Goal: Contribute content: Contribute content

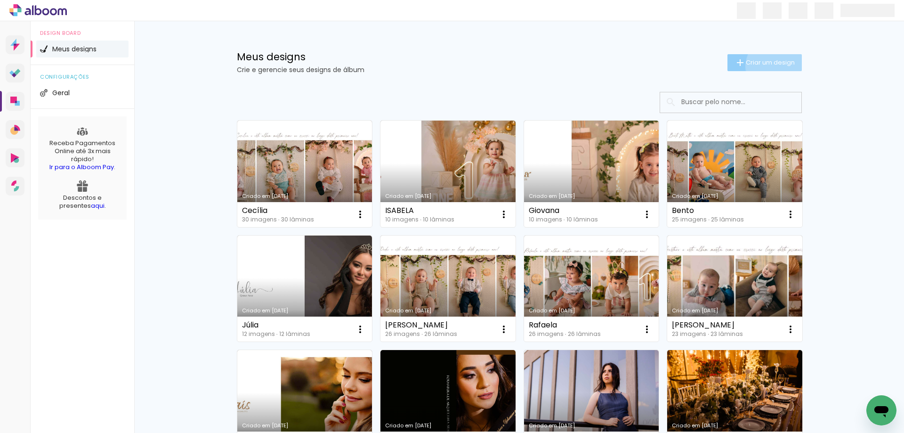
click at [771, 65] on span "Criar um design" at bounding box center [770, 62] width 49 height 6
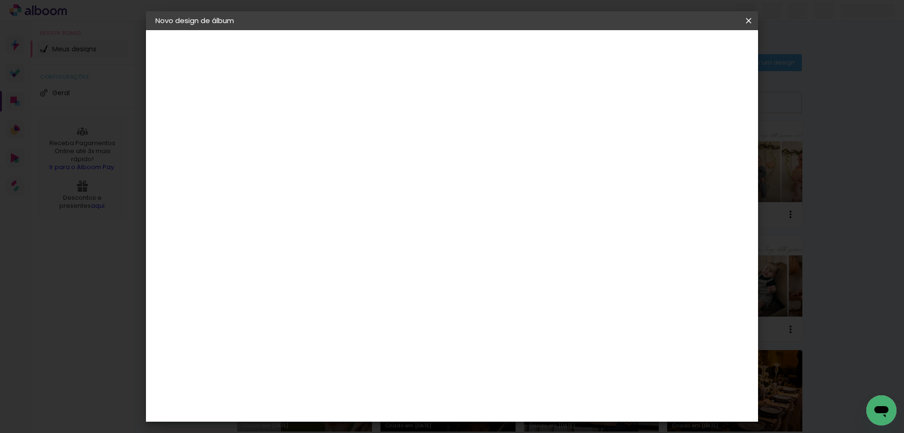
click at [309, 128] on input at bounding box center [309, 126] width 0 height 15
type input "[PERSON_NAME]"
type paper-input "[PERSON_NAME]"
click at [0, 0] on slot "Avançar" at bounding box center [0, 0] width 0 height 0
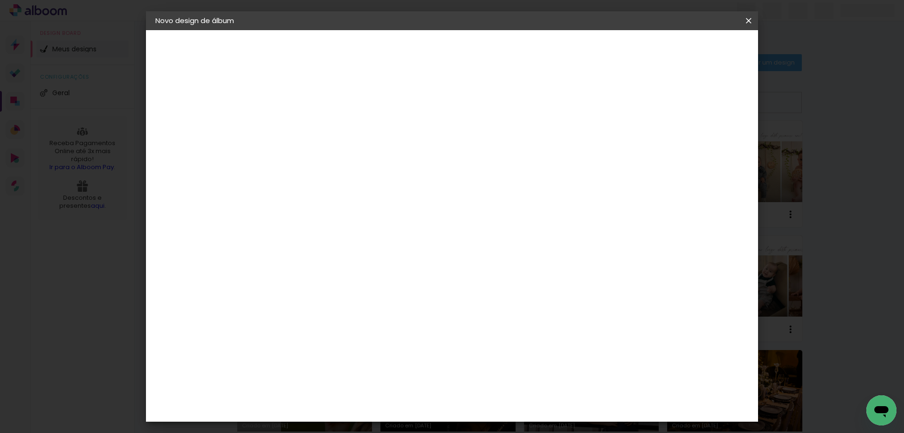
click at [0, 0] on slot "Avançar" at bounding box center [0, 0] width 0 height 0
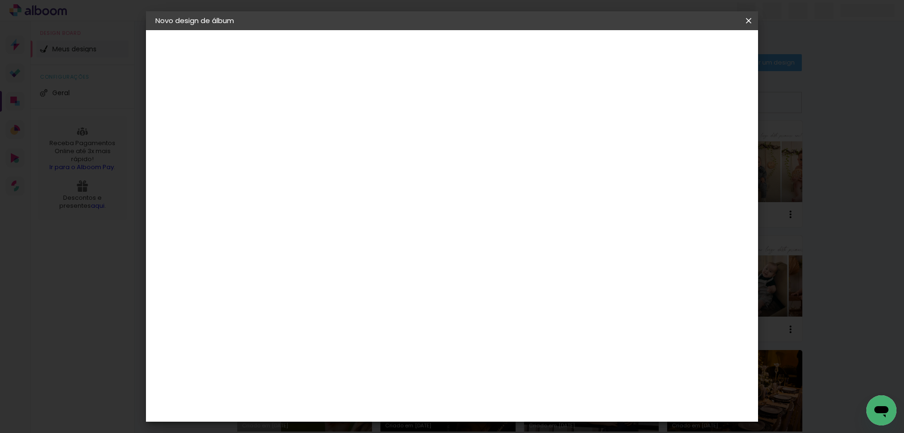
click at [637, 98] on div at bounding box center [632, 102] width 8 height 8
type paper-checkbox "on"
click at [690, 50] on span "Iniciar design" at bounding box center [668, 50] width 43 height 7
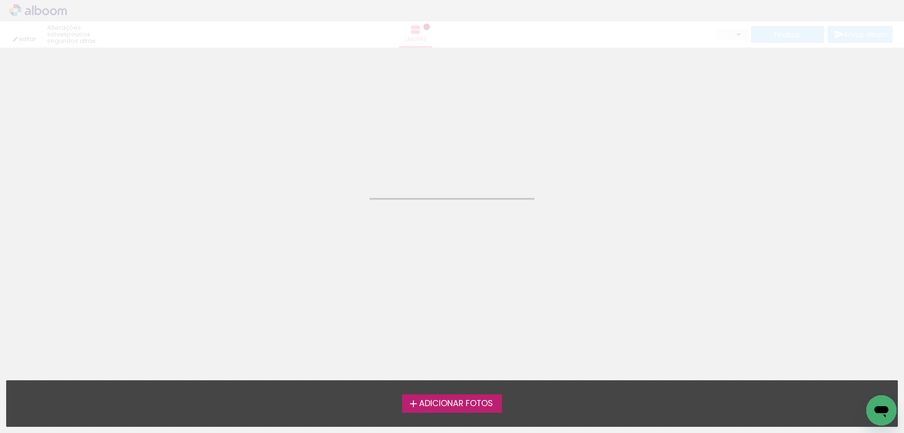
click at [454, 399] on span "Adicionar Fotos" at bounding box center [456, 403] width 74 height 8
click at [0, 0] on input "file" at bounding box center [0, 0] width 0 height 0
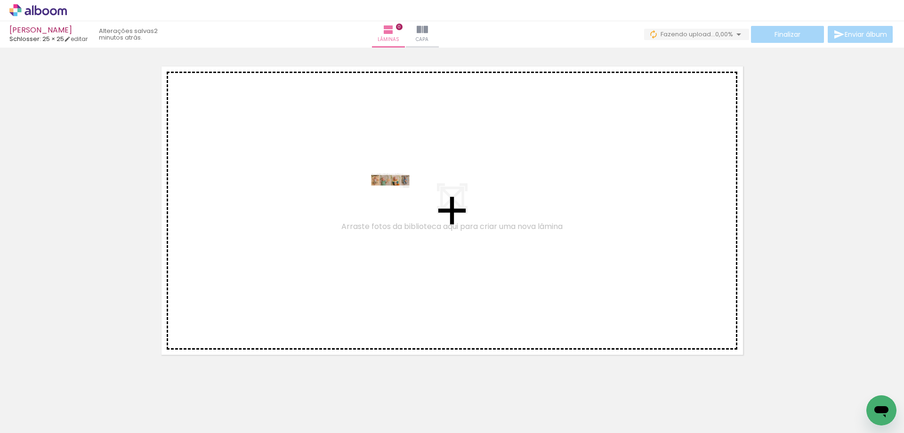
drag, startPoint x: 100, startPoint y: 410, endPoint x: 398, endPoint y: 198, distance: 365.4
click at [398, 198] on quentale-workspace at bounding box center [452, 216] width 904 height 433
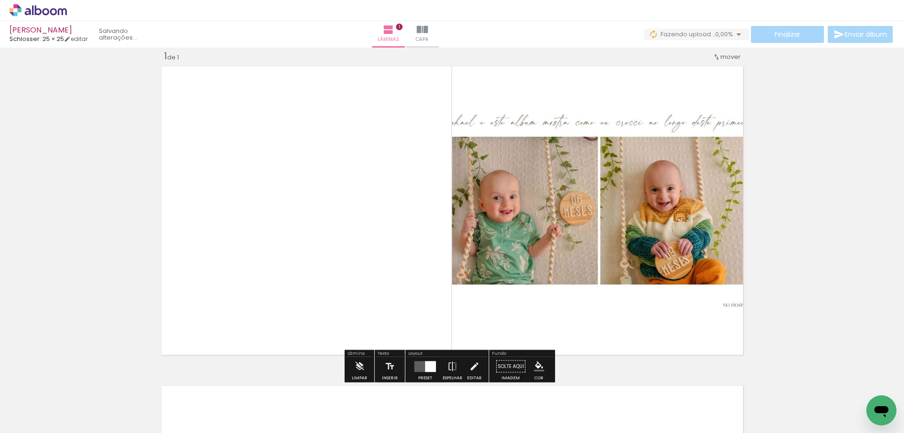
scroll to position [12, 0]
click at [425, 368] on div at bounding box center [430, 366] width 11 height 11
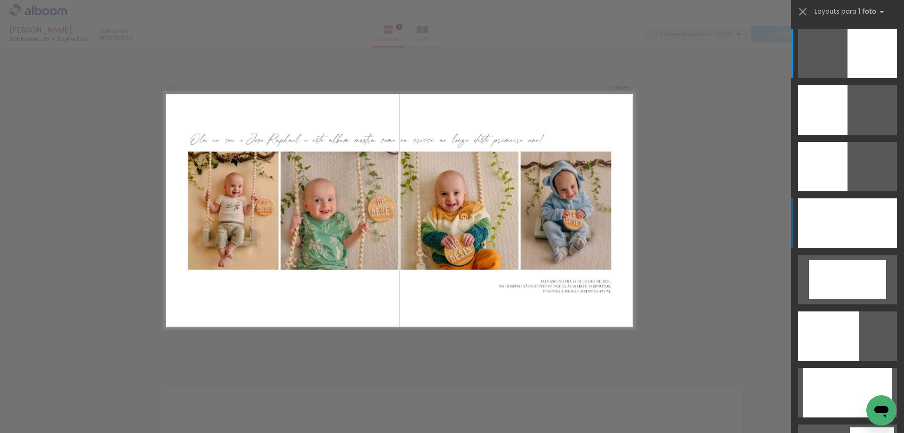
click at [816, 226] on div at bounding box center [847, 222] width 99 height 49
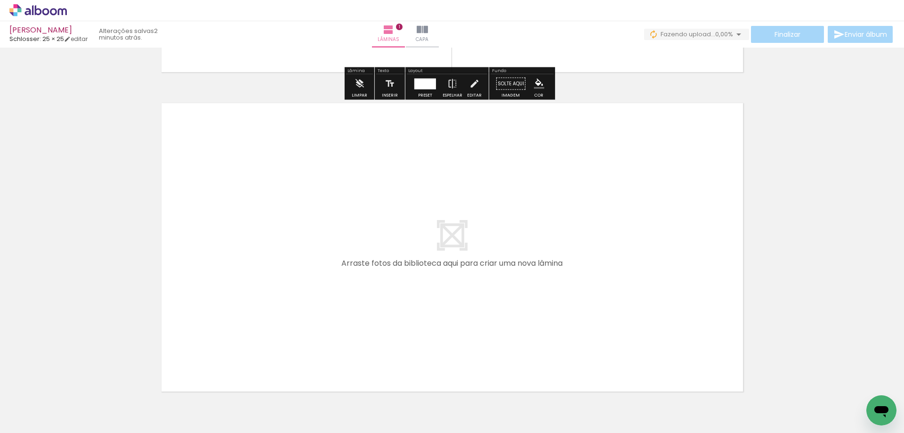
scroll to position [342, 0]
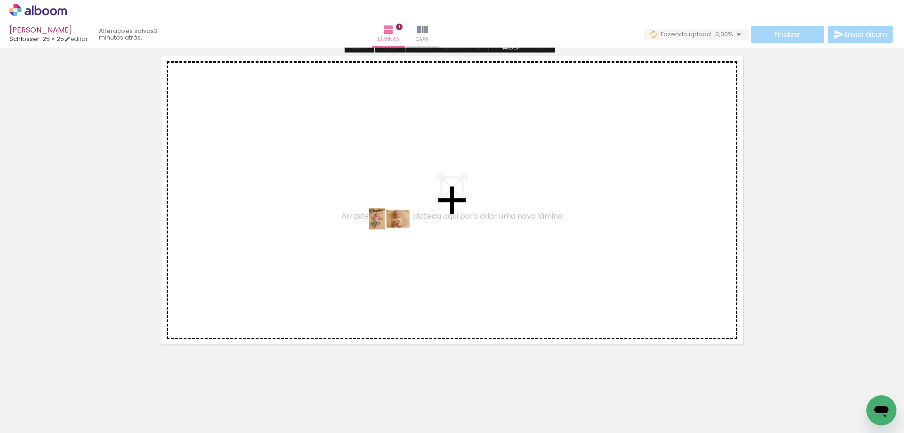
drag, startPoint x: 146, startPoint y: 405, endPoint x: 398, endPoint y: 236, distance: 302.8
click at [398, 236] on quentale-workspace at bounding box center [452, 216] width 904 height 433
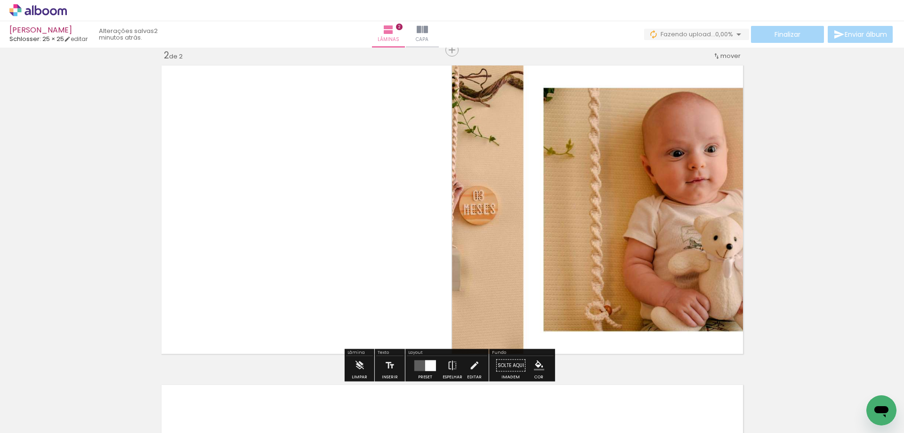
scroll to position [332, 0]
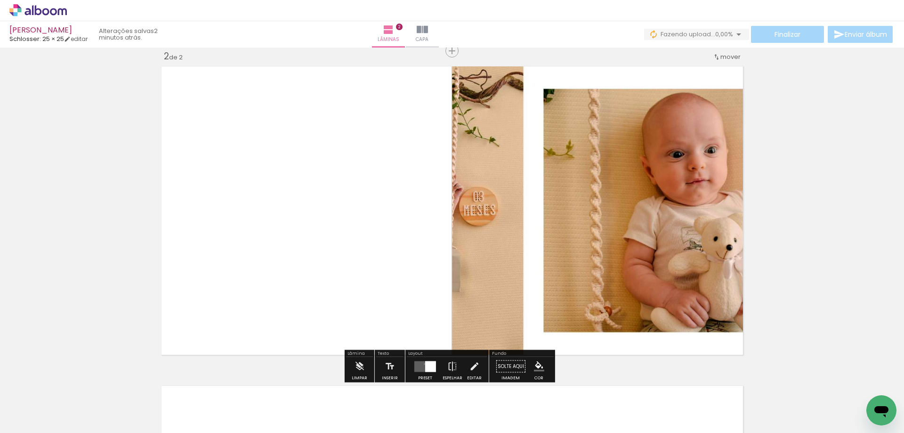
click at [423, 364] on quentale-layouter at bounding box center [426, 366] width 22 height 11
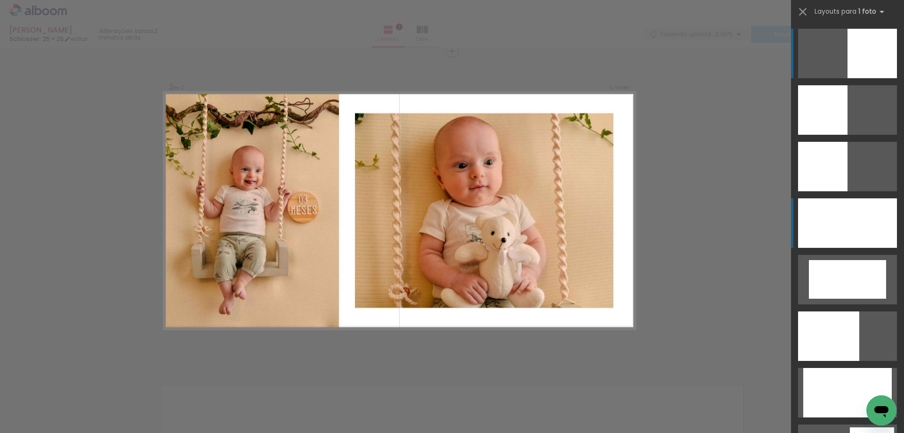
click at [857, 211] on div at bounding box center [847, 222] width 99 height 49
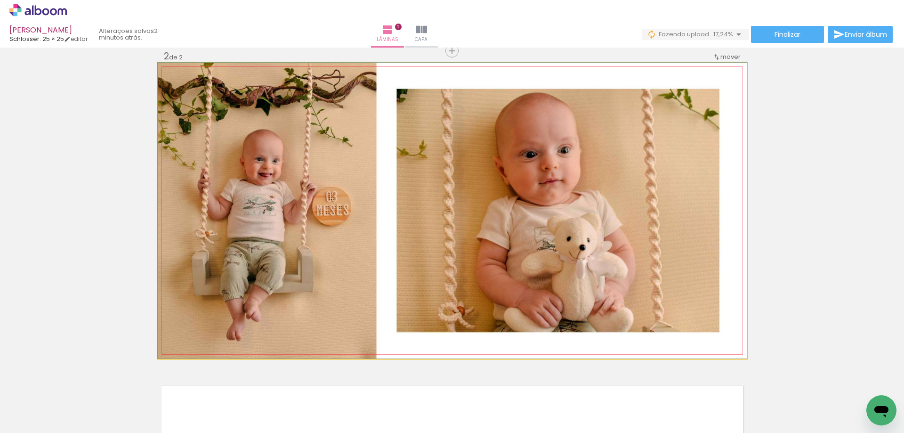
click at [644, 217] on quentale-photo at bounding box center [452, 211] width 589 height 296
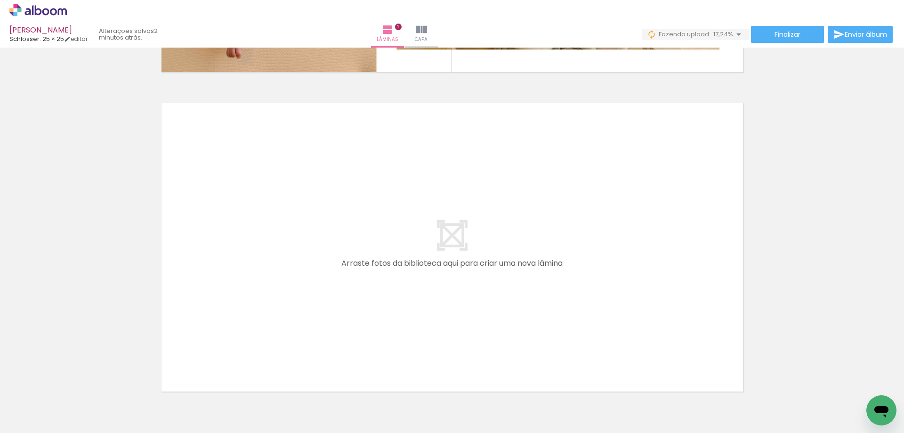
scroll to position [668, 0]
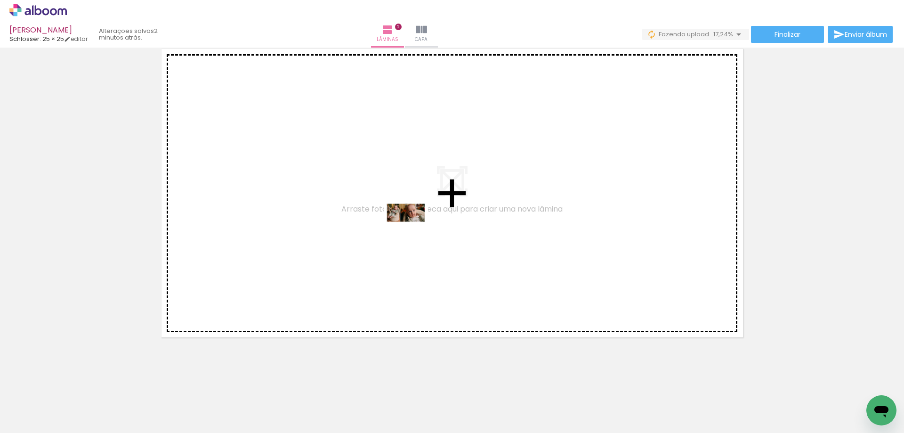
drag, startPoint x: 217, startPoint y: 409, endPoint x: 413, endPoint y: 230, distance: 265.7
click at [413, 230] on quentale-workspace at bounding box center [452, 216] width 904 height 433
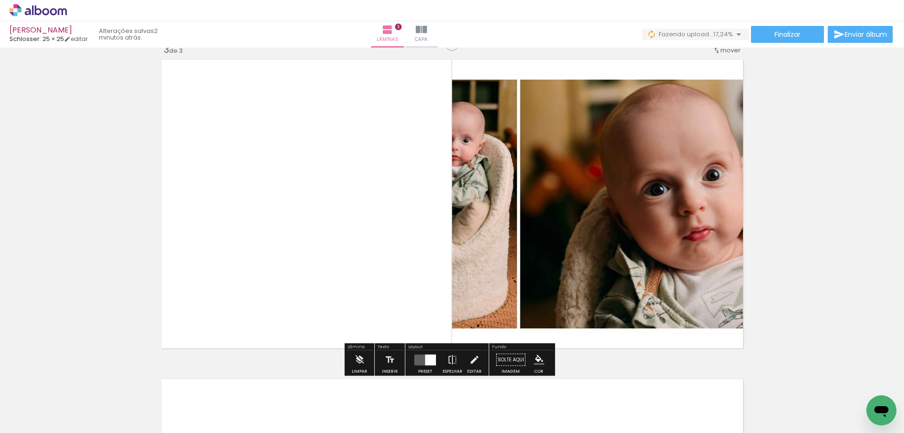
scroll to position [651, 0]
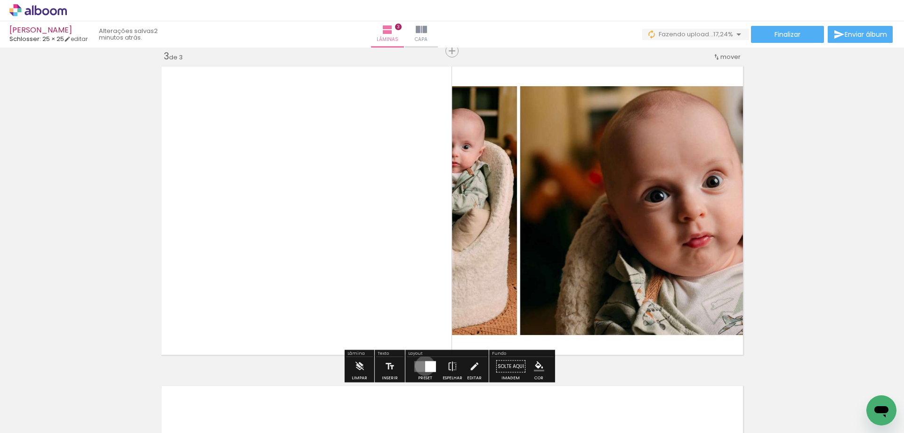
click at [425, 366] on div at bounding box center [430, 366] width 11 height 11
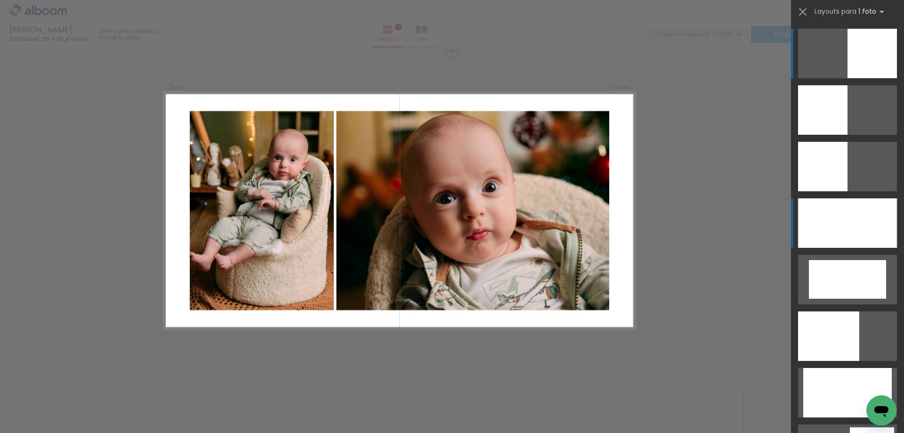
click at [833, 228] on div at bounding box center [847, 222] width 99 height 49
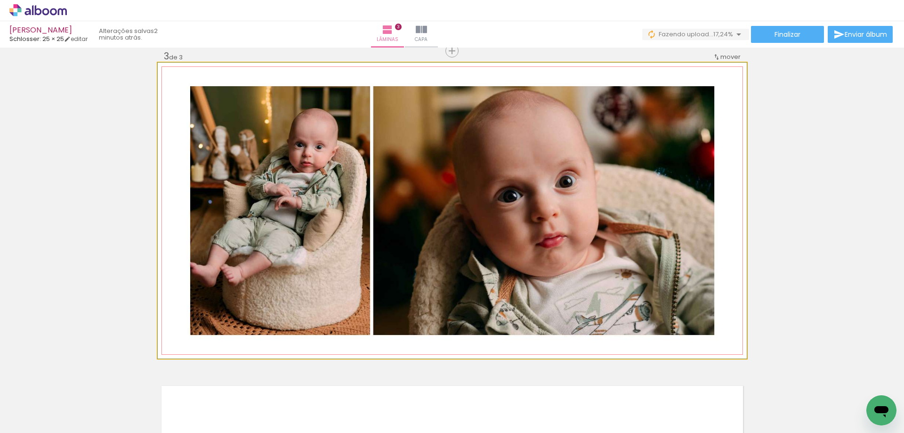
click at [632, 295] on quentale-photo at bounding box center [452, 211] width 589 height 296
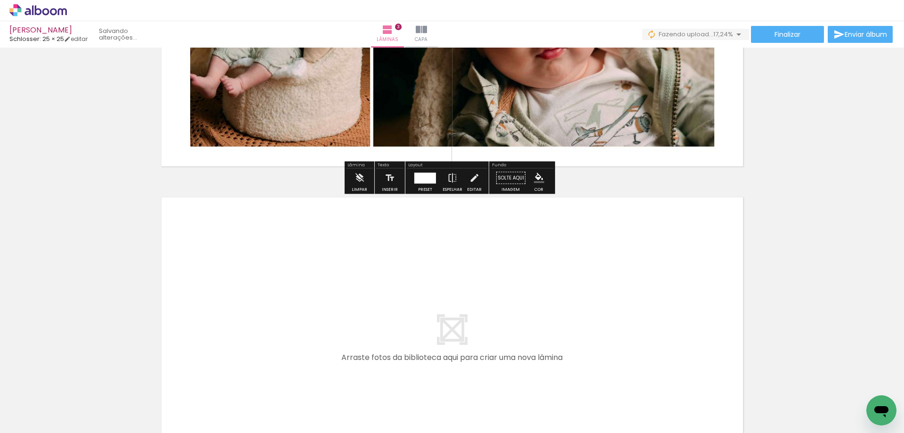
scroll to position [981, 0]
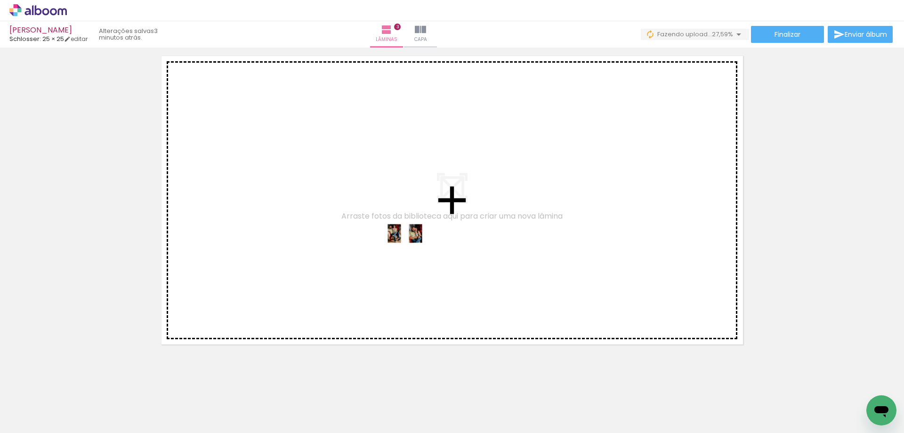
drag, startPoint x: 249, startPoint y: 408, endPoint x: 412, endPoint y: 251, distance: 226.9
click at [412, 251] on quentale-workspace at bounding box center [452, 216] width 904 height 433
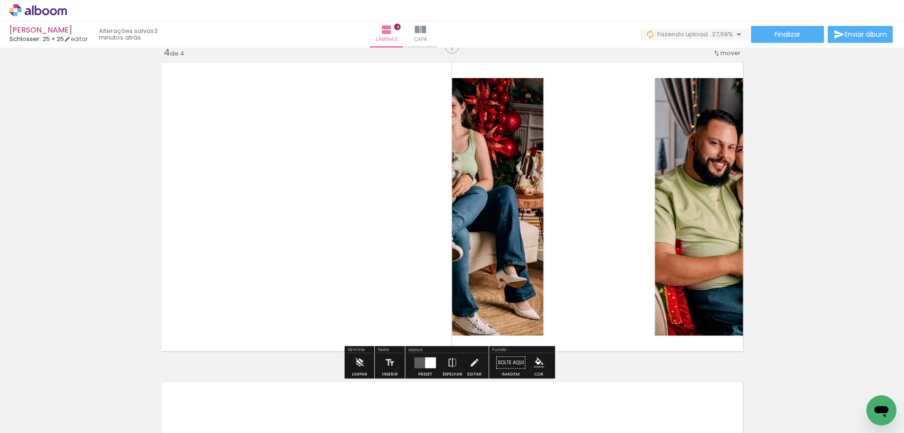
scroll to position [970, 0]
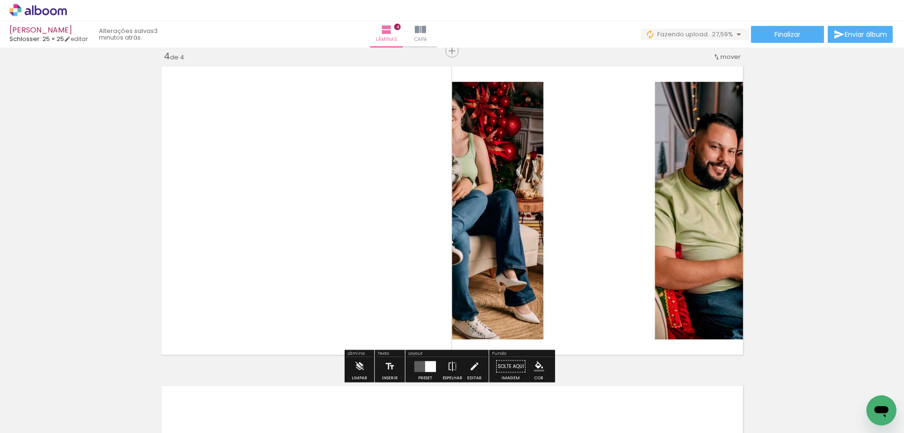
click at [420, 366] on quentale-layouter at bounding box center [426, 366] width 22 height 11
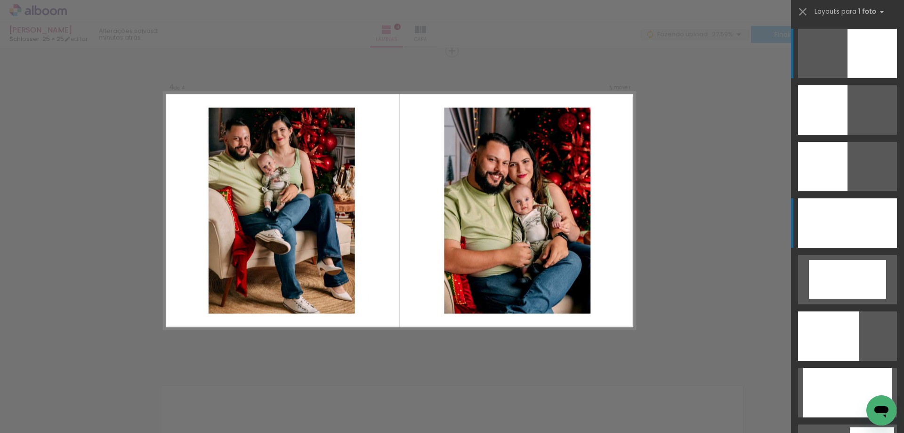
click at [837, 211] on div at bounding box center [847, 222] width 99 height 49
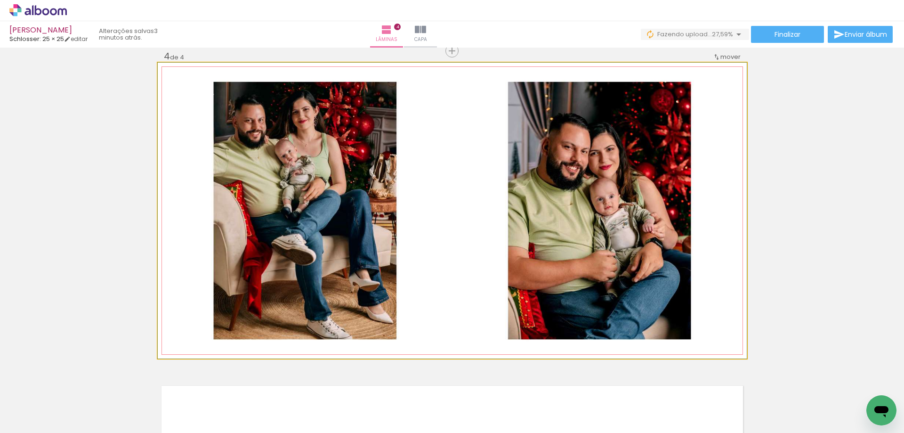
click at [586, 244] on quentale-photo at bounding box center [452, 211] width 589 height 296
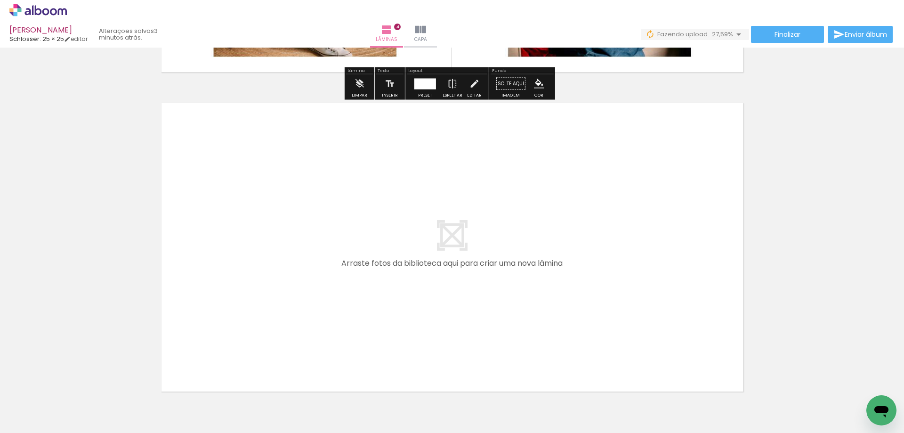
scroll to position [1300, 0]
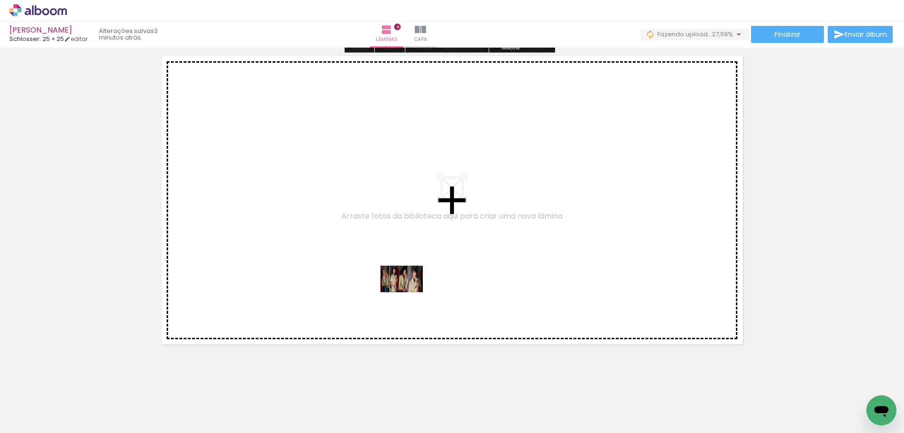
drag, startPoint x: 313, startPoint y: 406, endPoint x: 409, endPoint y: 286, distance: 153.9
click at [409, 286] on quentale-workspace at bounding box center [452, 216] width 904 height 433
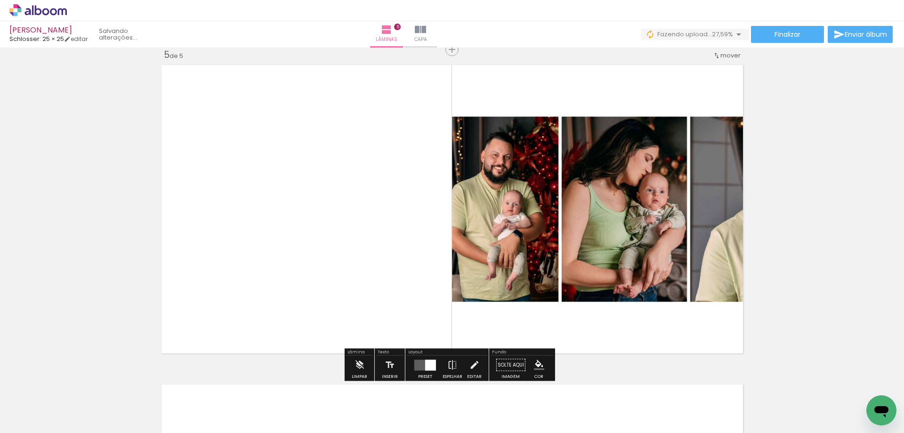
scroll to position [1290, 0]
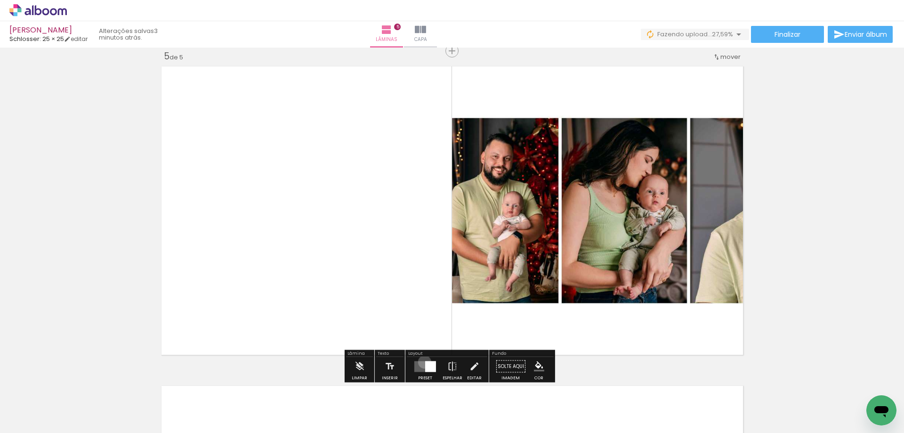
click at [423, 362] on quentale-layouter at bounding box center [426, 366] width 22 height 11
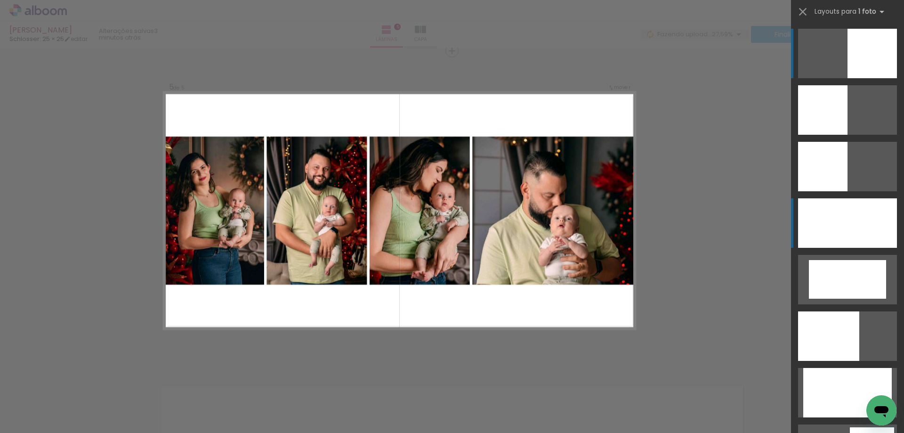
click at [833, 232] on div at bounding box center [847, 222] width 99 height 49
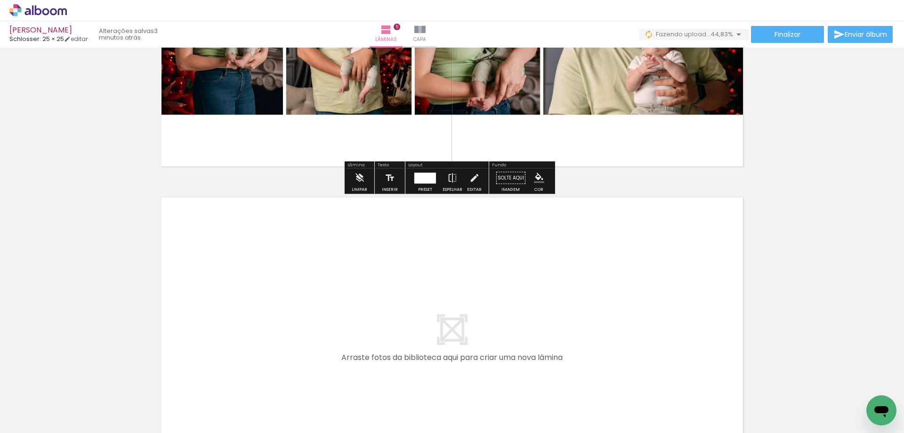
scroll to position [1572, 0]
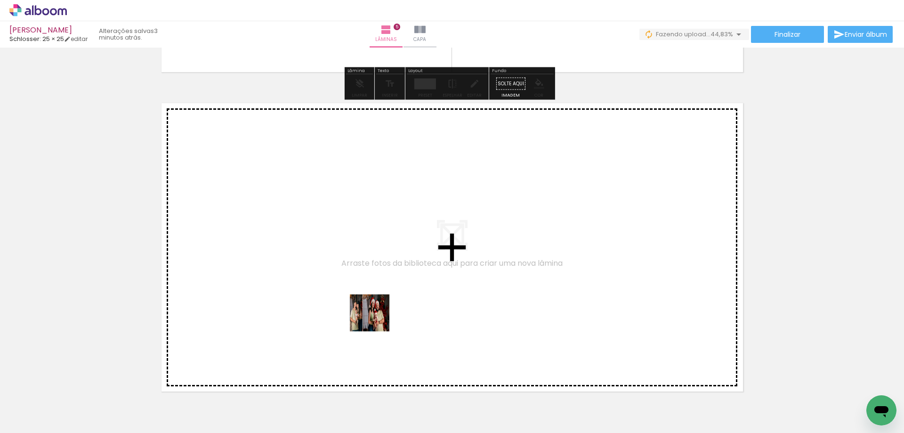
drag, startPoint x: 353, startPoint y: 407, endPoint x: 378, endPoint y: 316, distance: 95.2
click at [378, 316] on quentale-workspace at bounding box center [452, 216] width 904 height 433
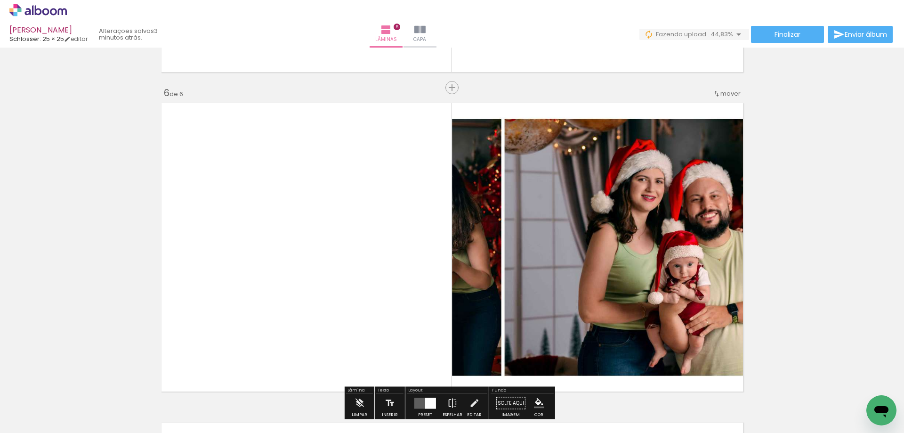
scroll to position [1609, 0]
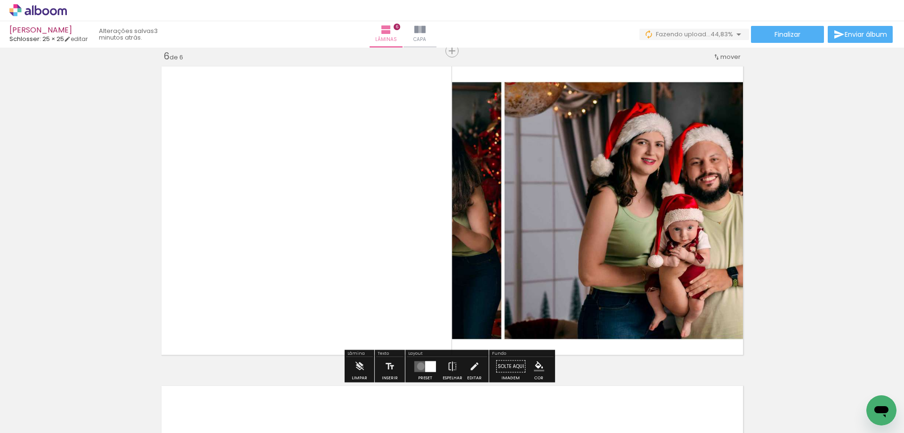
click at [419, 366] on quentale-layouter at bounding box center [426, 366] width 22 height 11
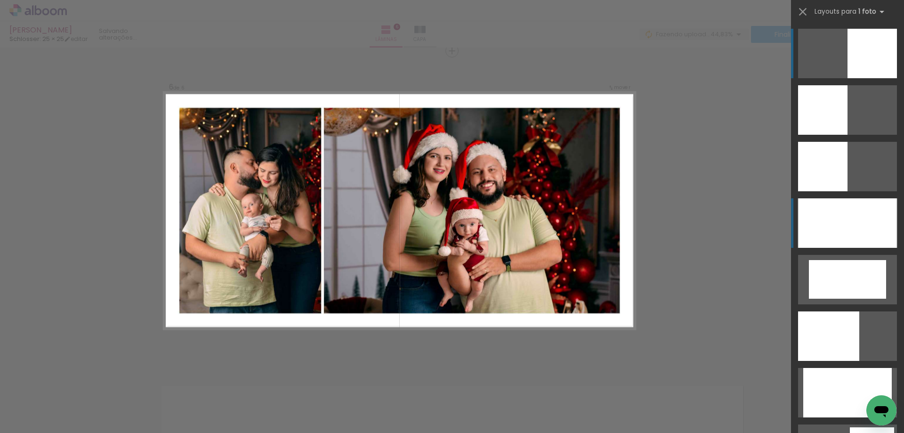
click at [827, 230] on div at bounding box center [847, 222] width 99 height 49
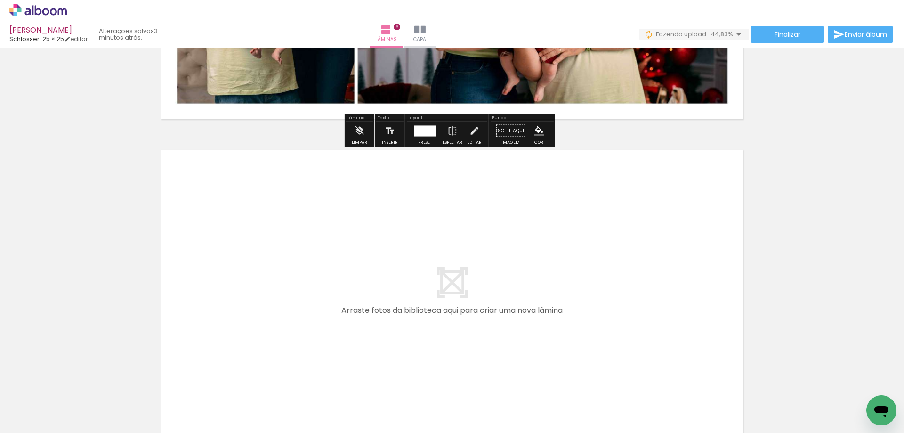
scroll to position [1946, 0]
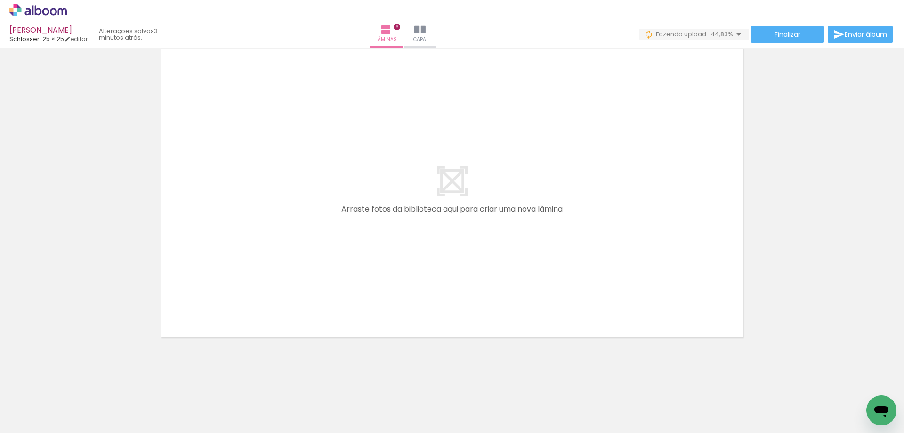
click at [446, 262] on quentale-layouter at bounding box center [452, 193] width 589 height 296
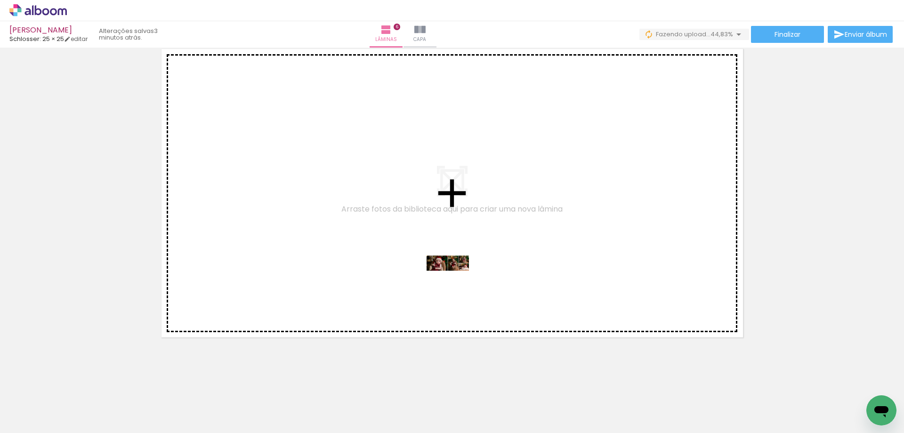
drag, startPoint x: 418, startPoint y: 404, endPoint x: 455, endPoint y: 281, distance: 128.3
click at [455, 281] on quentale-workspace at bounding box center [452, 216] width 904 height 433
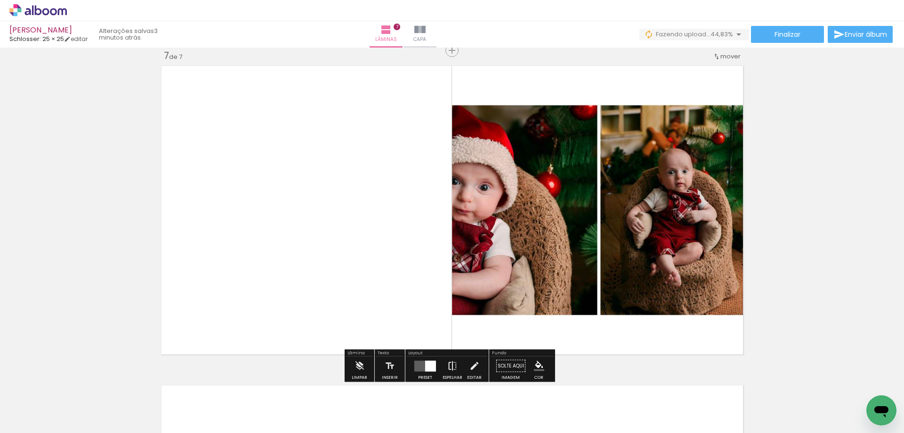
scroll to position [1928, 0]
click at [422, 362] on quentale-layouter at bounding box center [426, 366] width 22 height 11
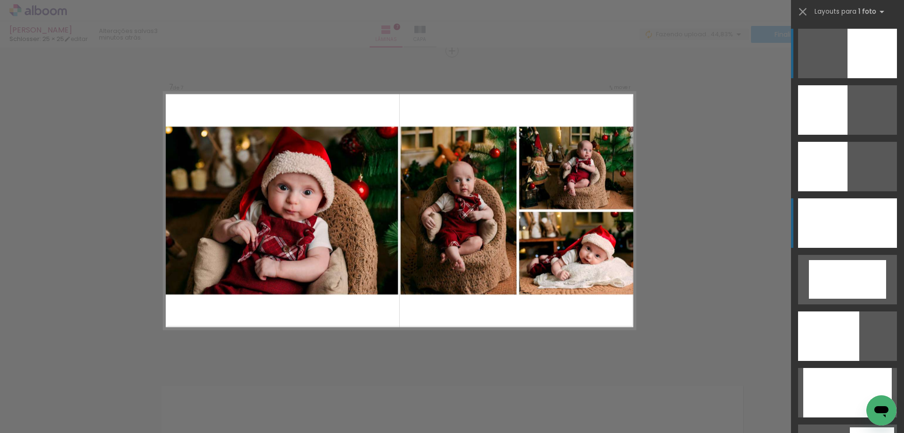
click at [837, 220] on div at bounding box center [847, 222] width 99 height 49
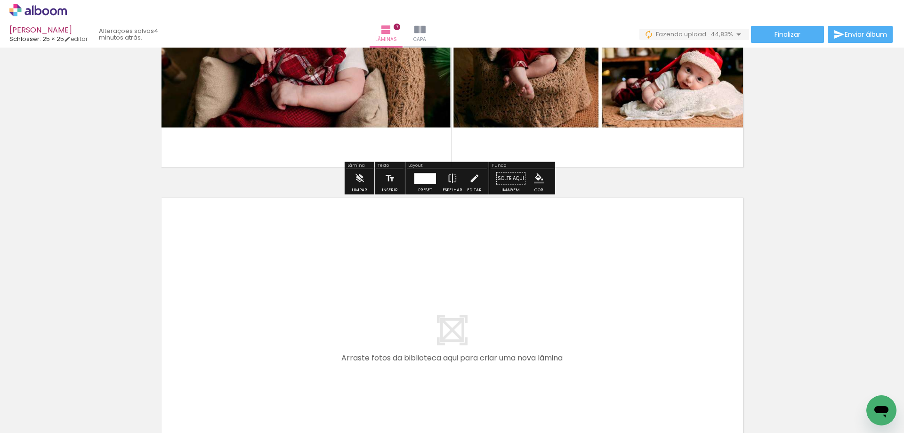
scroll to position [2258, 0]
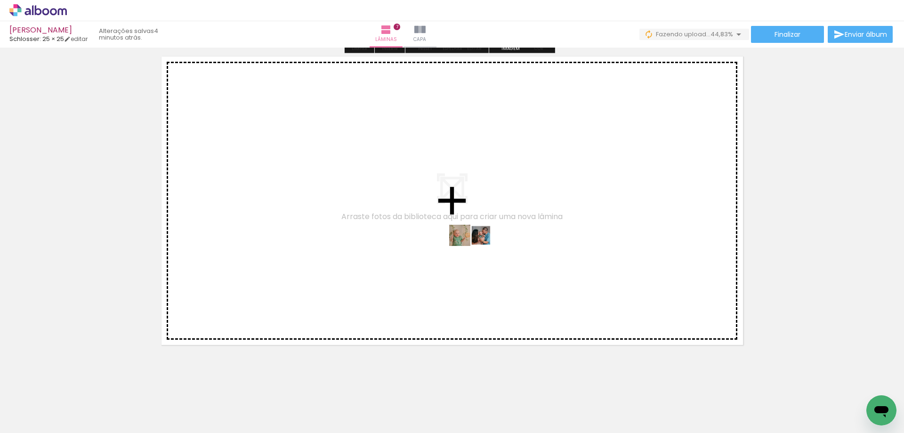
drag, startPoint x: 474, startPoint y: 405, endPoint x: 478, endPoint y: 253, distance: 152.2
click at [478, 253] on quentale-workspace at bounding box center [452, 216] width 904 height 433
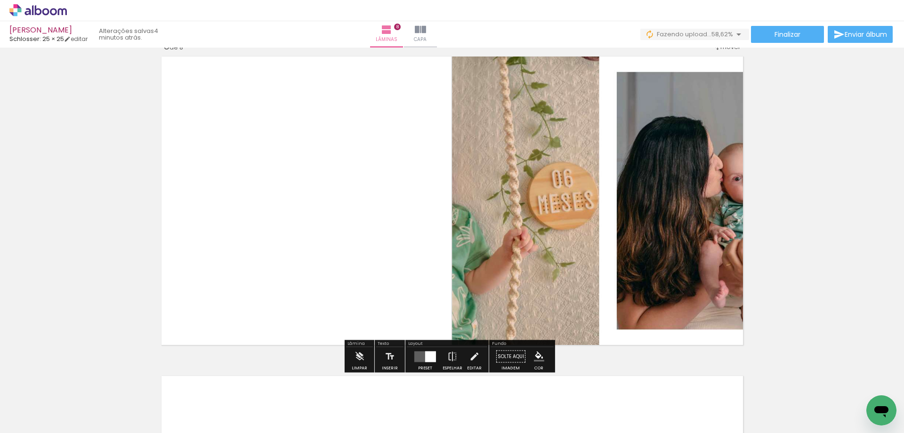
scroll to position [2248, 0]
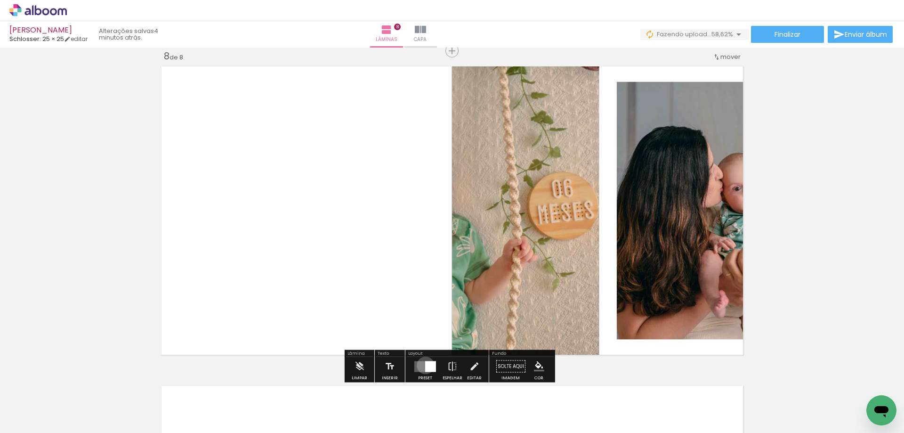
click at [425, 365] on div at bounding box center [430, 366] width 11 height 11
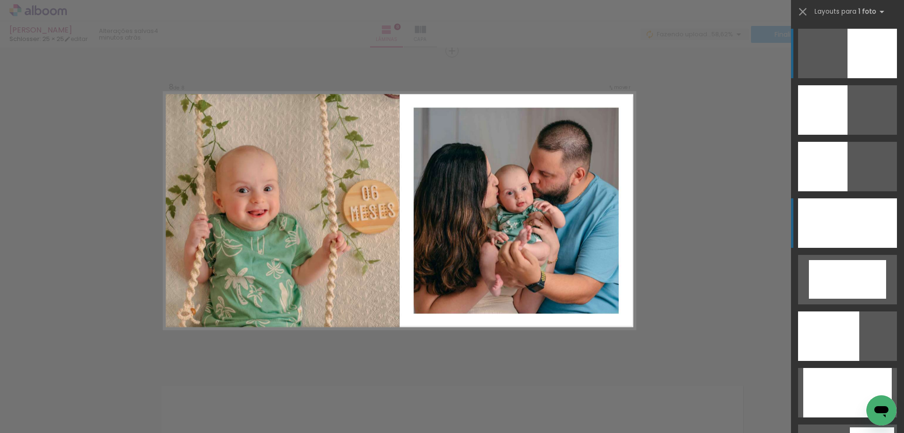
click at [831, 232] on div at bounding box center [847, 222] width 99 height 49
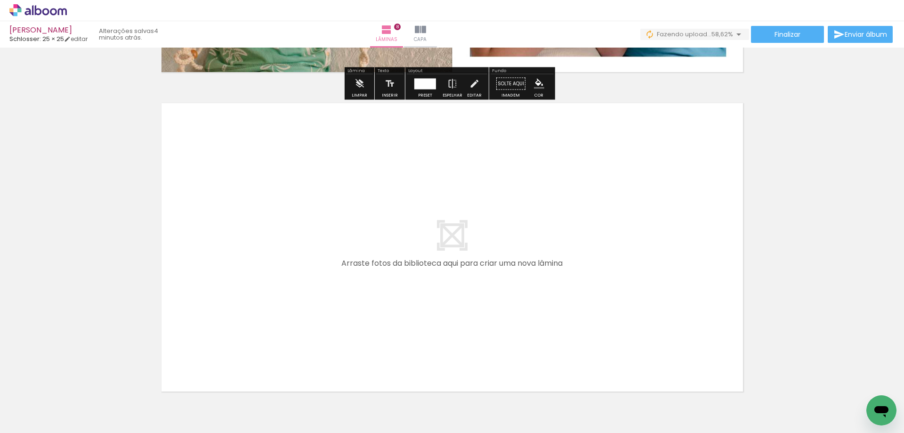
scroll to position [2577, 0]
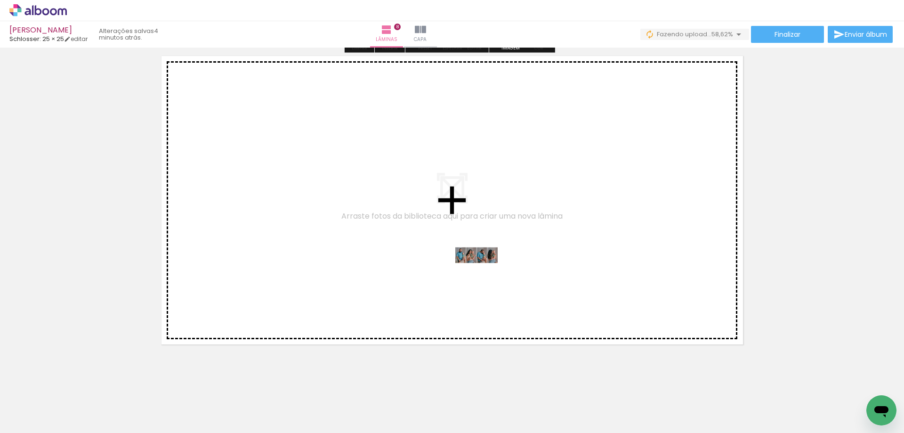
drag, startPoint x: 531, startPoint y: 404, endPoint x: 484, endPoint y: 273, distance: 139.2
click at [484, 273] on quentale-workspace at bounding box center [452, 216] width 904 height 433
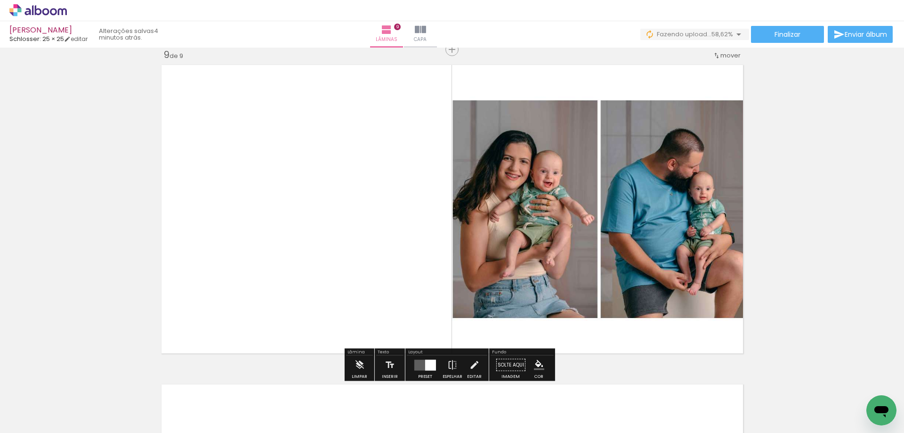
scroll to position [2567, 0]
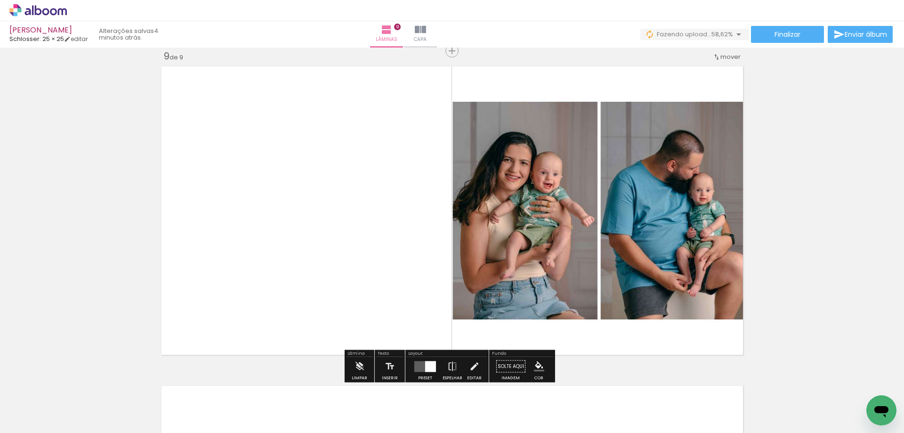
click at [419, 365] on quentale-layouter at bounding box center [426, 366] width 22 height 11
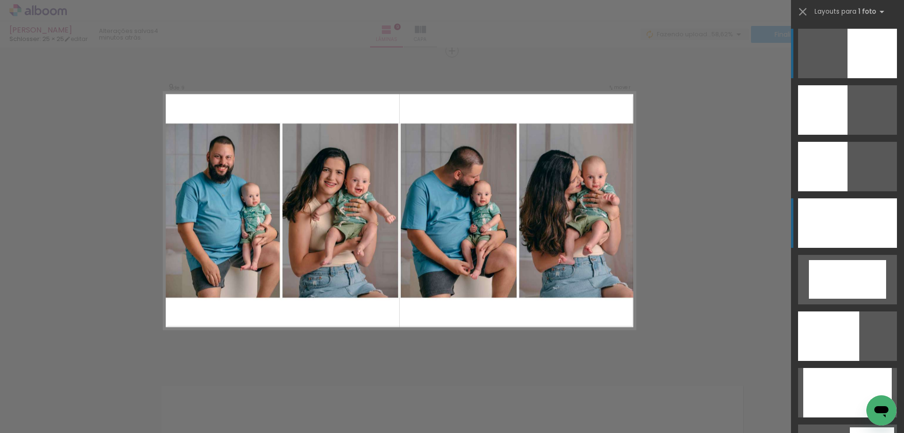
click at [828, 238] on div at bounding box center [847, 222] width 99 height 49
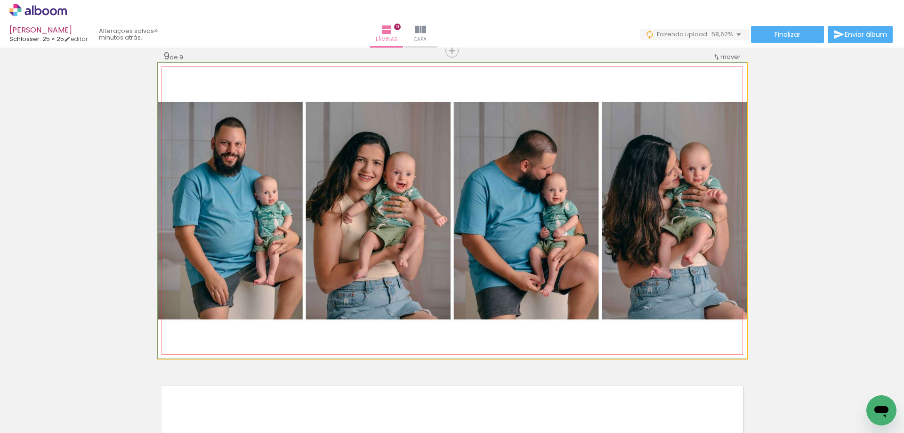
click at [715, 248] on quentale-photo at bounding box center [452, 211] width 589 height 296
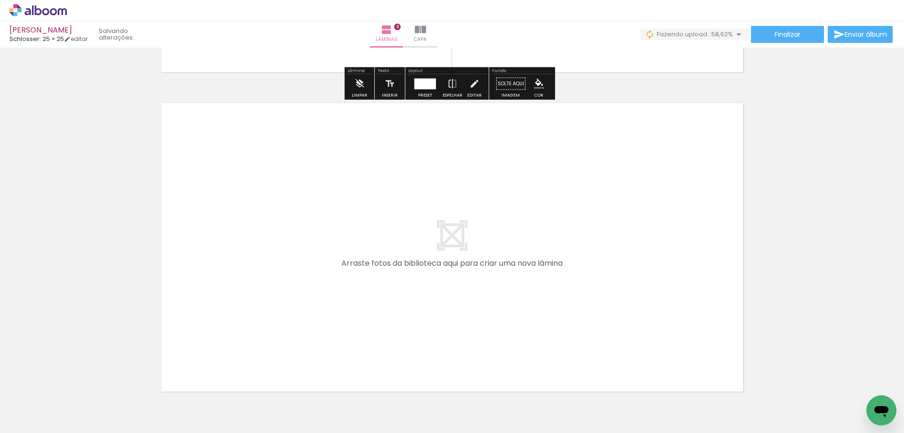
scroll to position [2897, 0]
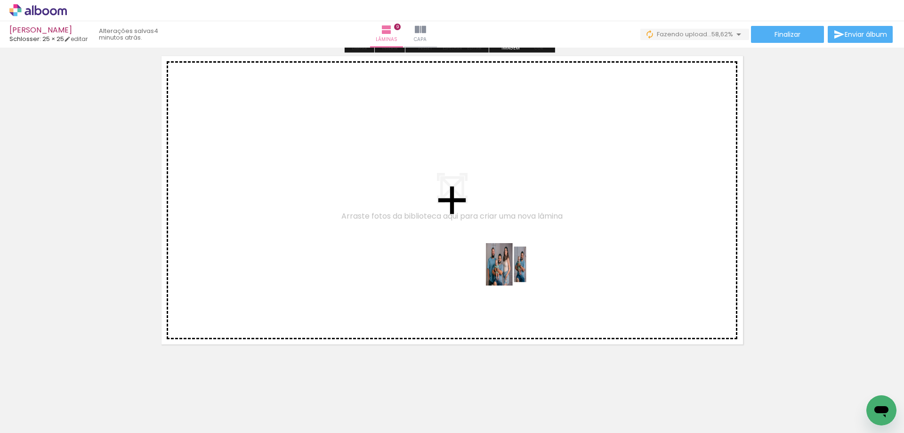
drag, startPoint x: 582, startPoint y: 402, endPoint x: 513, endPoint y: 269, distance: 149.8
click at [513, 269] on quentale-workspace at bounding box center [452, 216] width 904 height 433
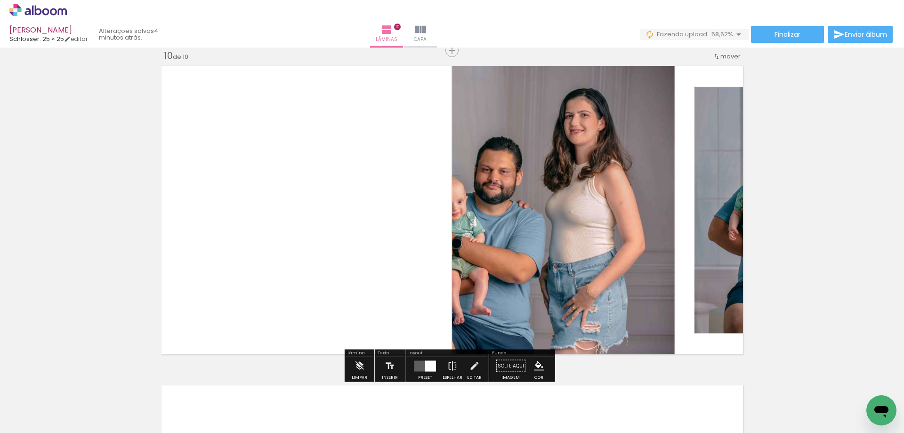
scroll to position [2886, 0]
click at [423, 366] on quentale-layouter at bounding box center [426, 366] width 22 height 11
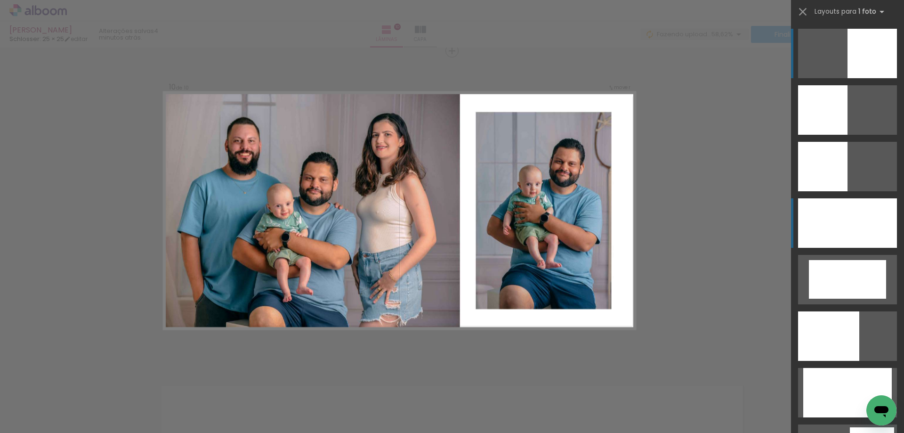
click at [850, 230] on div at bounding box center [847, 222] width 99 height 49
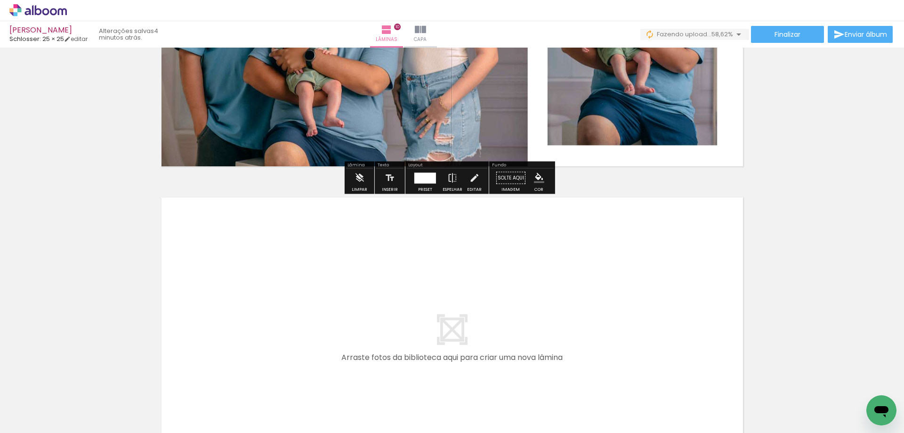
scroll to position [3216, 0]
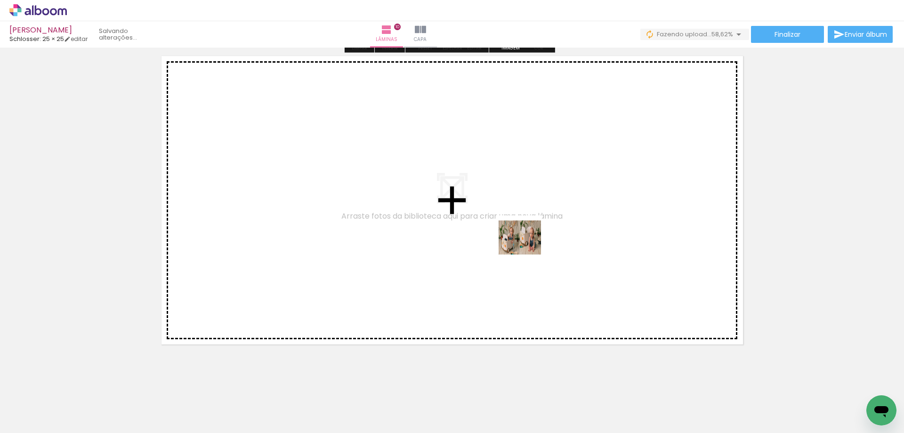
drag, startPoint x: 633, startPoint y: 405, endPoint x: 527, endPoint y: 244, distance: 192.4
click at [527, 244] on quentale-workspace at bounding box center [452, 216] width 904 height 433
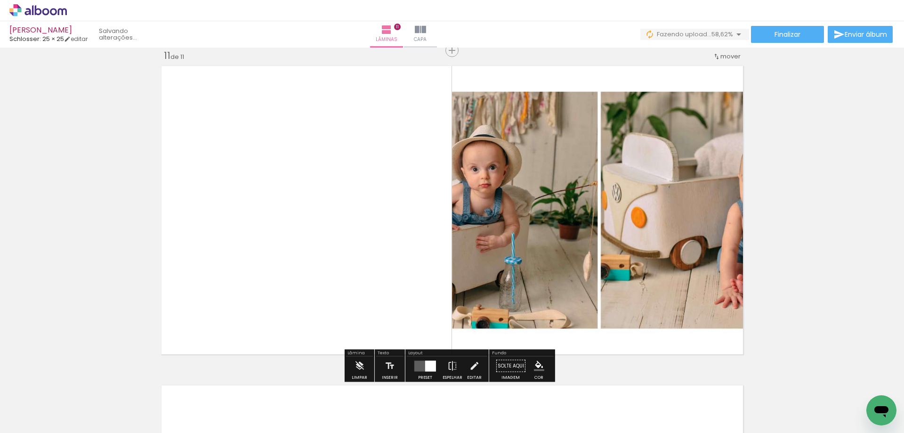
scroll to position [3206, 0]
click at [420, 365] on quentale-layouter at bounding box center [426, 366] width 22 height 11
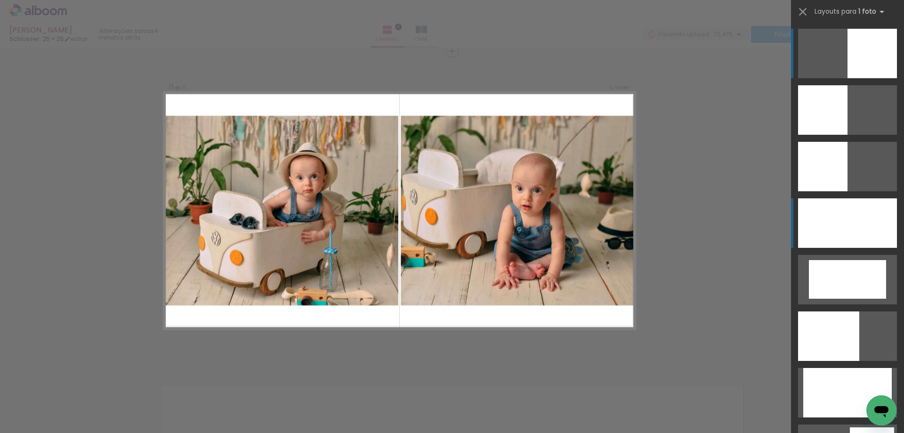
click at [852, 212] on div at bounding box center [847, 222] width 99 height 49
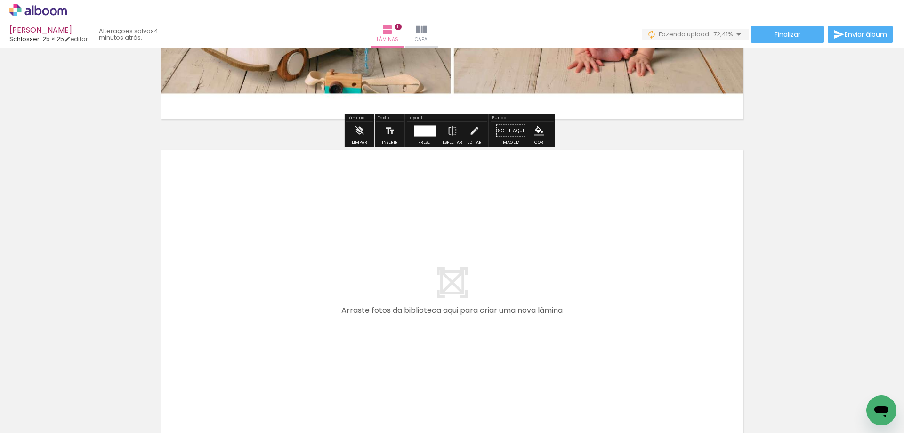
scroll to position [3536, 0]
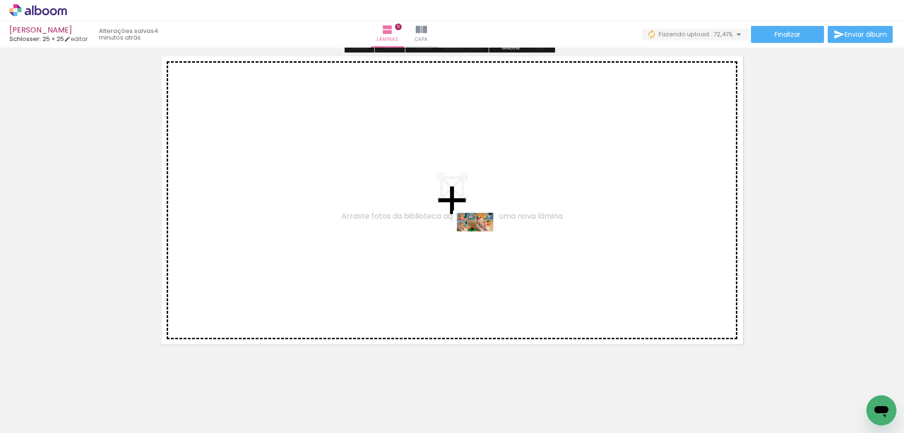
drag, startPoint x: 684, startPoint y: 412, endPoint x: 482, endPoint y: 240, distance: 265.3
click at [482, 240] on quentale-workspace at bounding box center [452, 216] width 904 height 433
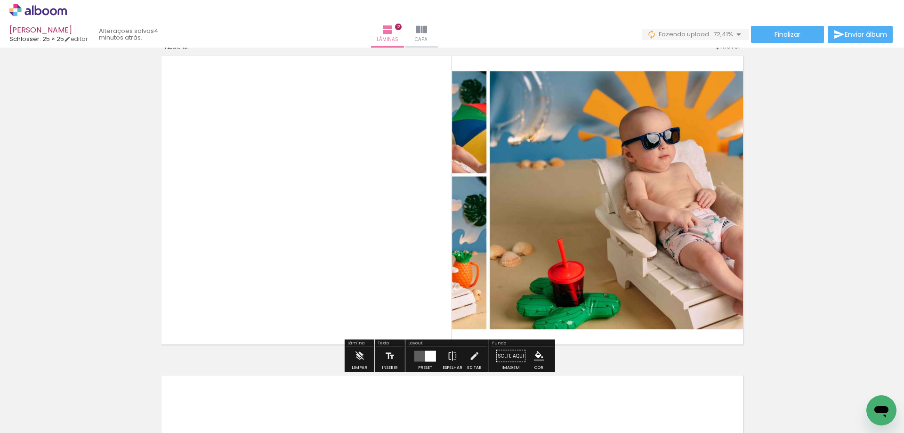
scroll to position [3525, 0]
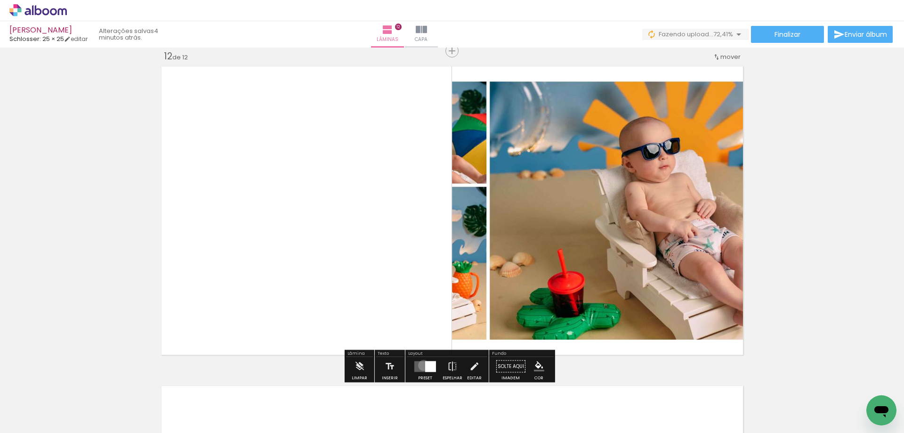
click at [422, 365] on quentale-layouter at bounding box center [426, 366] width 22 height 11
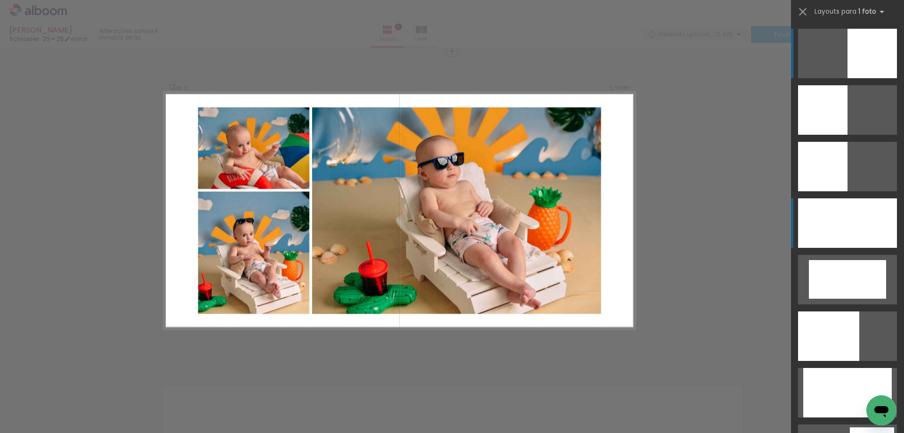
click at [843, 228] on div at bounding box center [847, 222] width 99 height 49
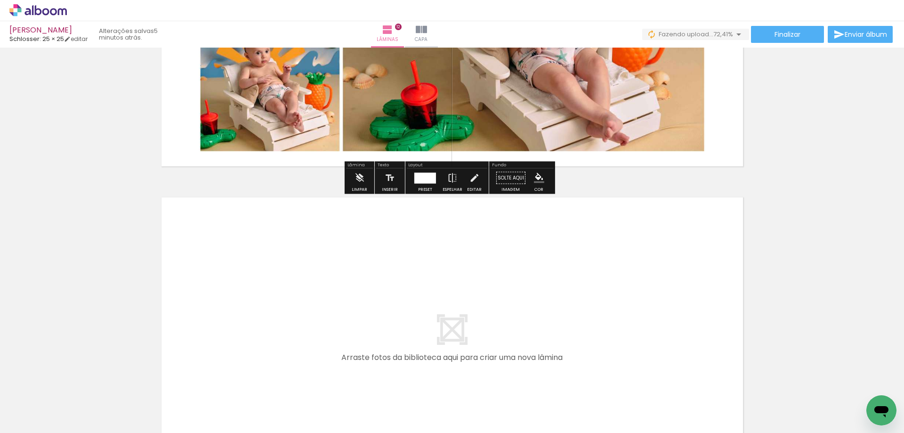
scroll to position [3855, 0]
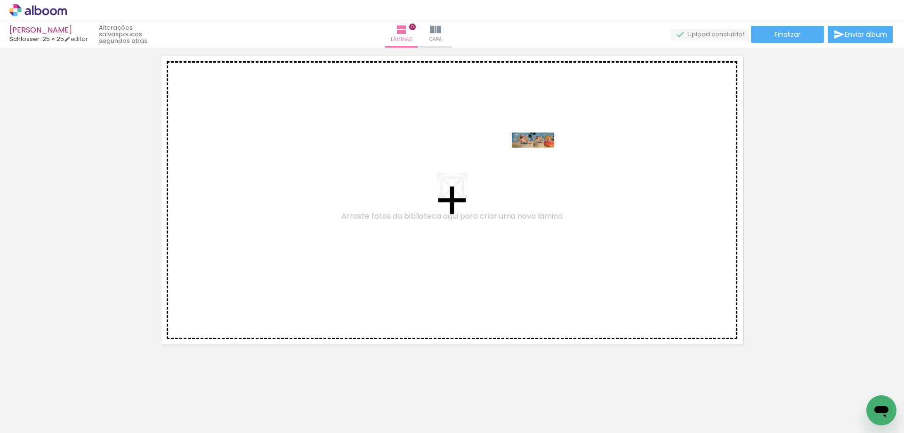
drag, startPoint x: 729, startPoint y: 409, endPoint x: 540, endPoint y: 158, distance: 314.2
click at [540, 158] on quentale-workspace at bounding box center [452, 216] width 904 height 433
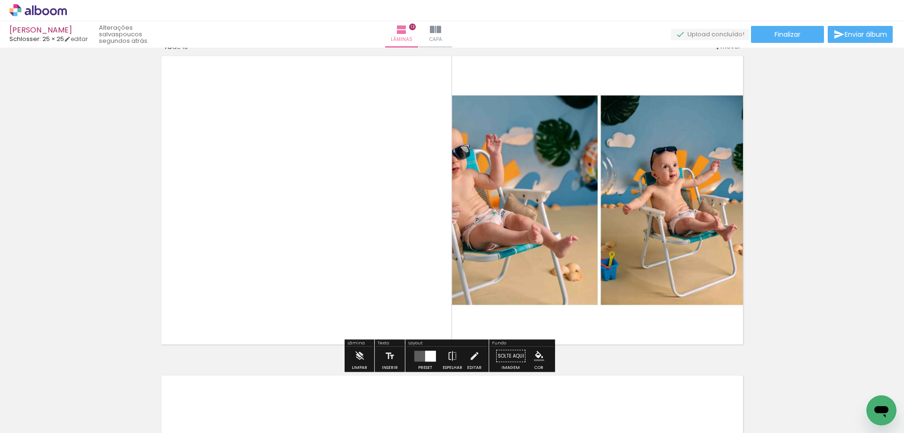
scroll to position [3845, 0]
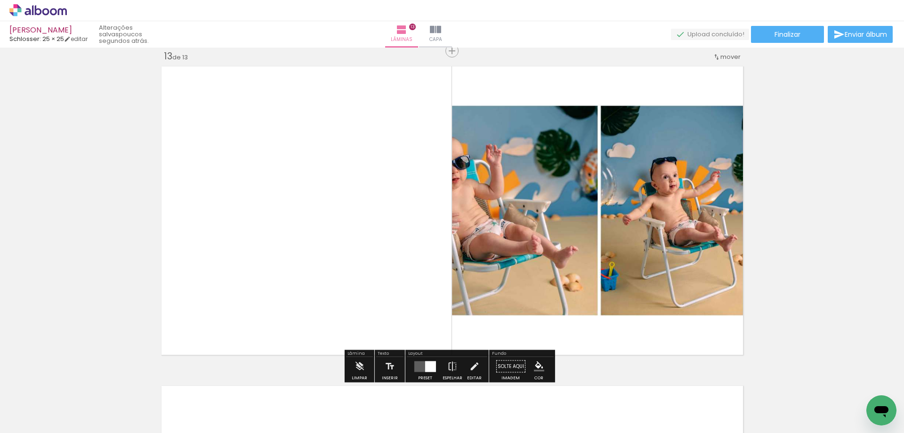
click at [419, 358] on div at bounding box center [425, 366] width 25 height 19
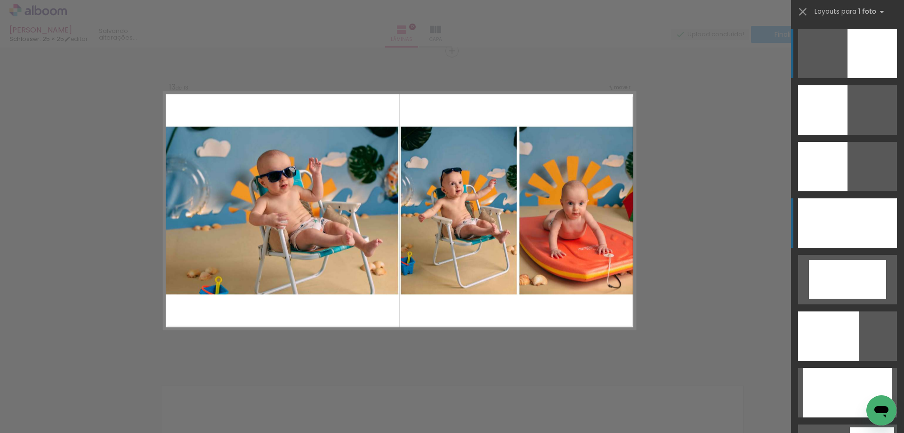
click at [845, 230] on div at bounding box center [847, 222] width 99 height 49
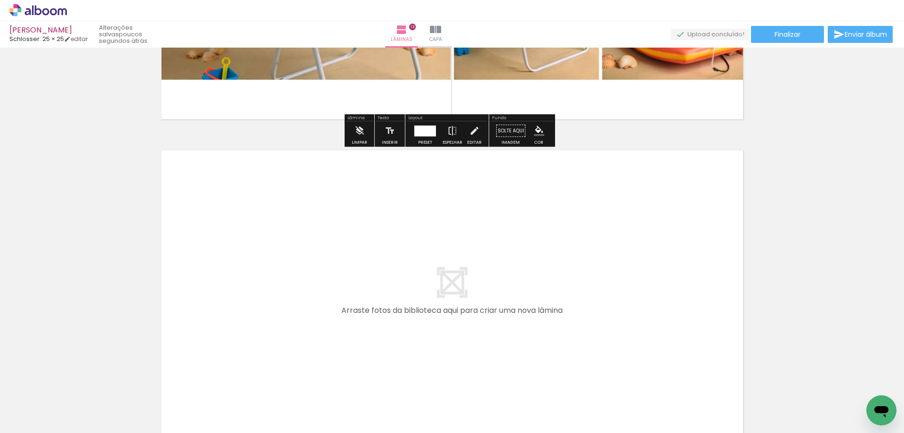
scroll to position [4181, 0]
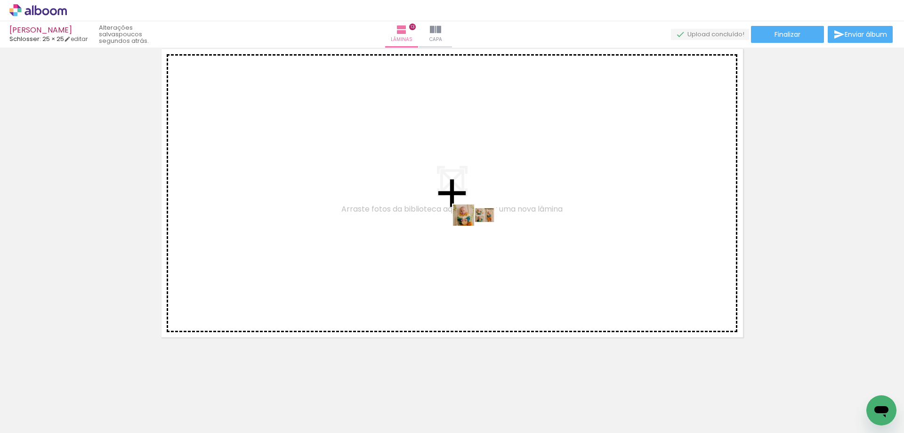
drag, startPoint x: 790, startPoint y: 407, endPoint x: 481, endPoint y: 233, distance: 355.0
click at [481, 233] on quentale-workspace at bounding box center [452, 216] width 904 height 433
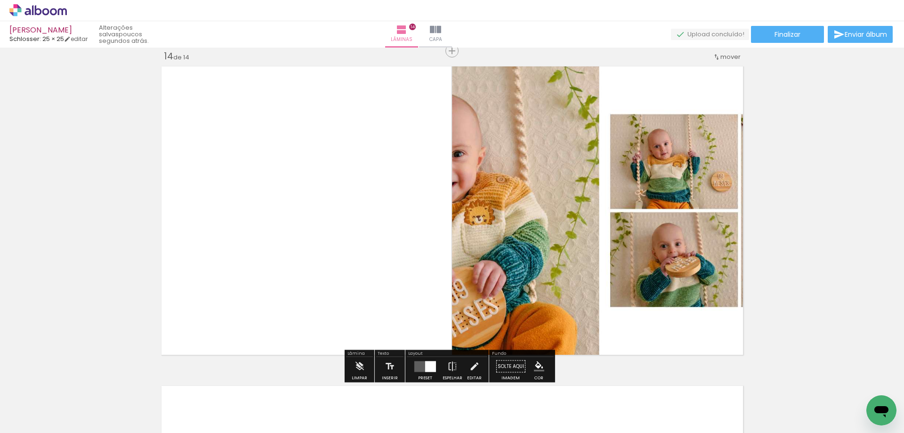
scroll to position [4164, 0]
click at [423, 362] on quentale-layouter at bounding box center [426, 366] width 22 height 11
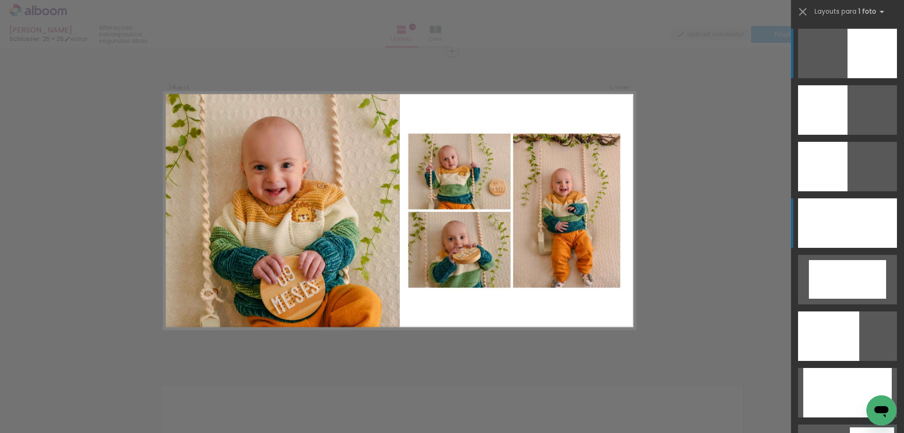
click at [838, 231] on div at bounding box center [847, 222] width 99 height 49
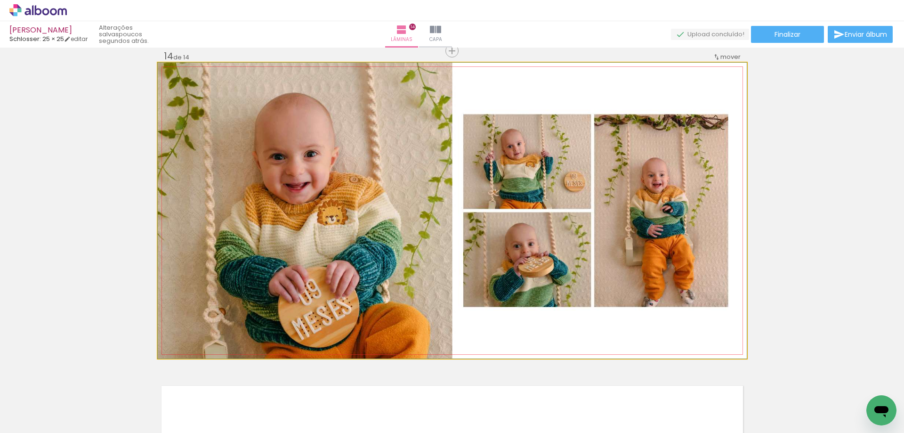
click at [650, 270] on quentale-photo at bounding box center [452, 211] width 589 height 296
click at [675, 315] on quentale-photo at bounding box center [452, 211] width 589 height 296
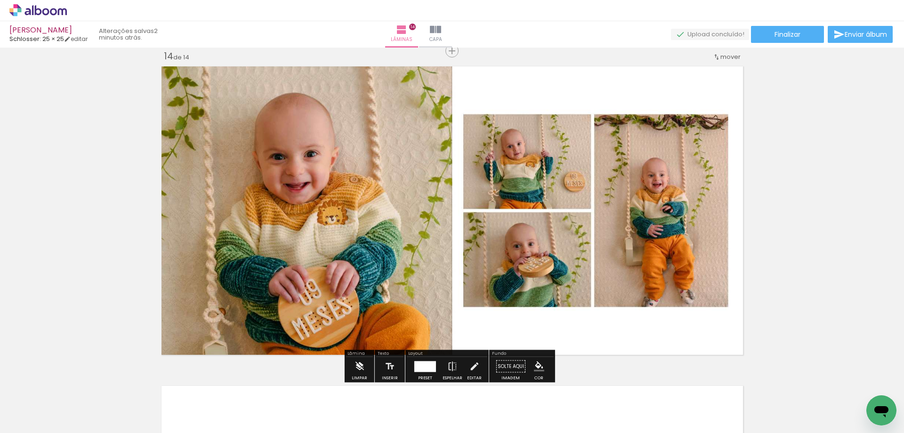
click at [351, 361] on paper-button "Limpar" at bounding box center [360, 369] width 20 height 24
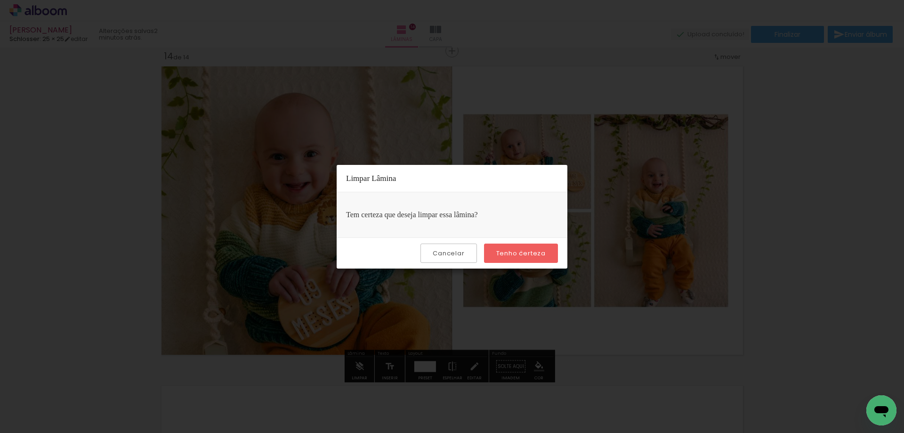
click at [0, 0] on slot "Tenho certeza" at bounding box center [0, 0] width 0 height 0
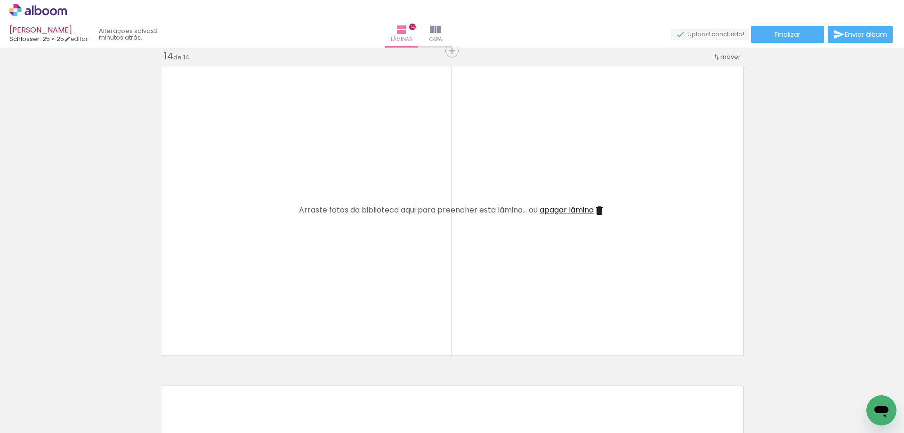
click at [761, 383] on iron-icon at bounding box center [760, 382] width 10 height 10
click at [29, 419] on span "Adicionar Fotos" at bounding box center [33, 420] width 28 height 10
click at [0, 0] on input "file" at bounding box center [0, 0] width 0 height 0
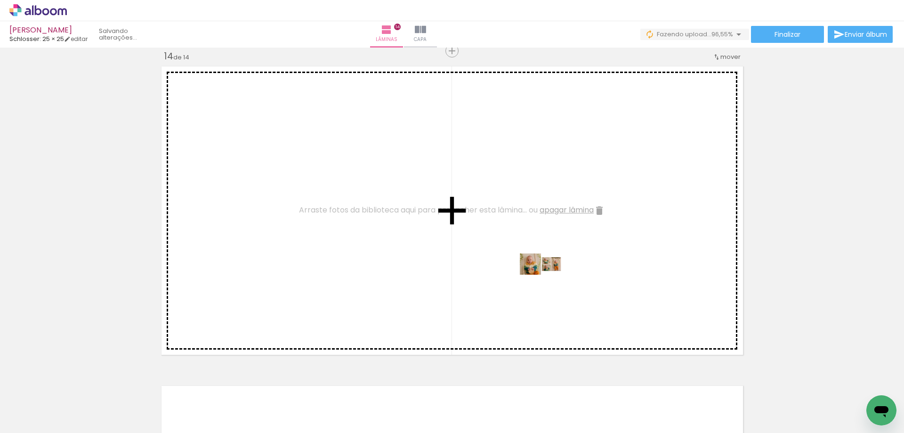
drag, startPoint x: 792, startPoint y: 410, endPoint x: 548, endPoint y: 282, distance: 275.4
click at [548, 282] on quentale-workspace at bounding box center [452, 216] width 904 height 433
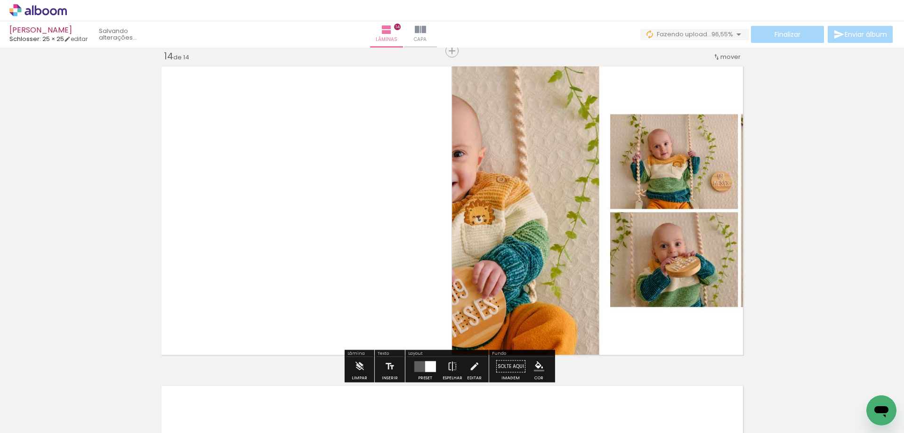
click at [421, 363] on quentale-layouter at bounding box center [426, 366] width 22 height 11
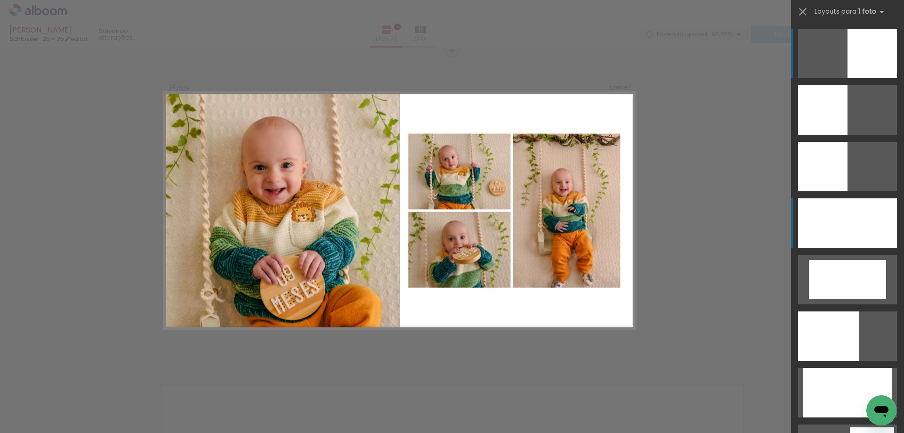
click at [849, 222] on div at bounding box center [847, 222] width 99 height 49
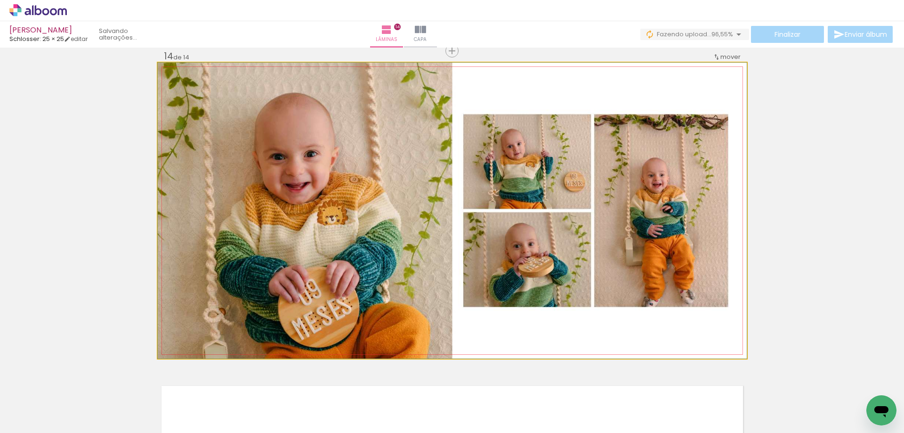
click at [701, 233] on quentale-photo at bounding box center [452, 211] width 589 height 296
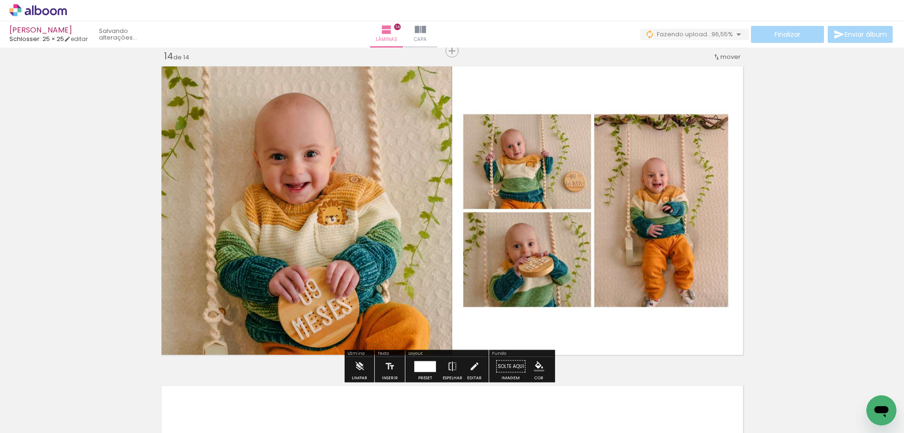
click at [732, 281] on quentale-photo at bounding box center [452, 211] width 589 height 296
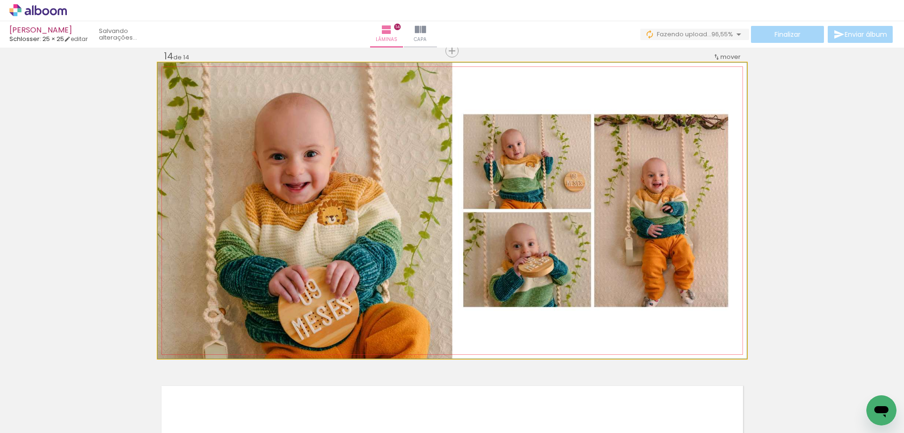
click at [714, 280] on quentale-photo at bounding box center [452, 211] width 589 height 296
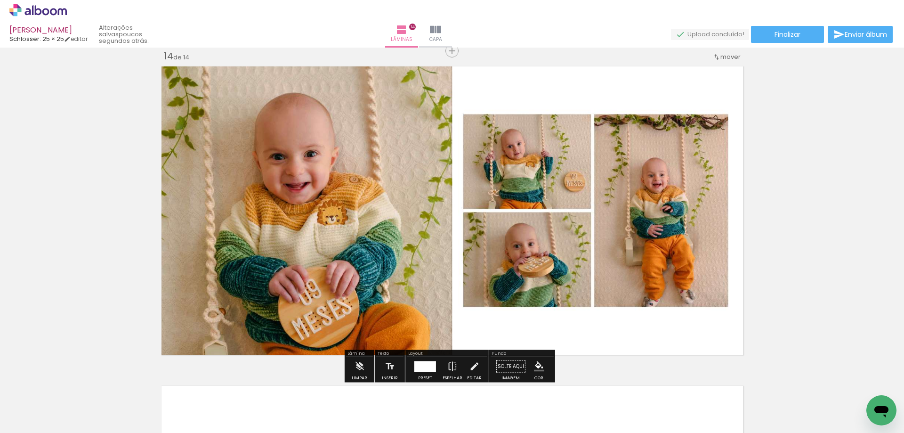
click at [348, 366] on div "Limpar" at bounding box center [359, 369] width 27 height 24
click at [358, 365] on iron-icon at bounding box center [359, 366] width 10 height 19
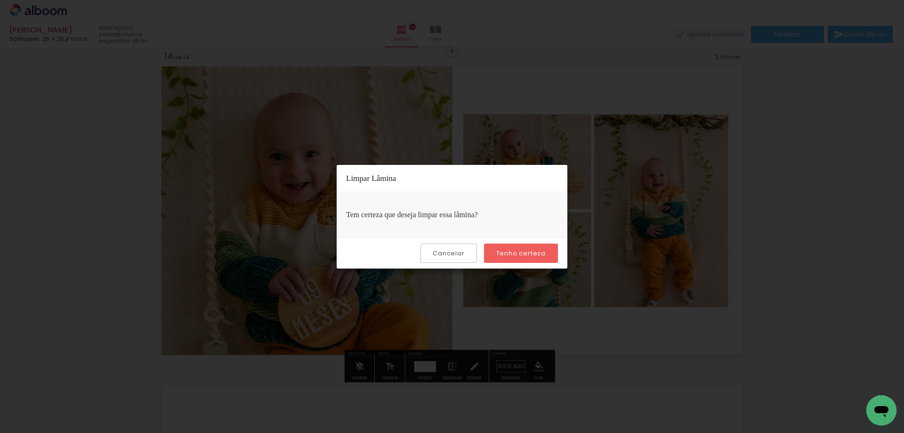
click at [0, 0] on slot "Tenho certeza" at bounding box center [0, 0] width 0 height 0
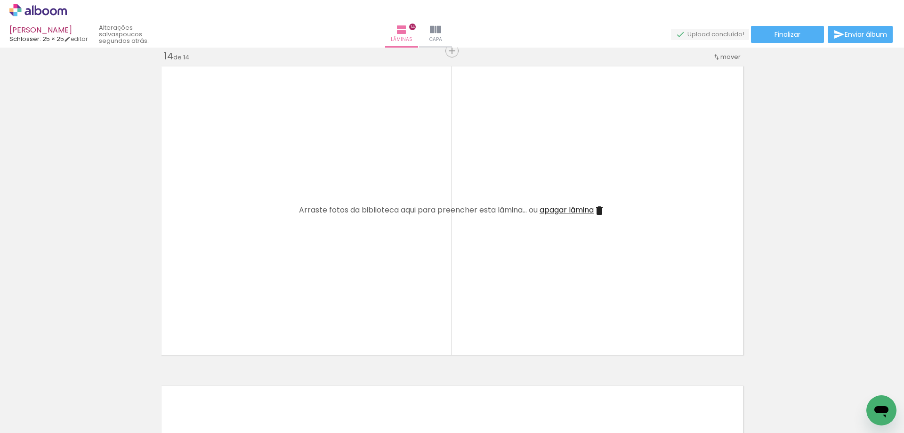
click at [764, 380] on iron-icon at bounding box center [760, 382] width 10 height 10
click at [32, 417] on span "Adicionar Fotos" at bounding box center [33, 420] width 28 height 10
click at [0, 0] on input "file" at bounding box center [0, 0] width 0 height 0
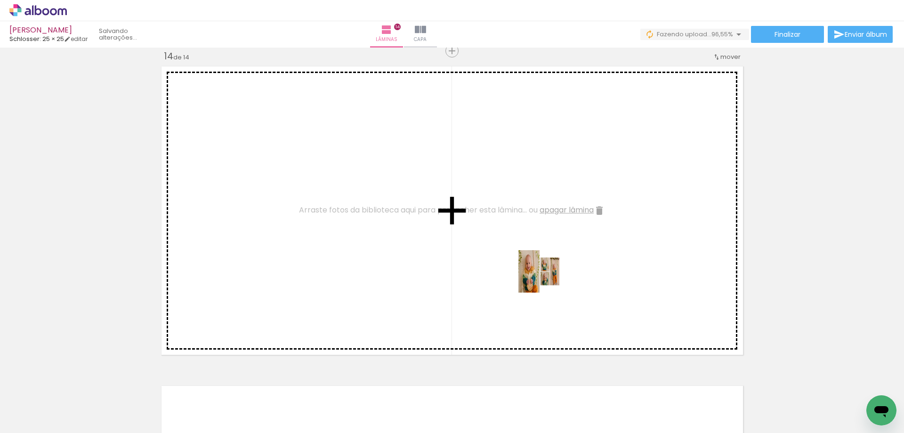
drag, startPoint x: 794, startPoint y: 403, endPoint x: 507, endPoint y: 263, distance: 319.2
click at [507, 263] on quentale-workspace at bounding box center [452, 216] width 904 height 433
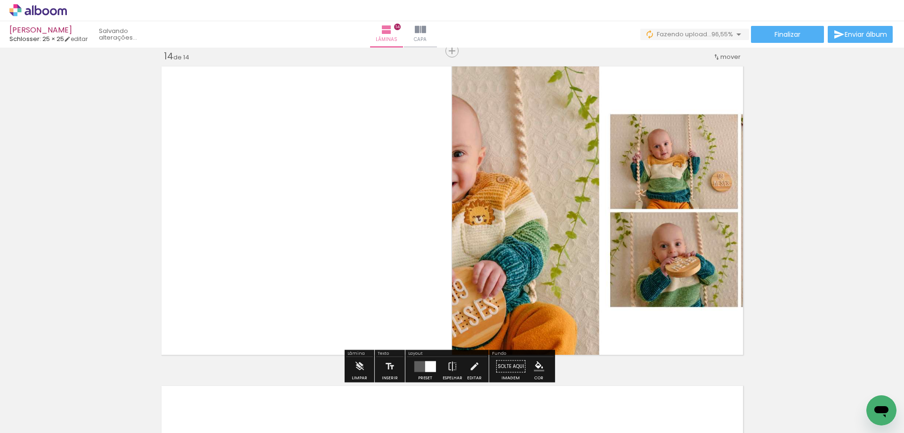
click at [425, 365] on div at bounding box center [430, 366] width 11 height 11
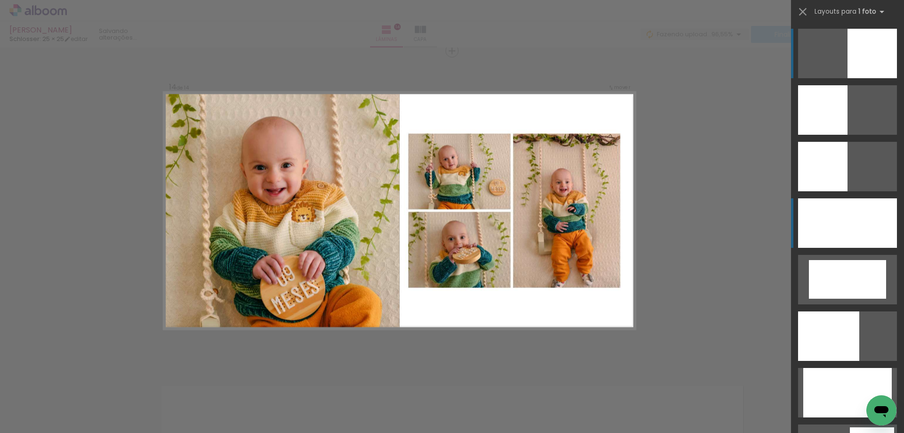
click at [826, 226] on div at bounding box center [847, 222] width 99 height 49
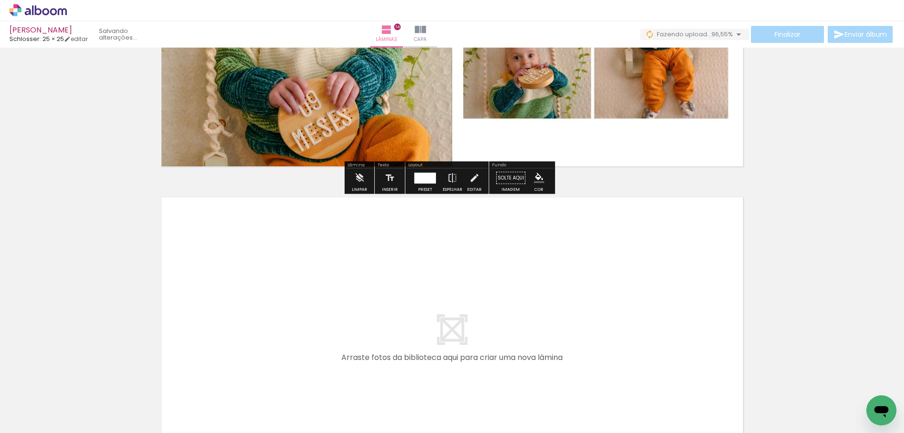
scroll to position [4494, 0]
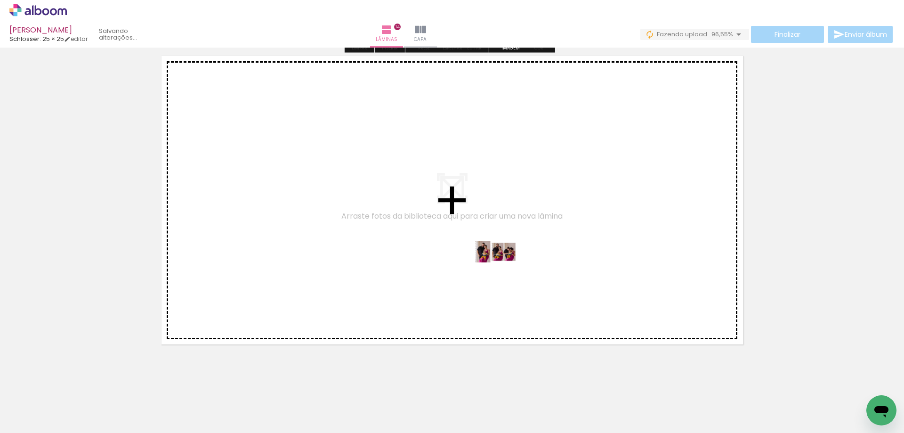
drag, startPoint x: 830, startPoint y: 406, endPoint x: 504, endPoint y: 269, distance: 353.7
click at [504, 269] on quentale-workspace at bounding box center [452, 216] width 904 height 433
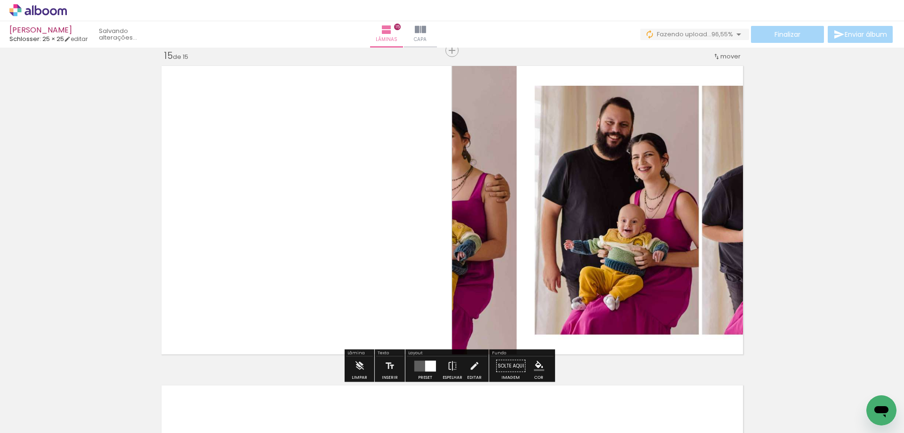
scroll to position [4483, 0]
click at [421, 363] on quentale-layouter at bounding box center [426, 366] width 22 height 11
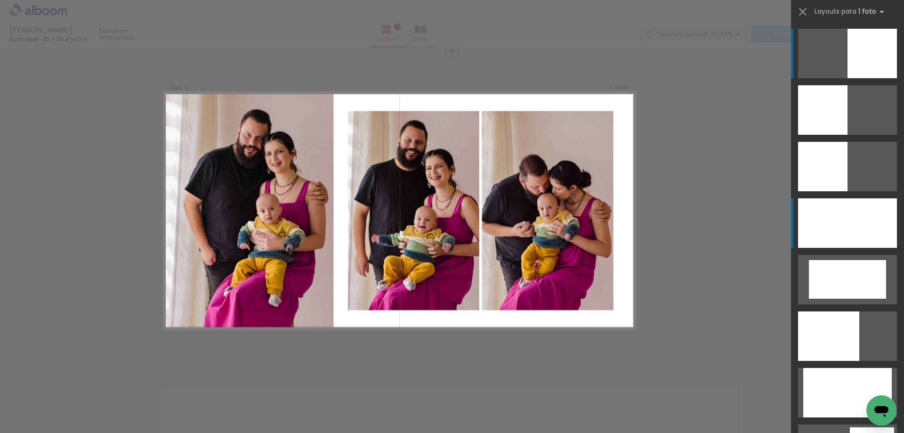
click at [844, 206] on div at bounding box center [847, 222] width 99 height 49
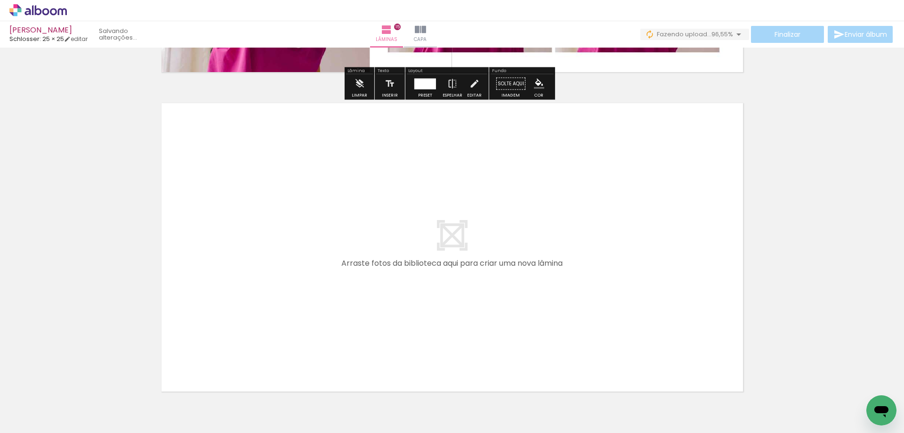
scroll to position [0, 336]
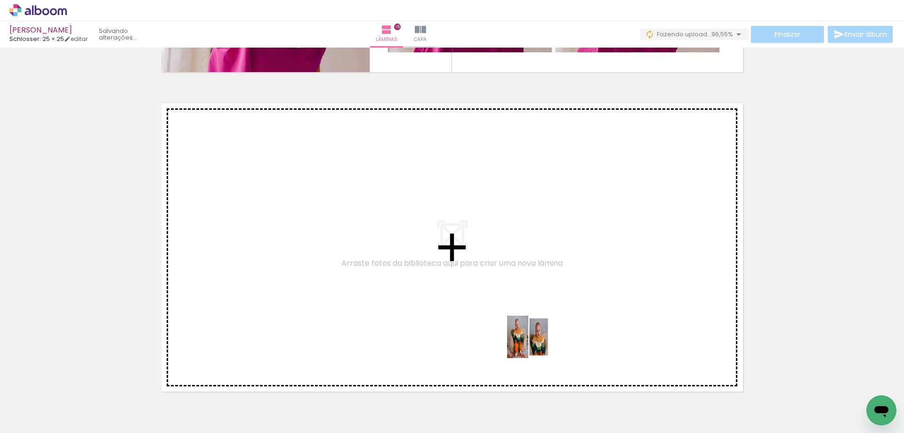
drag, startPoint x: 566, startPoint y: 413, endPoint x: 513, endPoint y: 303, distance: 121.1
click at [513, 303] on quentale-workspace at bounding box center [452, 216] width 904 height 433
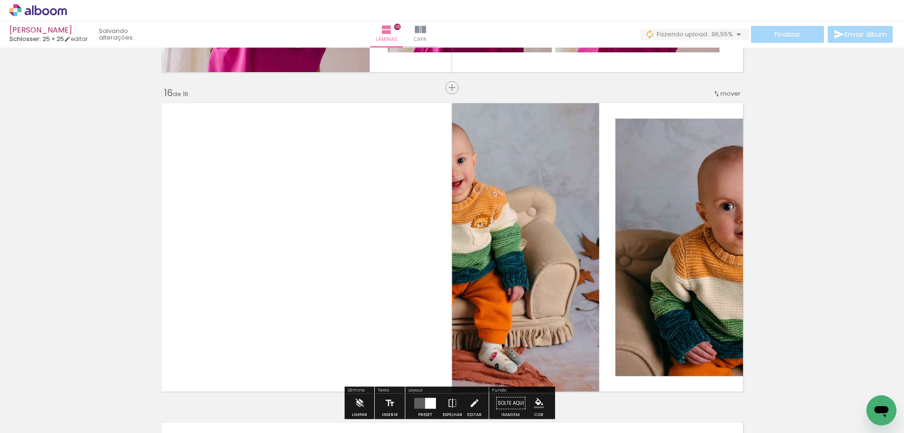
scroll to position [4803, 0]
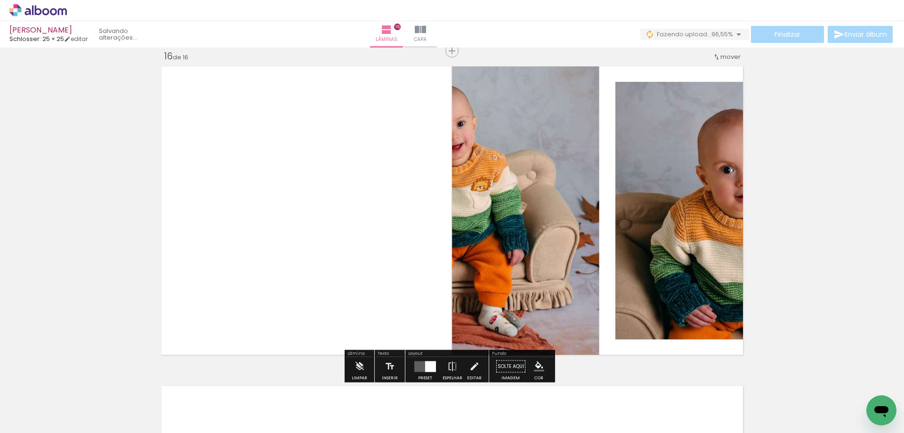
click at [425, 364] on div at bounding box center [430, 366] width 11 height 11
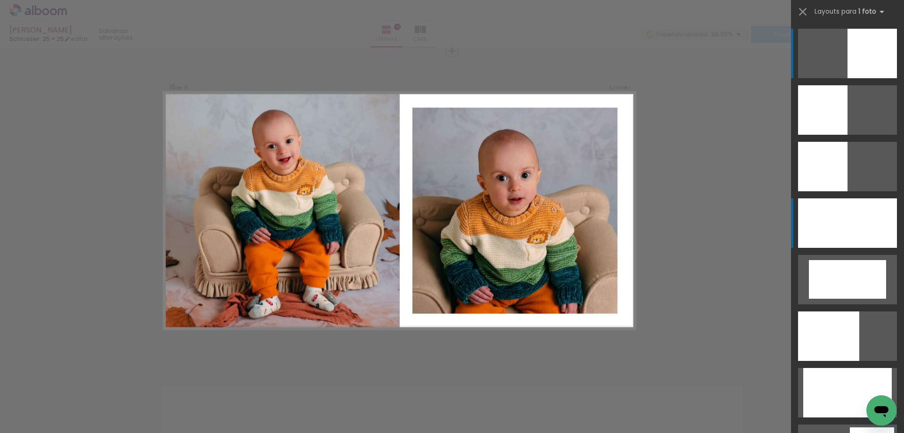
click at [866, 228] on div at bounding box center [847, 222] width 99 height 49
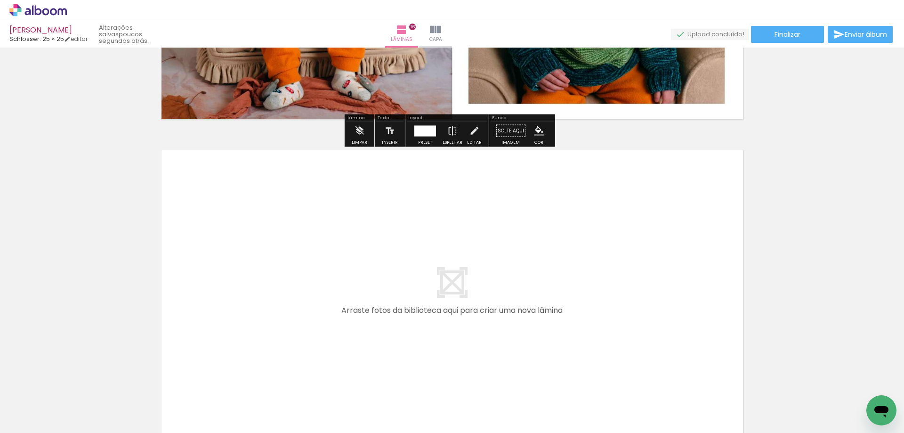
scroll to position [5139, 0]
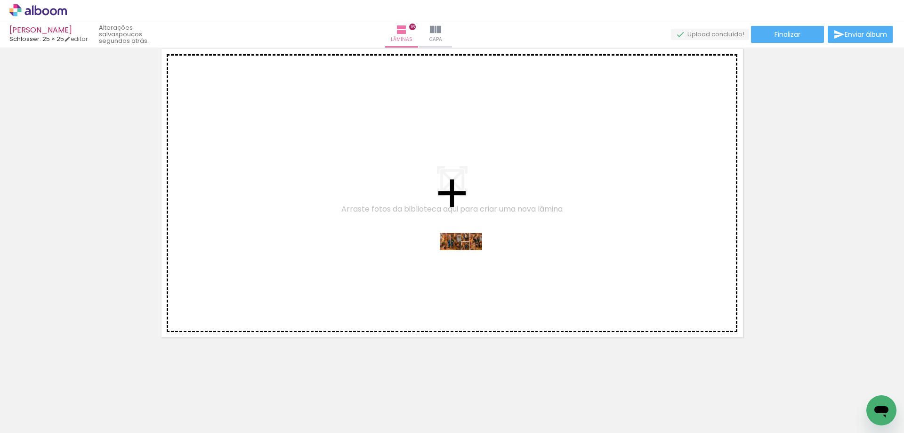
drag, startPoint x: 616, startPoint y: 407, endPoint x: 468, endPoint y: 259, distance: 209.2
click at [468, 259] on quentale-workspace at bounding box center [452, 216] width 904 height 433
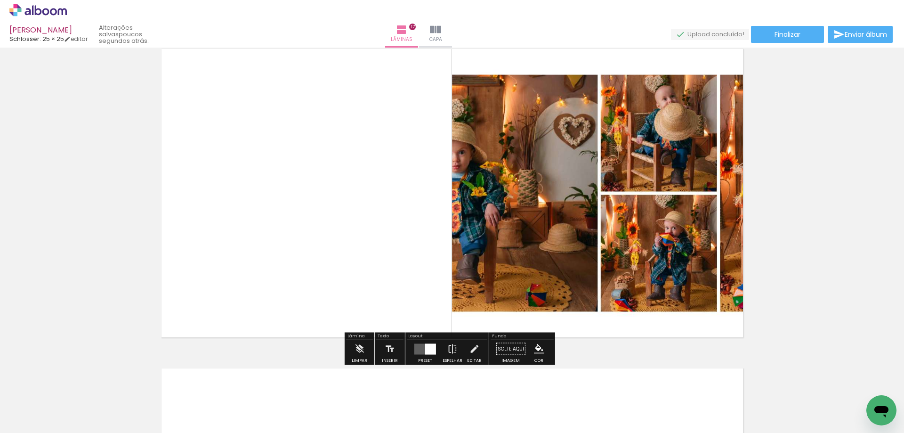
scroll to position [5122, 0]
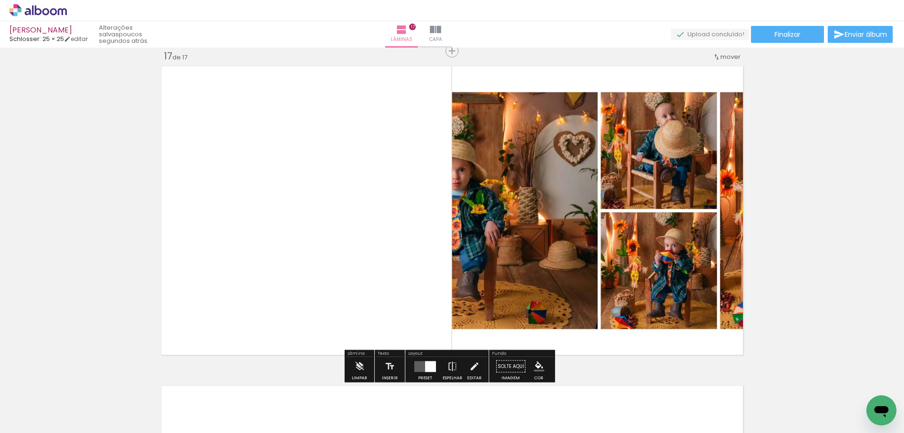
click at [422, 362] on quentale-layouter at bounding box center [426, 366] width 22 height 11
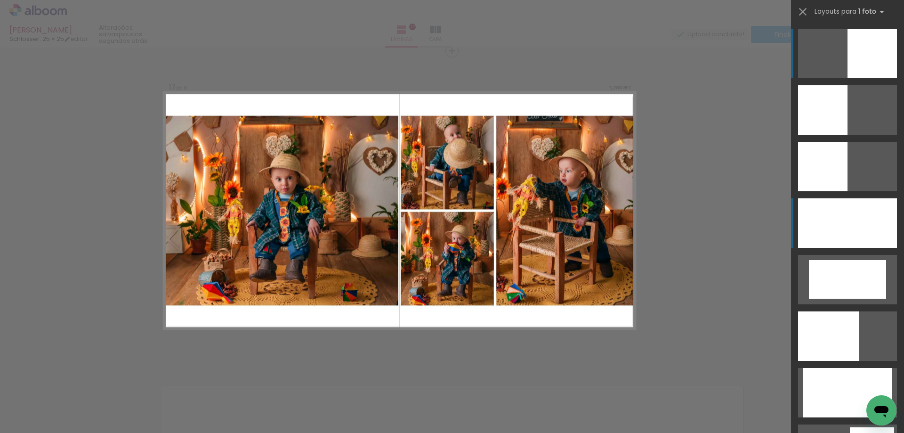
click at [874, 214] on div at bounding box center [847, 222] width 99 height 49
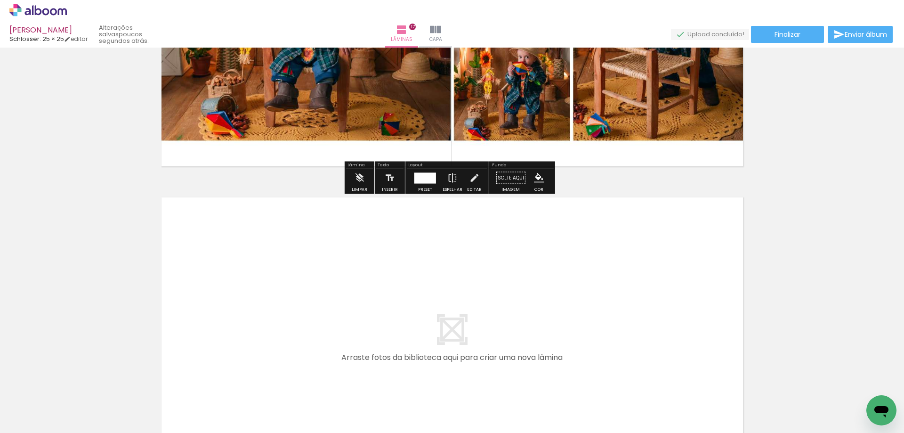
scroll to position [5405, 0]
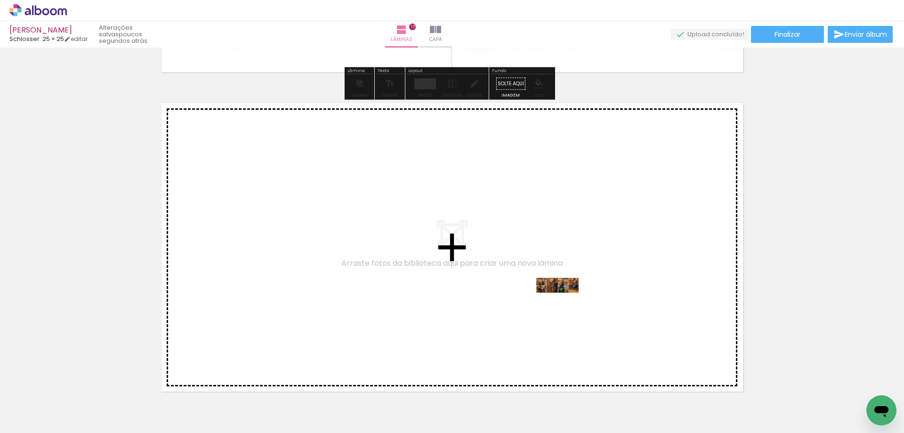
drag, startPoint x: 667, startPoint y: 406, endPoint x: 565, endPoint y: 303, distance: 144.6
click at [565, 303] on quentale-workspace at bounding box center [452, 216] width 904 height 433
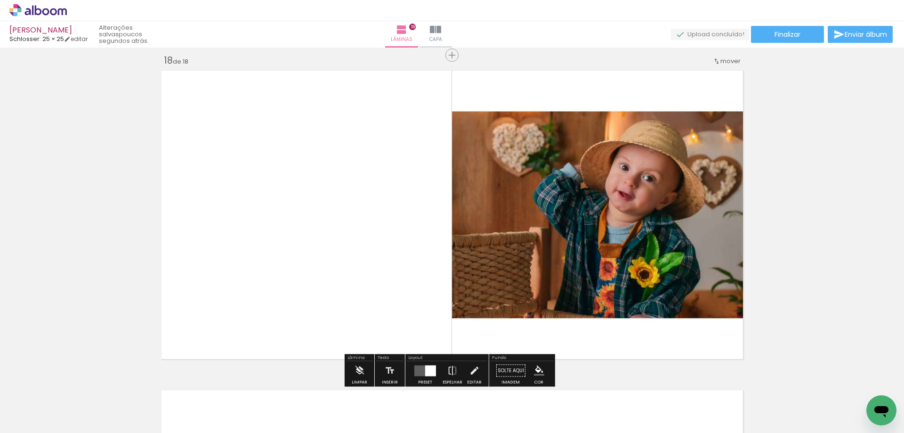
scroll to position [5441, 0]
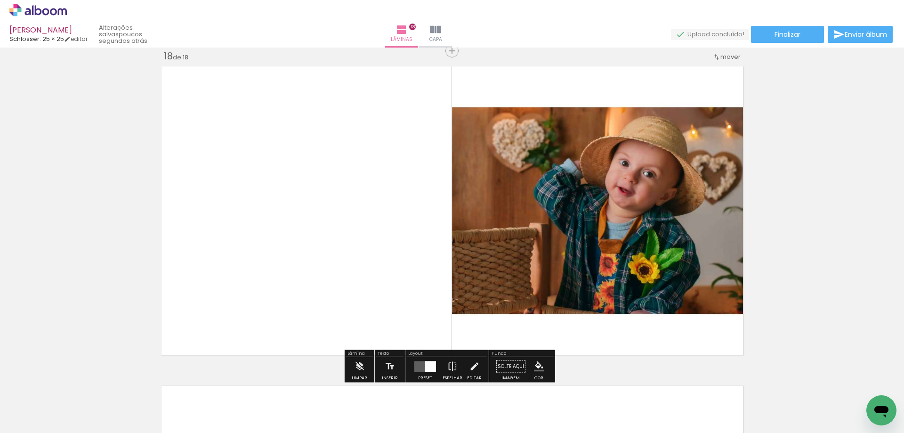
click at [425, 362] on div at bounding box center [430, 366] width 11 height 11
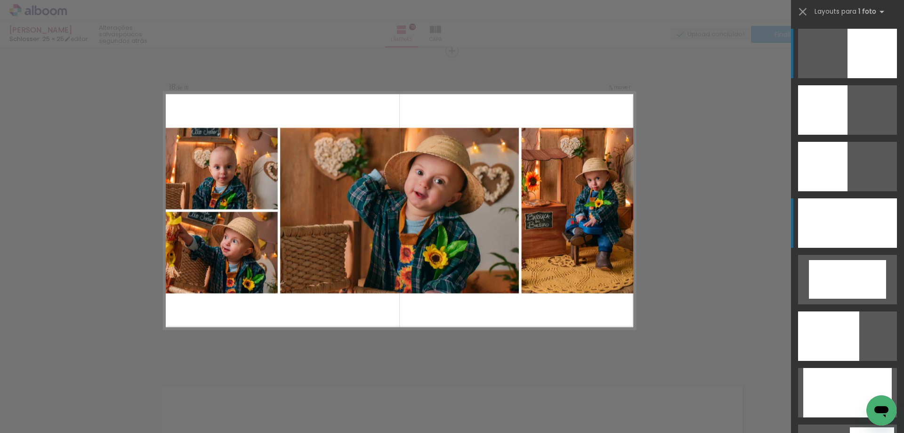
click at [821, 235] on div at bounding box center [847, 222] width 99 height 49
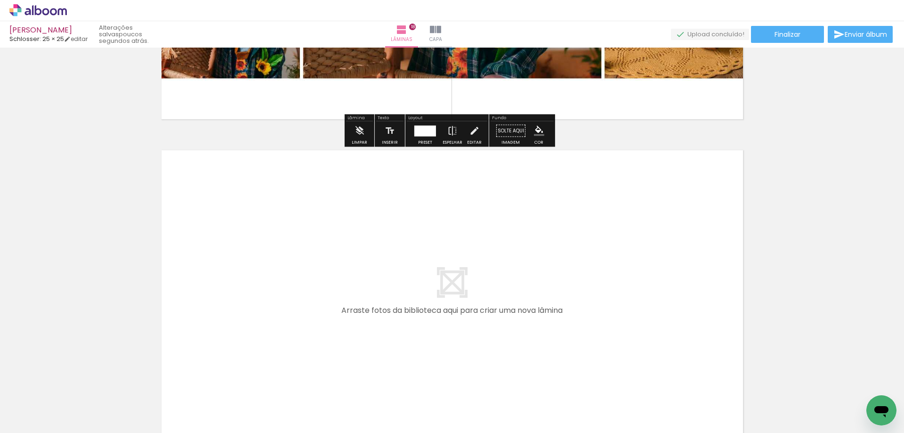
scroll to position [5778, 0]
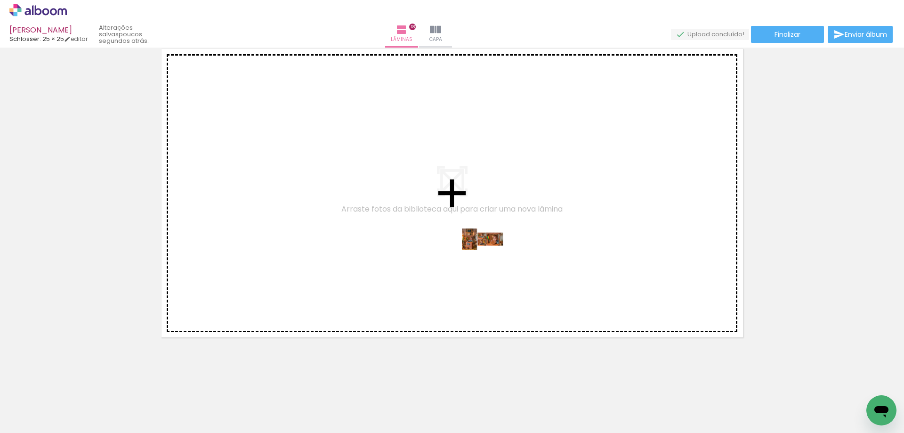
drag, startPoint x: 709, startPoint y: 401, endPoint x: 490, endPoint y: 257, distance: 262.2
click at [490, 257] on quentale-workspace at bounding box center [452, 216] width 904 height 433
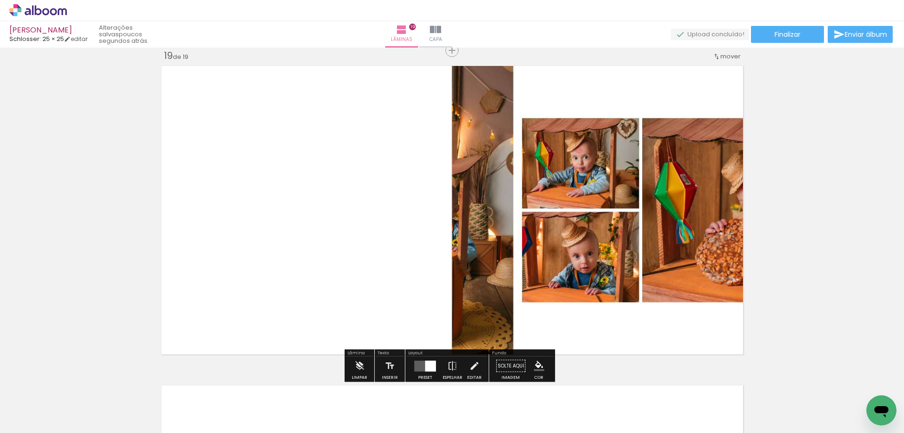
scroll to position [5761, 0]
click at [427, 367] on div at bounding box center [430, 366] width 11 height 11
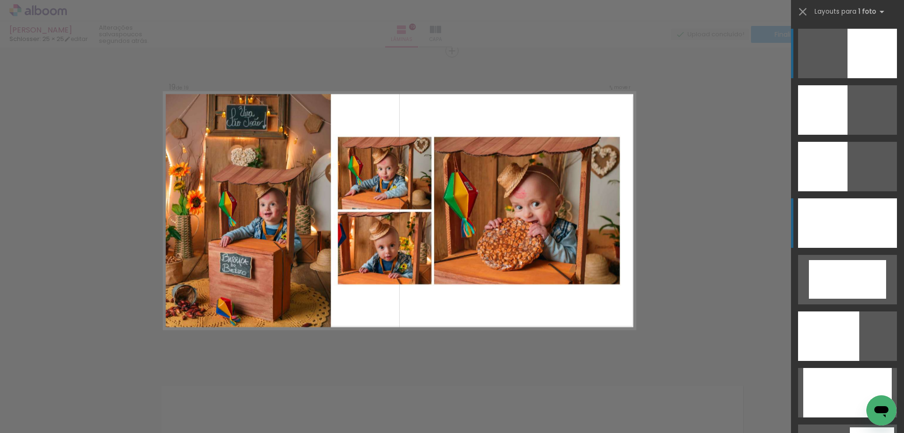
click at [874, 230] on div at bounding box center [847, 222] width 99 height 49
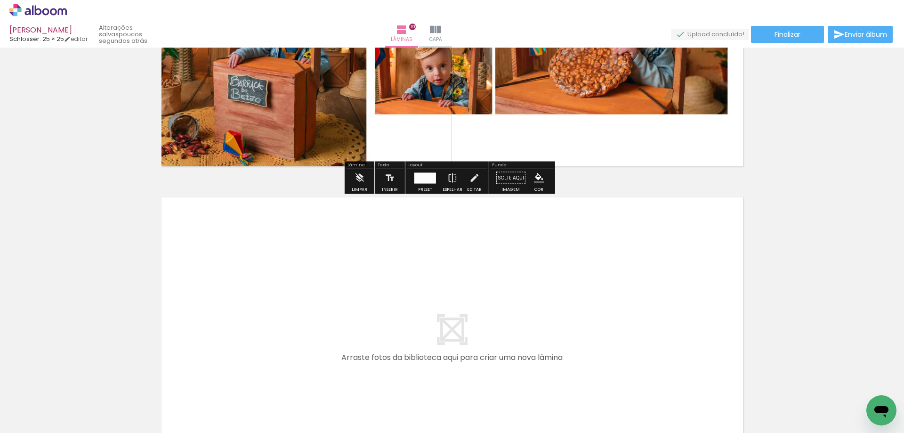
scroll to position [6090, 0]
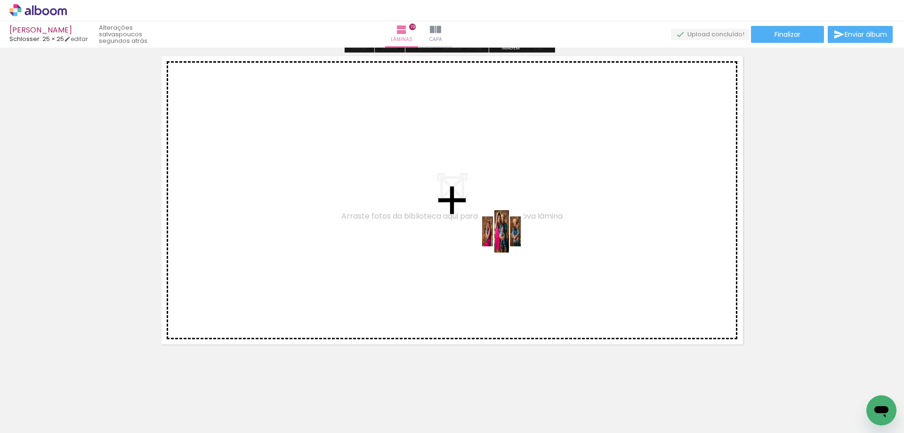
drag, startPoint x: 772, startPoint y: 411, endPoint x: 501, endPoint y: 235, distance: 323.5
click at [501, 235] on quentale-workspace at bounding box center [452, 216] width 904 height 433
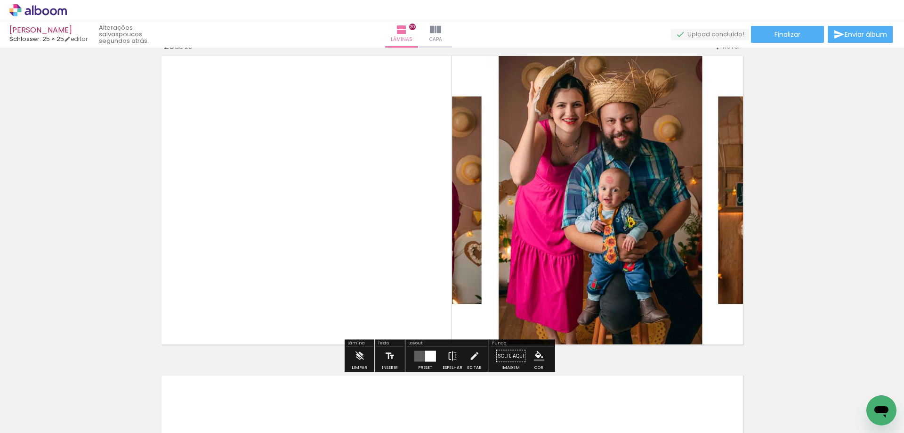
scroll to position [6080, 0]
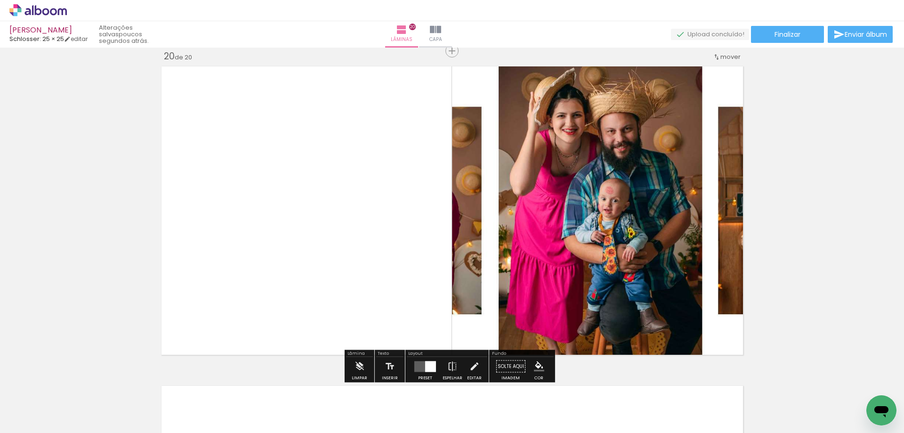
click at [426, 368] on div at bounding box center [430, 366] width 11 height 11
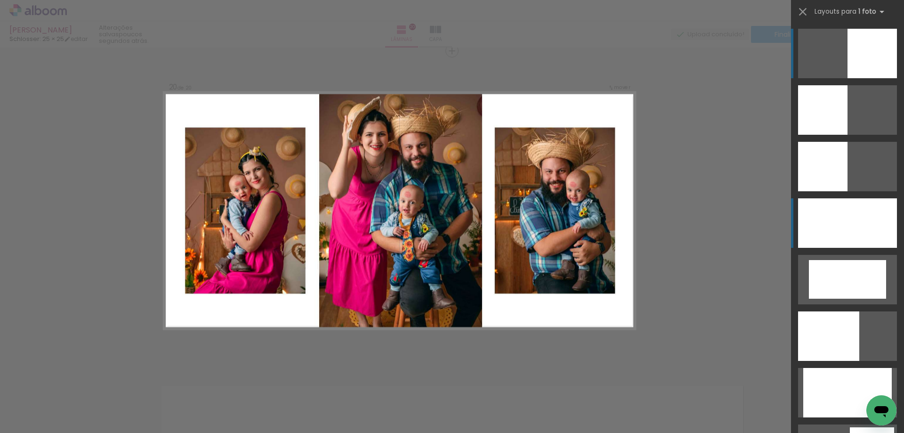
click at [870, 218] on div at bounding box center [847, 222] width 99 height 49
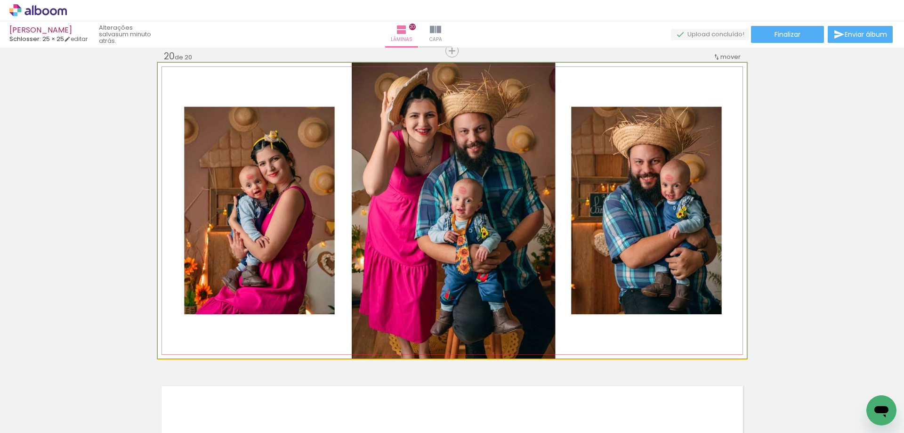
click at [625, 220] on quentale-photo at bounding box center [452, 211] width 589 height 296
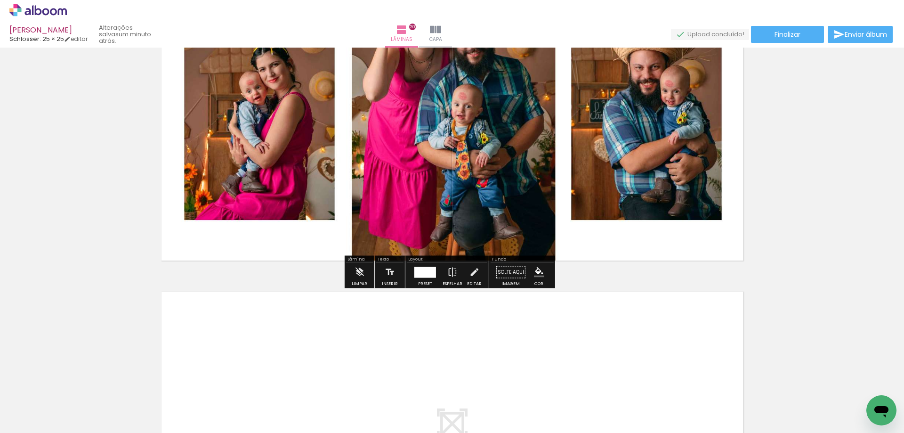
scroll to position [6410, 0]
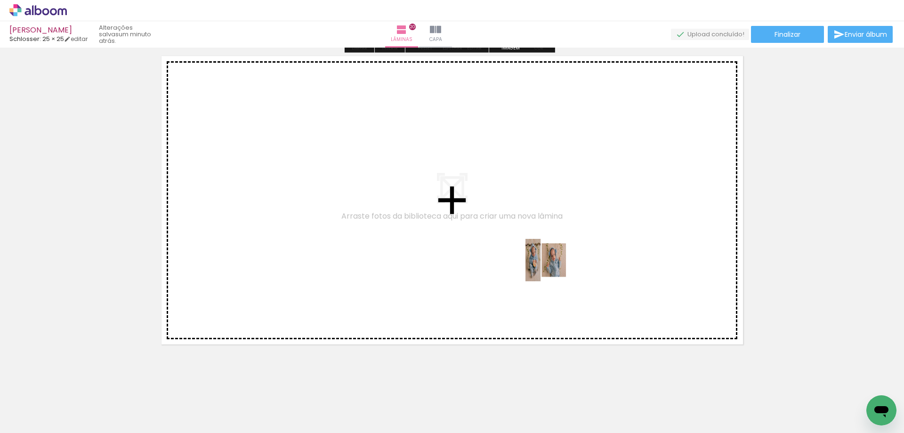
drag, startPoint x: 820, startPoint y: 405, endPoint x: 537, endPoint y: 262, distance: 316.8
click at [537, 262] on quentale-workspace at bounding box center [452, 216] width 904 height 433
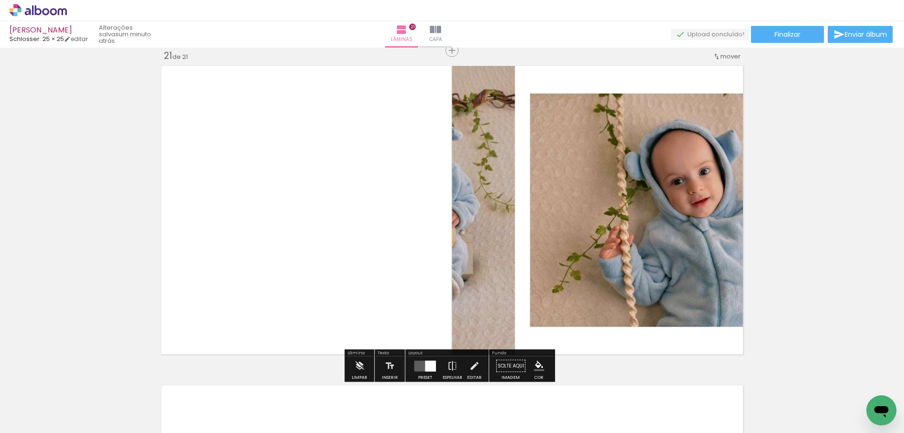
scroll to position [6399, 0]
click at [427, 363] on div at bounding box center [430, 366] width 11 height 11
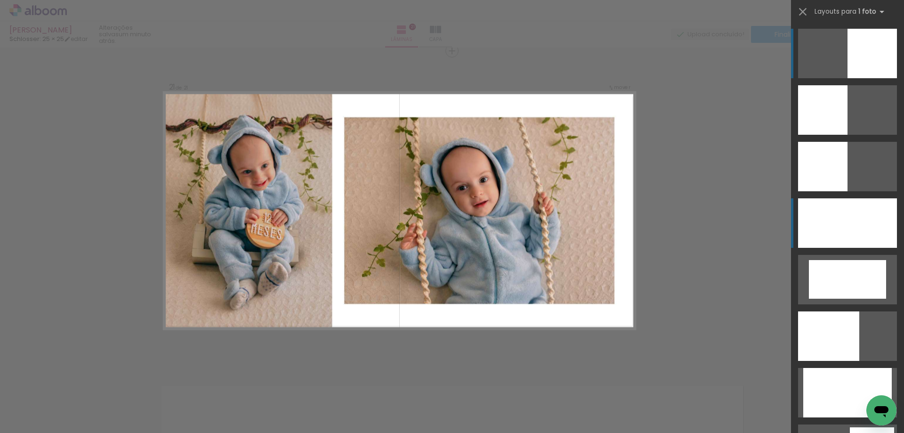
click at [844, 235] on div at bounding box center [847, 222] width 99 height 49
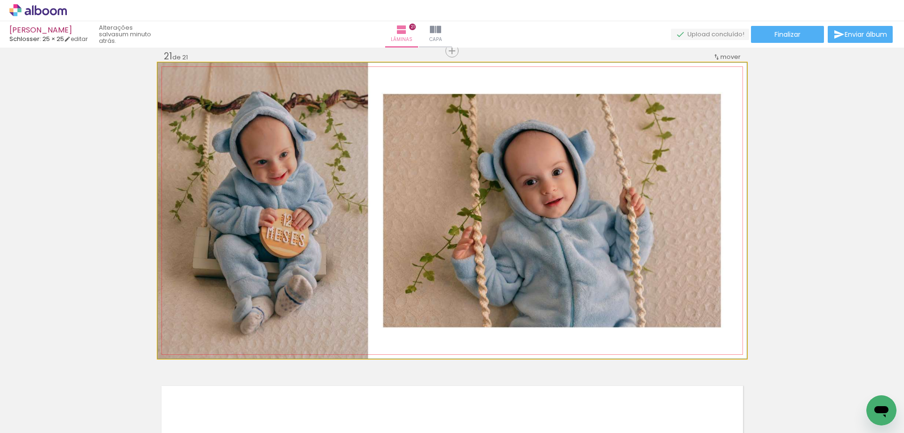
click at [643, 291] on quentale-photo at bounding box center [452, 211] width 589 height 296
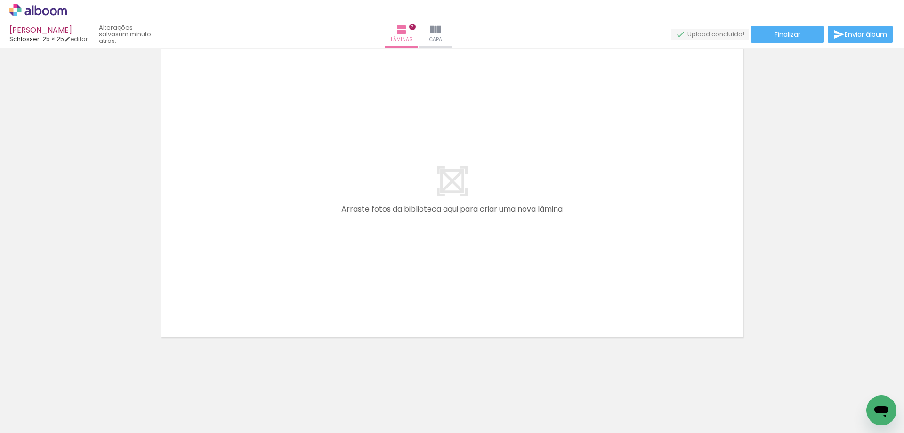
scroll to position [0, 706]
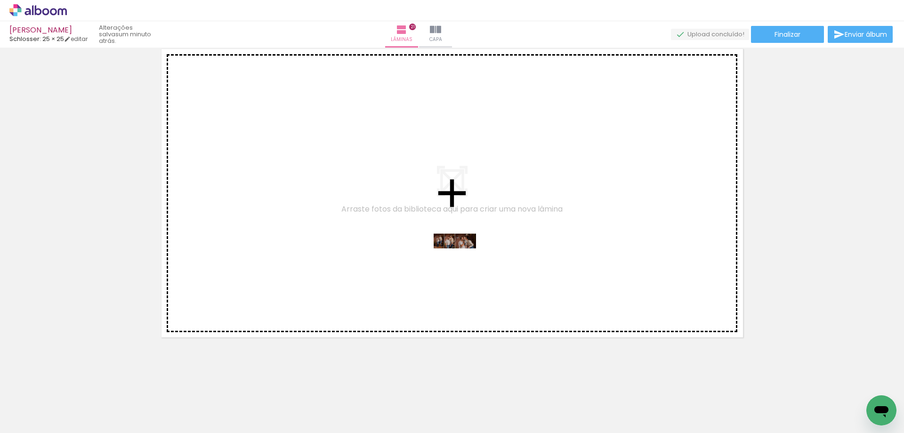
drag, startPoint x: 502, startPoint y: 408, endPoint x: 462, endPoint y: 259, distance: 154.5
click at [462, 259] on quentale-workspace at bounding box center [452, 216] width 904 height 433
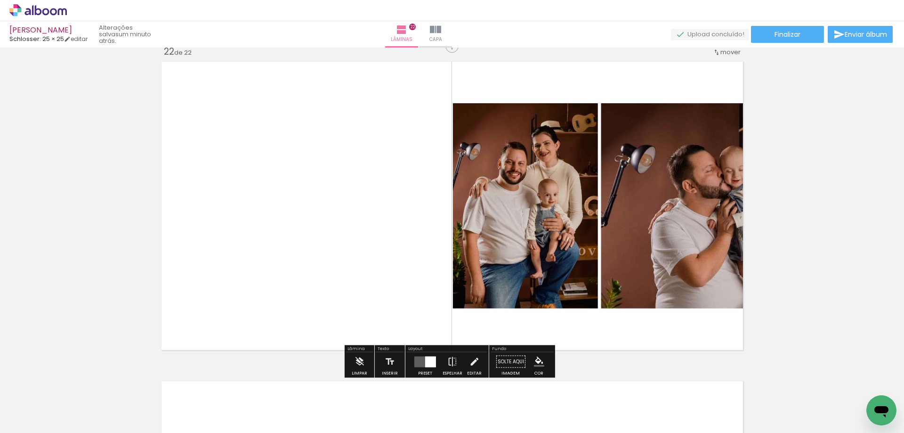
scroll to position [6719, 0]
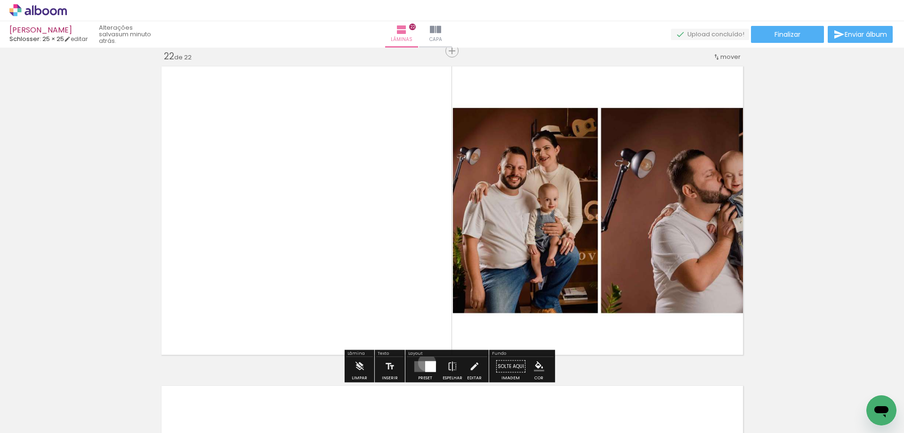
click at [425, 362] on div at bounding box center [430, 366] width 11 height 11
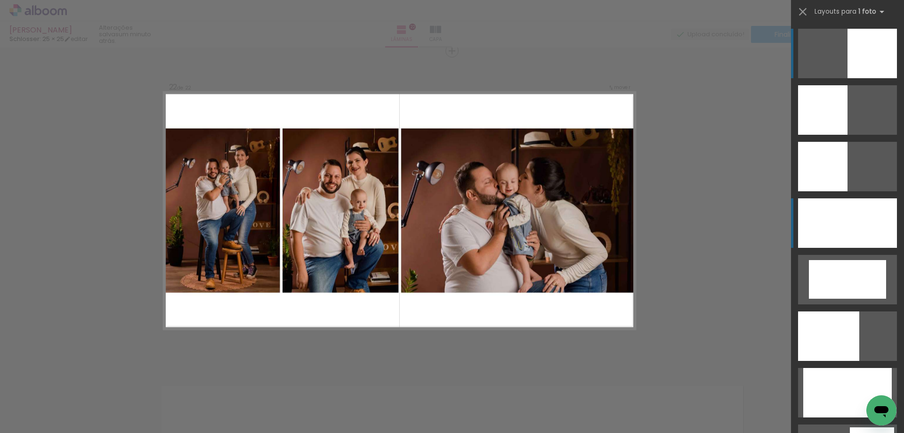
click at [838, 227] on div at bounding box center [847, 222] width 99 height 49
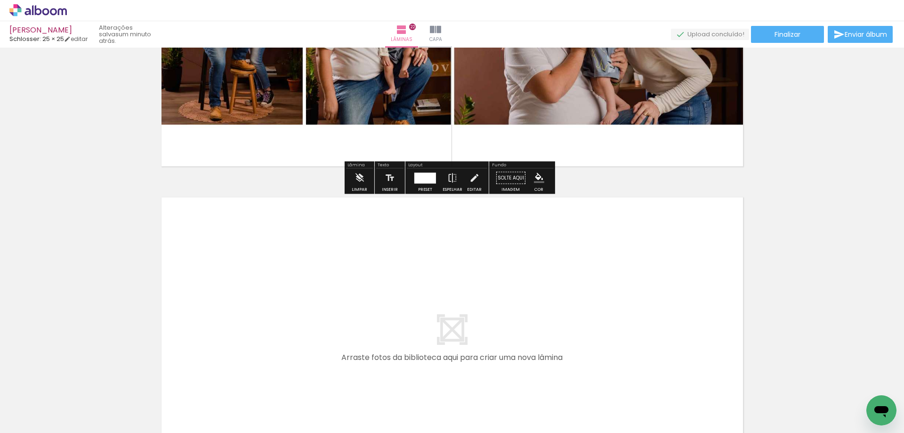
scroll to position [7049, 0]
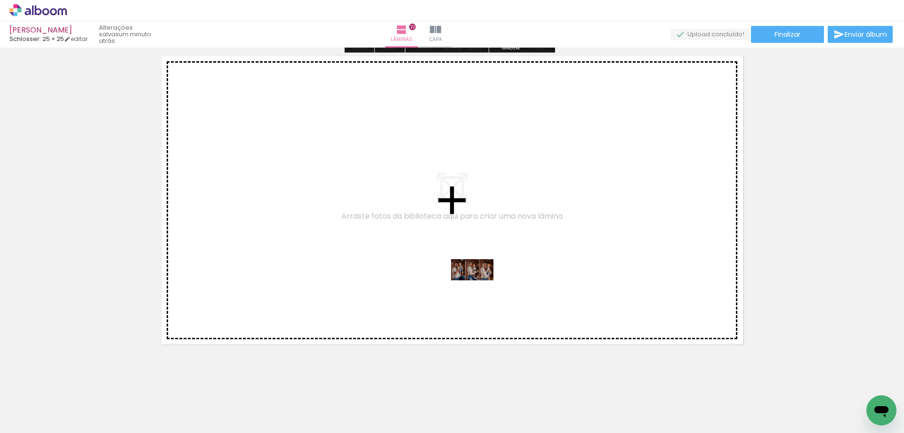
drag, startPoint x: 551, startPoint y: 398, endPoint x: 480, endPoint y: 287, distance: 131.6
click at [480, 287] on quentale-workspace at bounding box center [452, 216] width 904 height 433
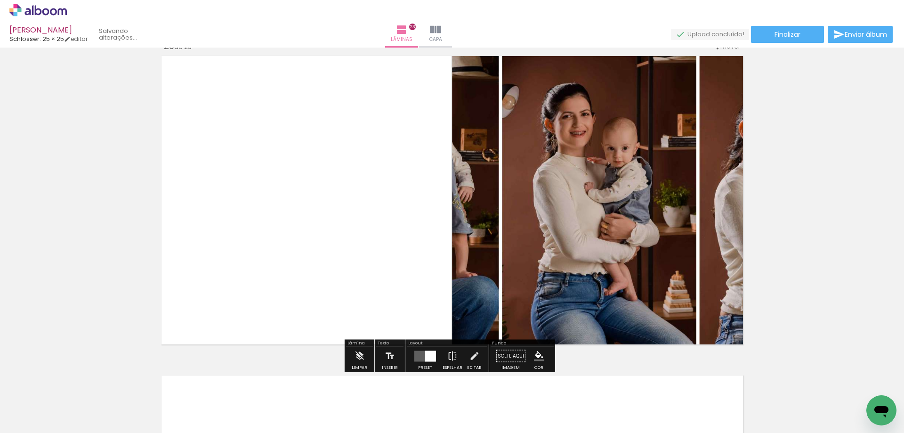
scroll to position [7038, 0]
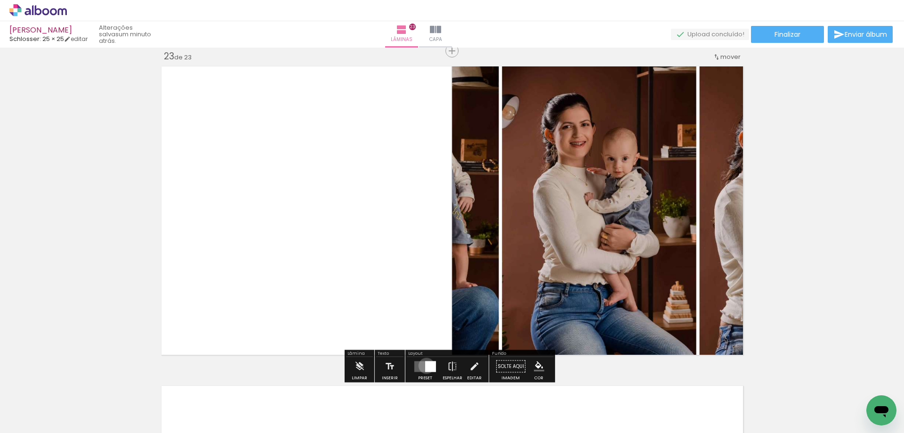
click at [425, 366] on div at bounding box center [430, 366] width 11 height 11
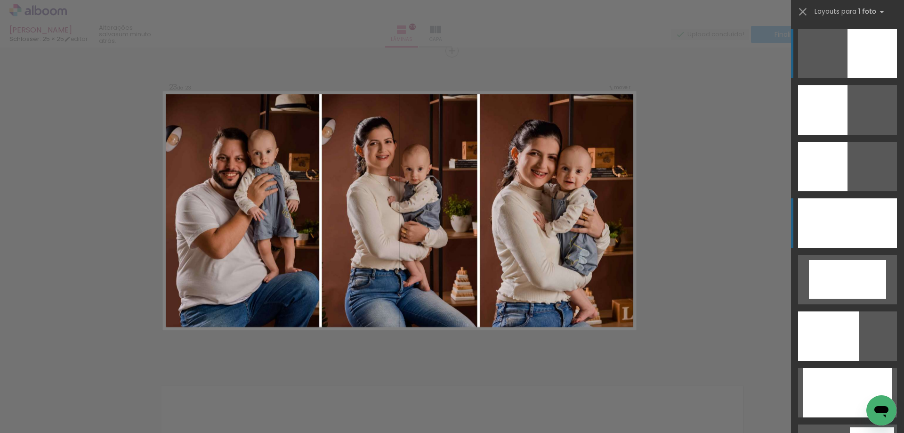
click at [831, 206] on div at bounding box center [847, 222] width 99 height 49
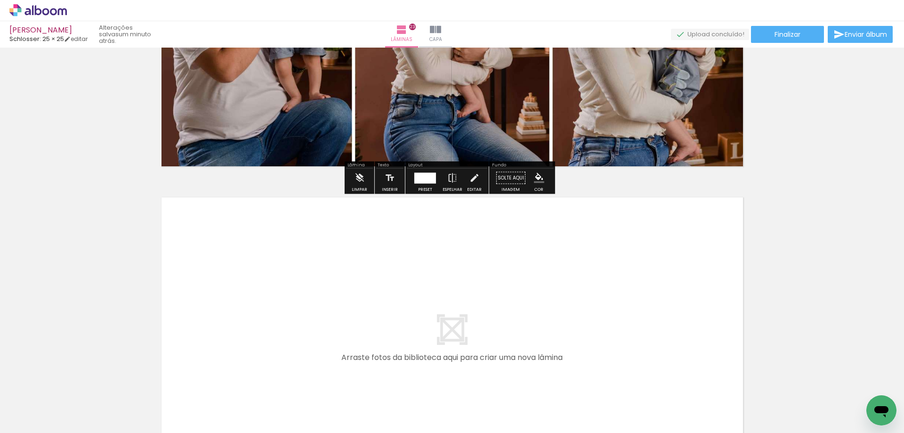
scroll to position [7375, 0]
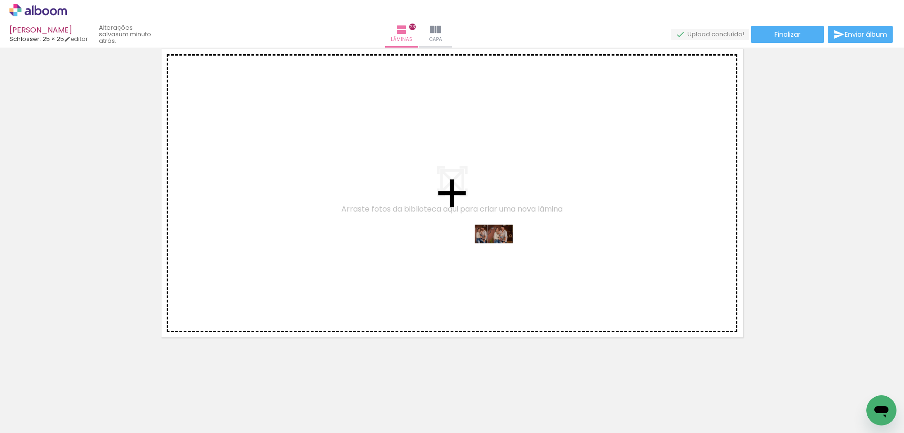
drag, startPoint x: 614, startPoint y: 406, endPoint x: 501, endPoint y: 252, distance: 191.1
click at [501, 252] on quentale-workspace at bounding box center [452, 216] width 904 height 433
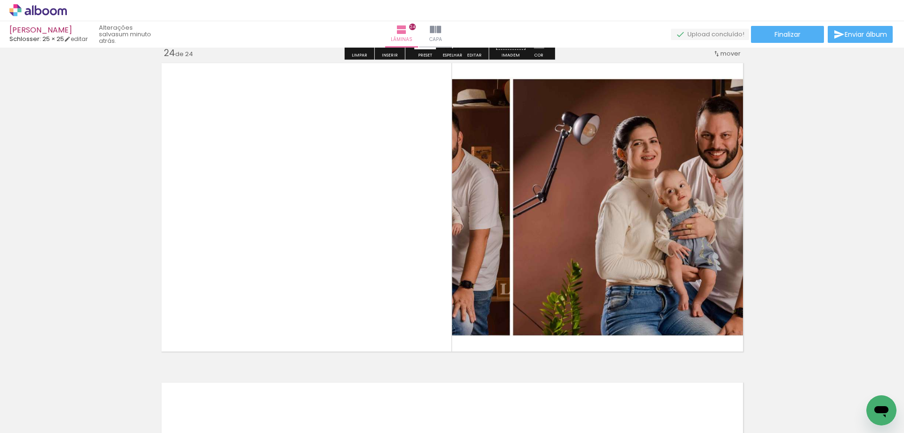
scroll to position [7358, 0]
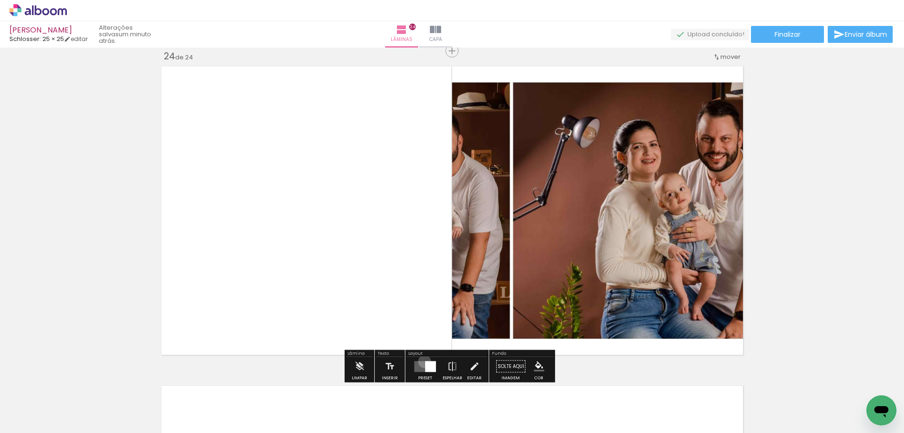
click at [423, 361] on quentale-layouter at bounding box center [426, 366] width 22 height 11
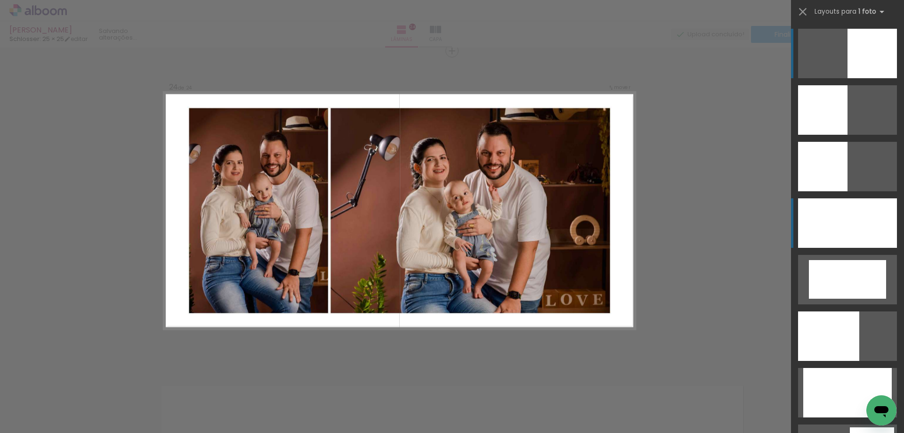
click at [846, 225] on div at bounding box center [847, 222] width 99 height 49
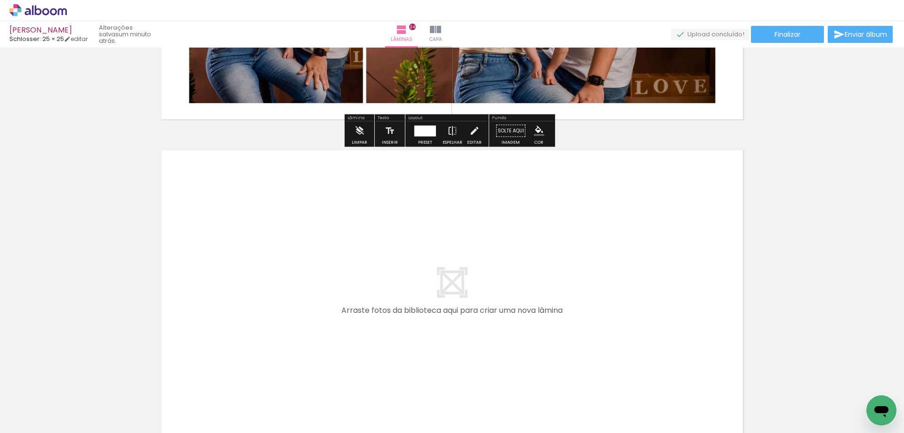
scroll to position [7694, 0]
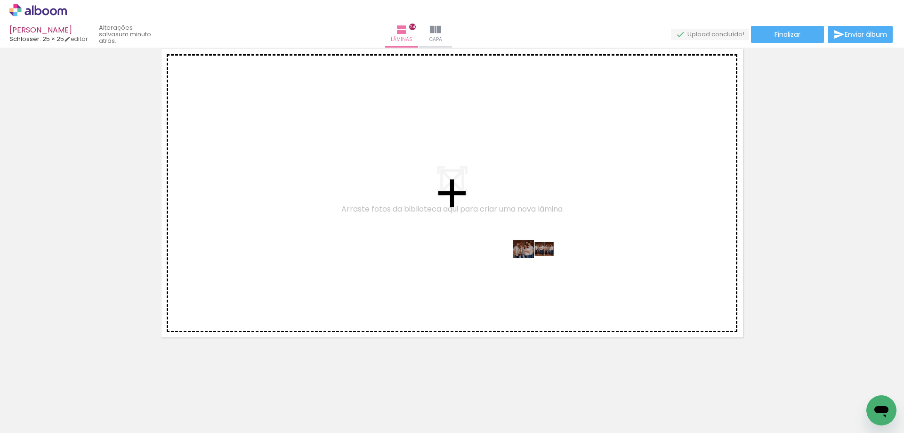
drag, startPoint x: 620, startPoint y: 342, endPoint x: 541, endPoint y: 267, distance: 108.9
click at [541, 267] on quentale-workspace at bounding box center [452, 216] width 904 height 433
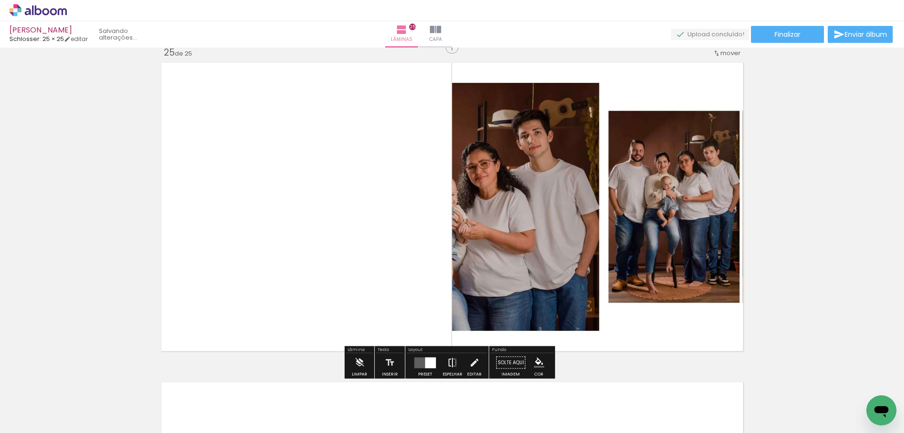
scroll to position [7677, 0]
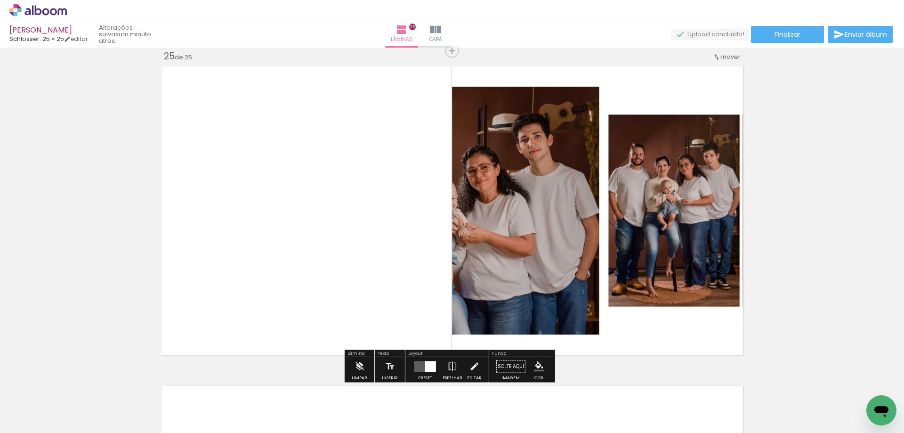
click at [421, 366] on quentale-layouter at bounding box center [426, 366] width 22 height 11
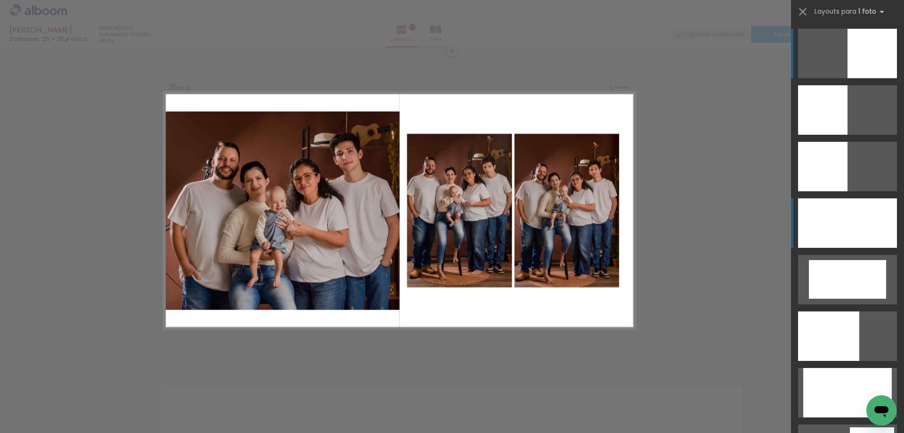
click at [848, 210] on div at bounding box center [847, 222] width 99 height 49
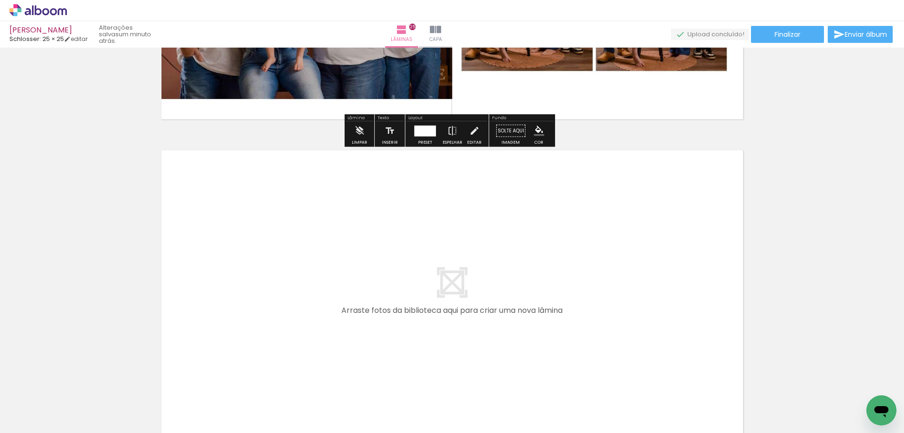
scroll to position [7959, 0]
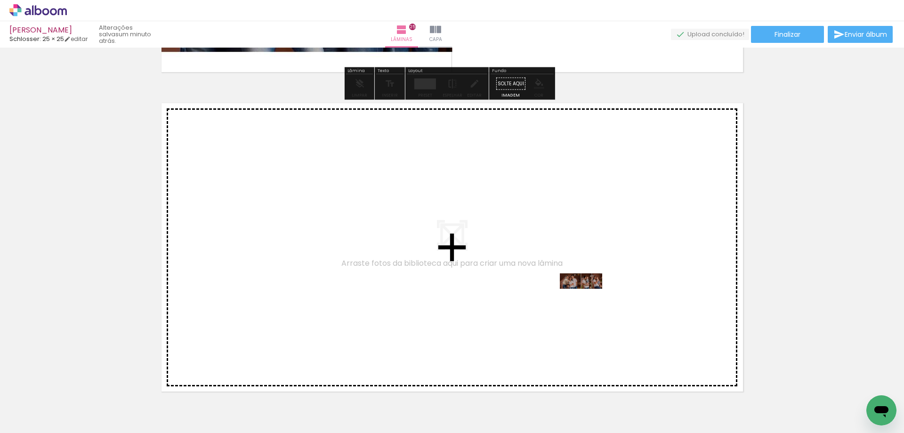
drag, startPoint x: 718, startPoint y: 406, endPoint x: 587, endPoint y: 298, distance: 170.0
click at [587, 298] on quentale-workspace at bounding box center [452, 216] width 904 height 433
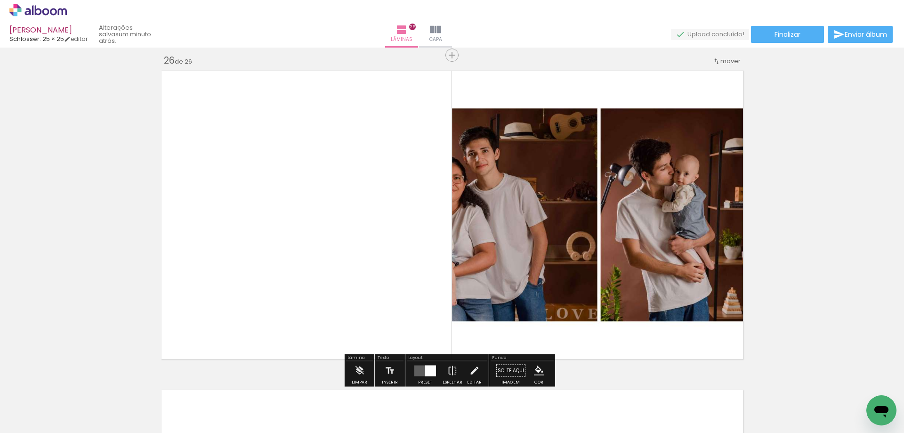
scroll to position [7996, 0]
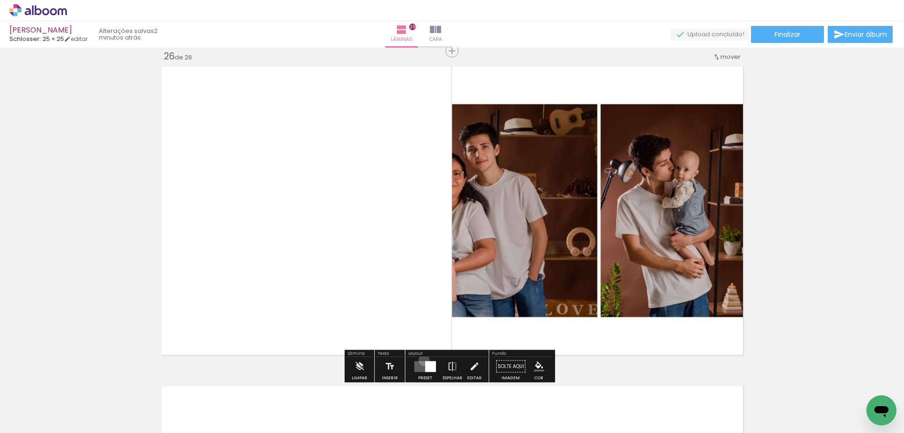
click at [422, 360] on div at bounding box center [425, 366] width 25 height 19
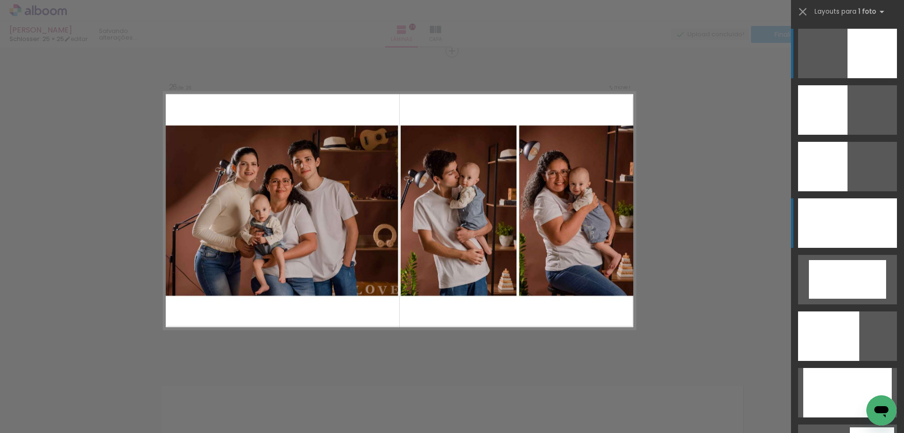
click at [846, 227] on div at bounding box center [847, 222] width 99 height 49
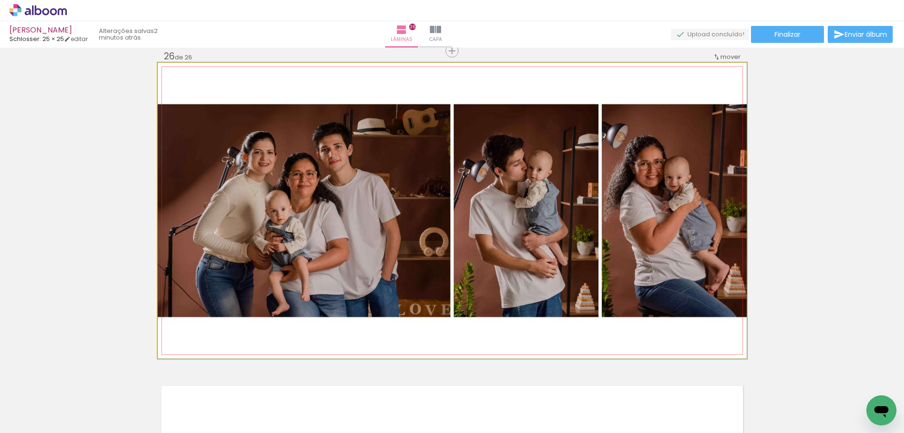
click at [719, 281] on quentale-photo at bounding box center [452, 211] width 589 height 296
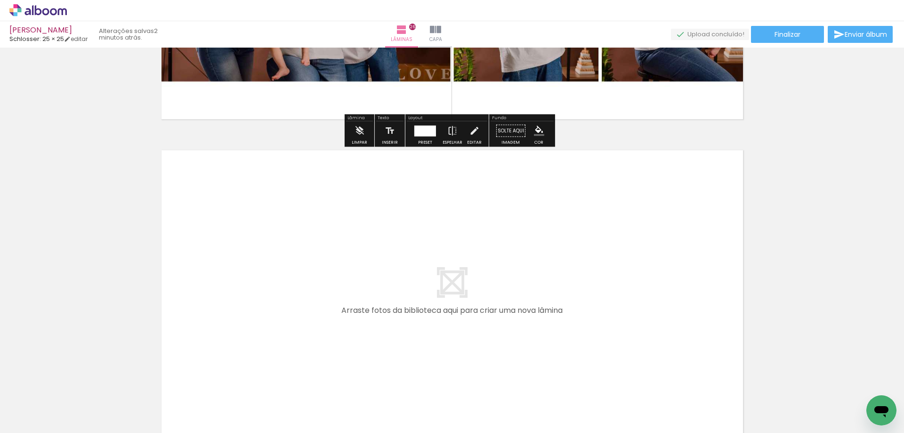
scroll to position [8326, 0]
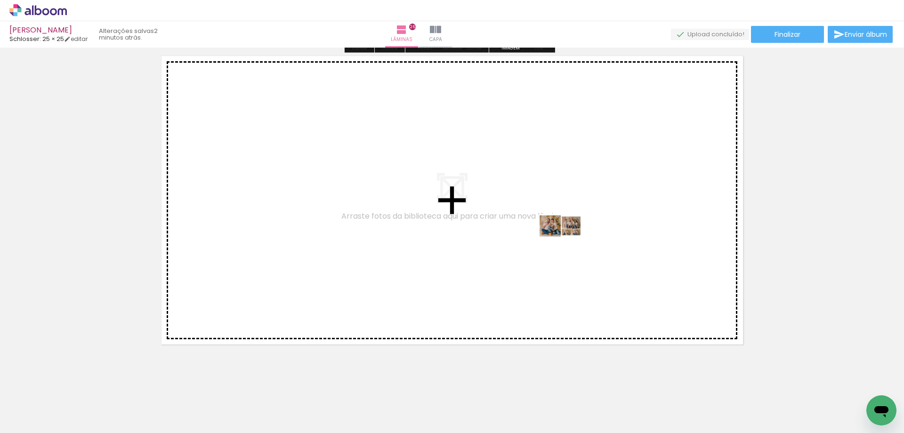
drag, startPoint x: 779, startPoint y: 405, endPoint x: 568, endPoint y: 244, distance: 265.5
click at [568, 244] on quentale-workspace at bounding box center [452, 216] width 904 height 433
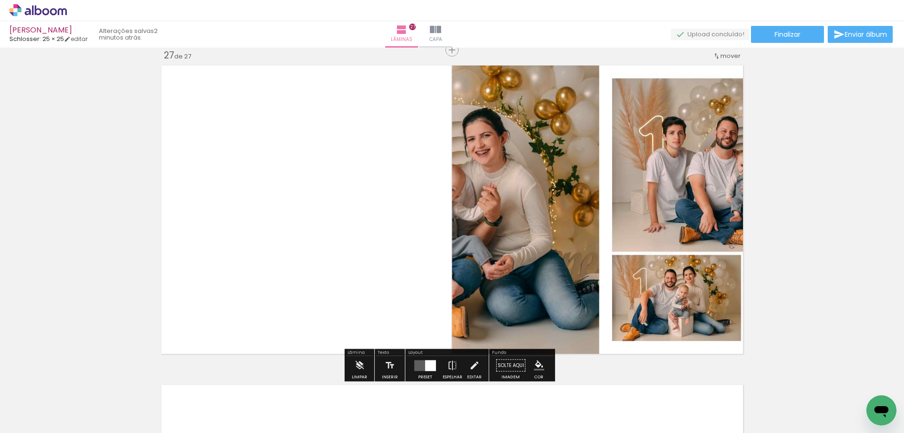
scroll to position [8316, 0]
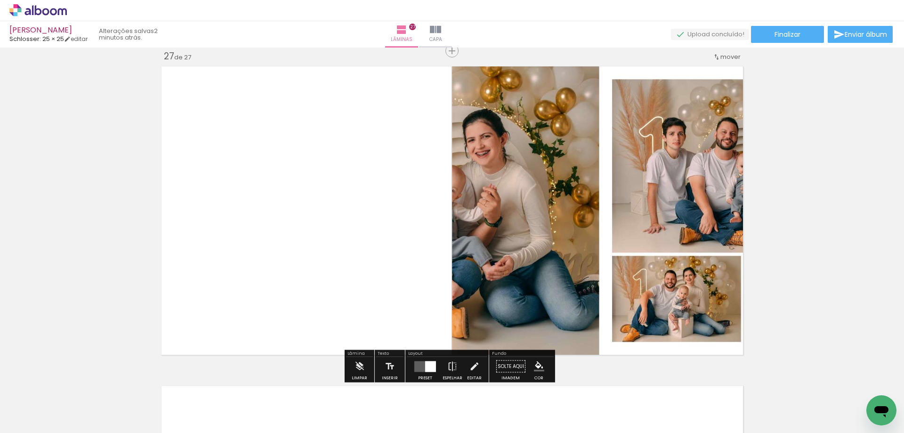
click at [421, 366] on quentale-layouter at bounding box center [426, 366] width 22 height 11
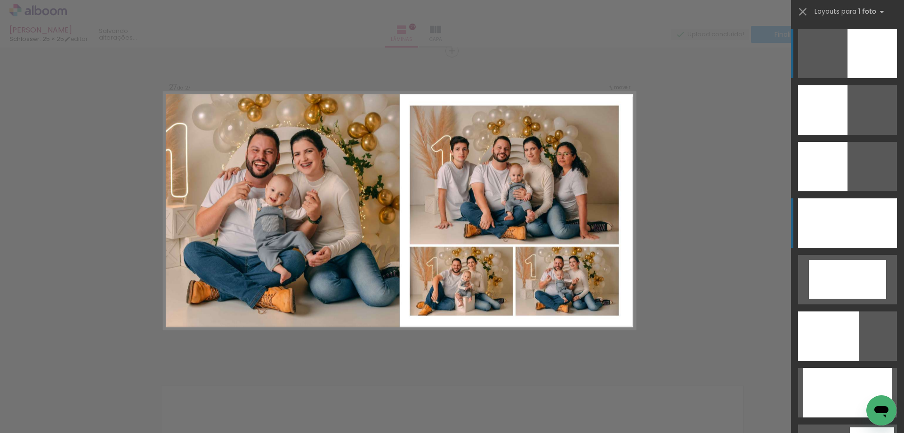
click at [855, 233] on div at bounding box center [847, 222] width 99 height 49
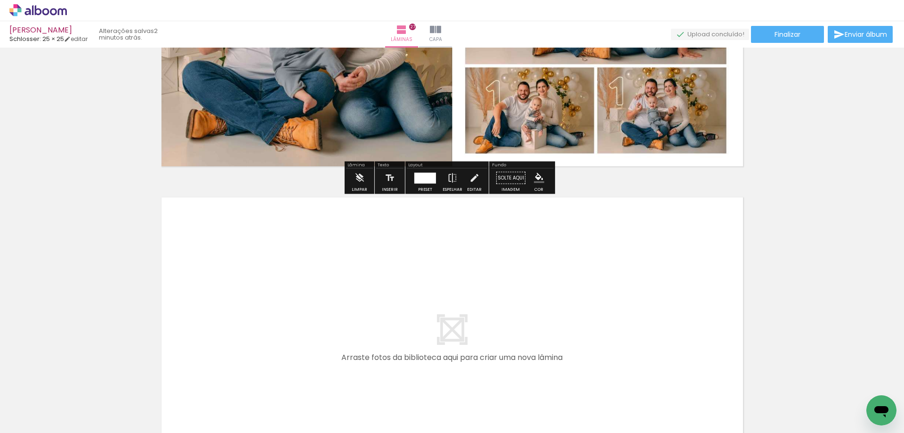
scroll to position [8645, 0]
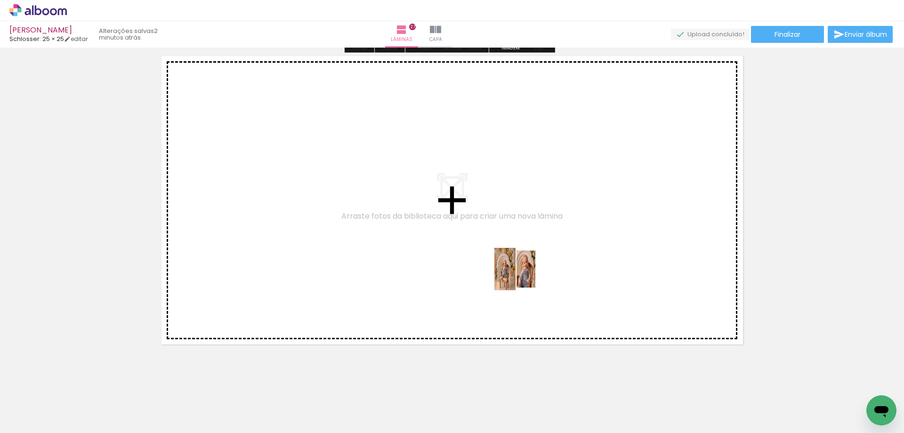
drag, startPoint x: 814, startPoint y: 409, endPoint x: 522, endPoint y: 276, distance: 320.6
click at [522, 276] on quentale-workspace at bounding box center [452, 216] width 904 height 433
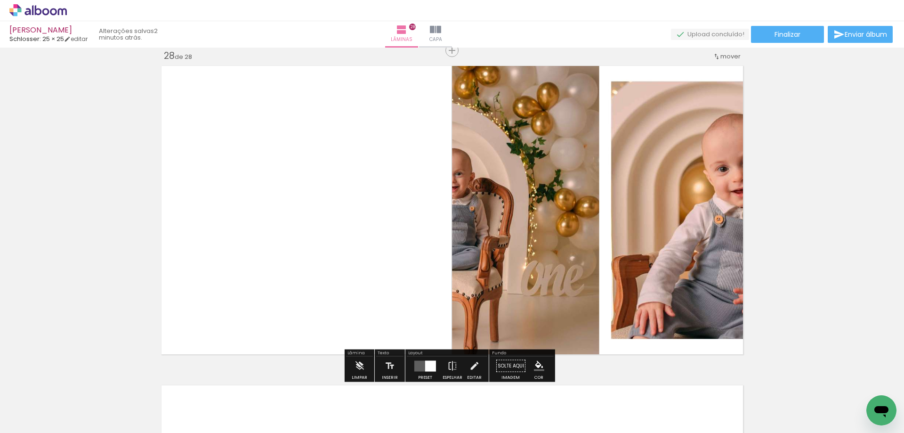
scroll to position [8635, 0]
click at [418, 366] on quentale-layouter at bounding box center [426, 366] width 22 height 11
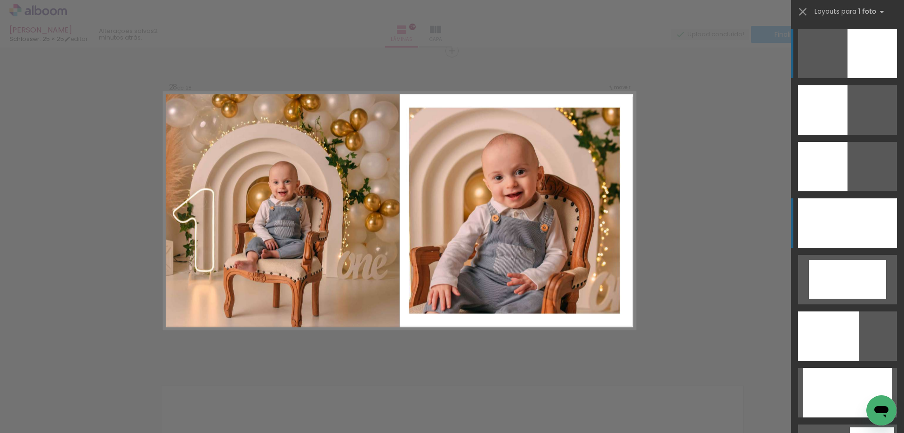
click at [861, 215] on div at bounding box center [847, 222] width 99 height 49
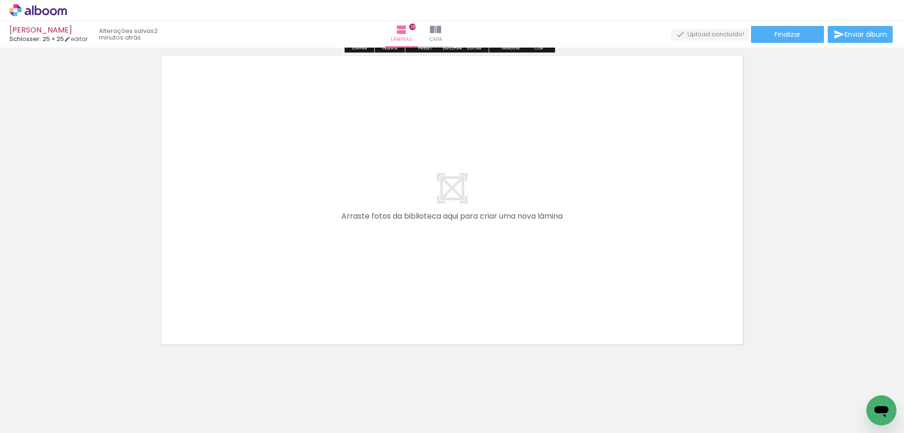
scroll to position [8972, 0]
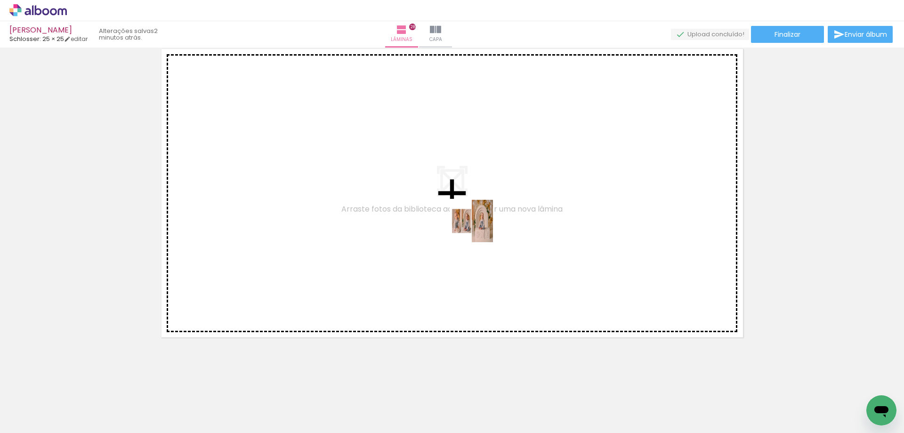
drag, startPoint x: 854, startPoint y: 406, endPoint x: 454, endPoint y: 219, distance: 441.3
click at [454, 219] on quentale-workspace at bounding box center [452, 216] width 904 height 433
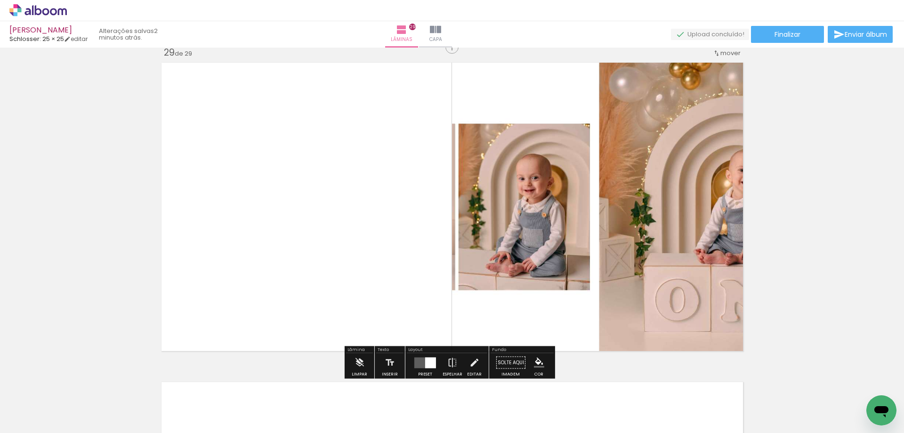
scroll to position [8954, 0]
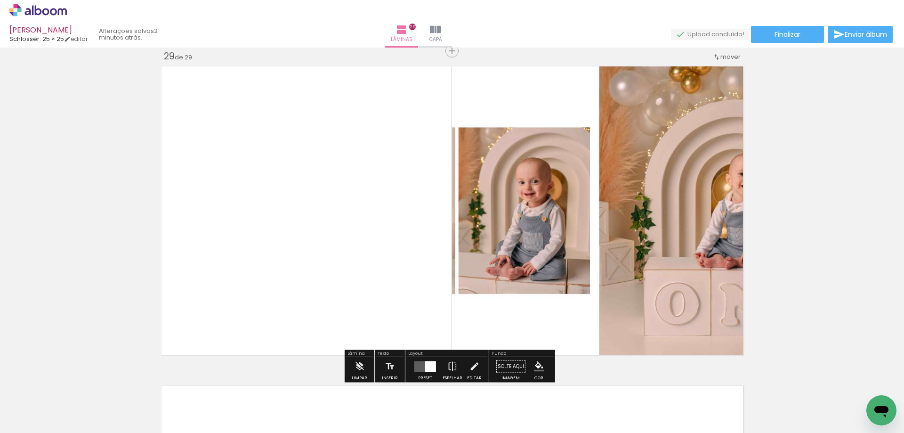
click at [423, 363] on quentale-layouter at bounding box center [426, 366] width 22 height 11
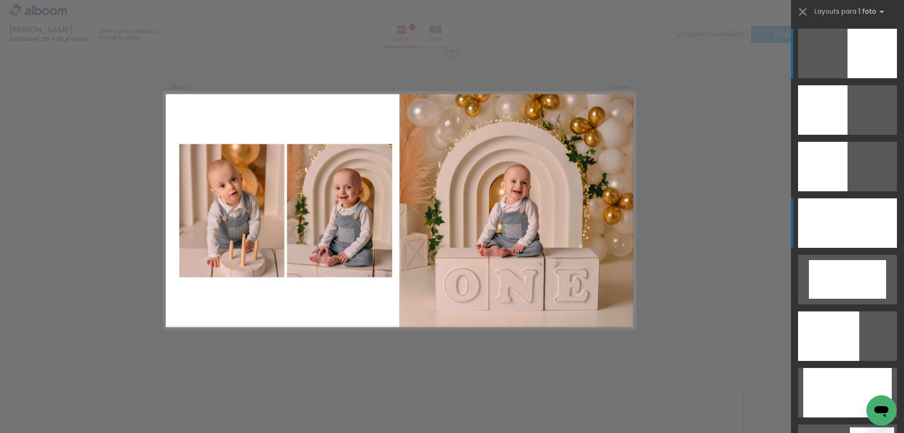
click at [846, 226] on div at bounding box center [847, 222] width 99 height 49
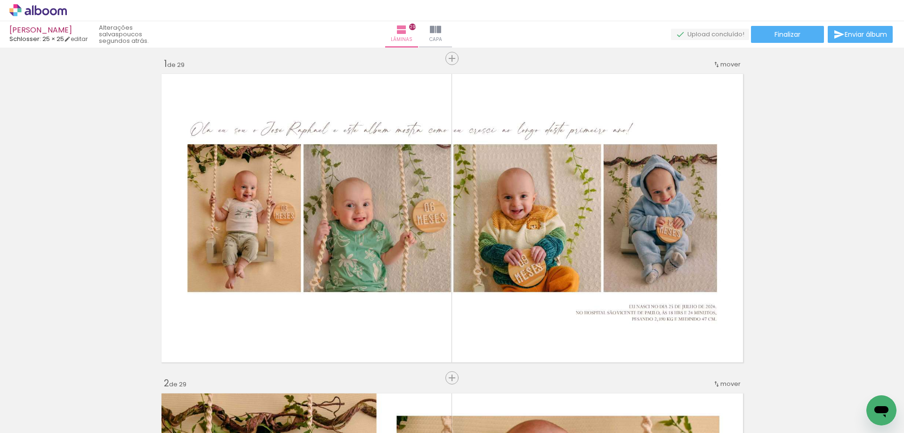
scroll to position [0, 0]
